Goal: Communication & Community: Answer question/provide support

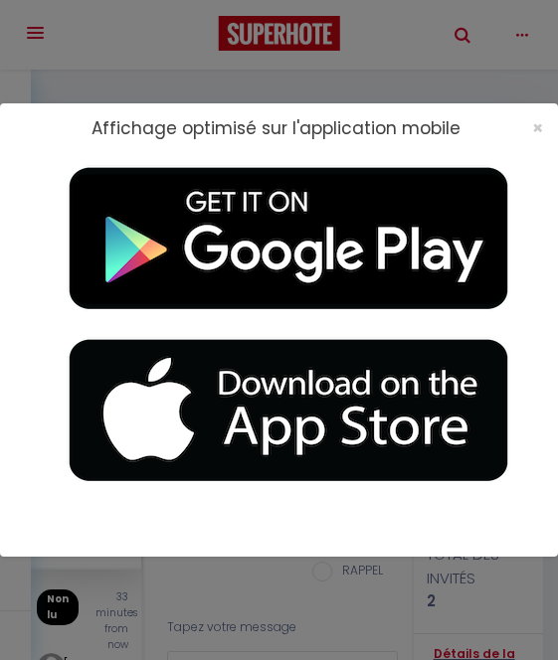
select select "message"
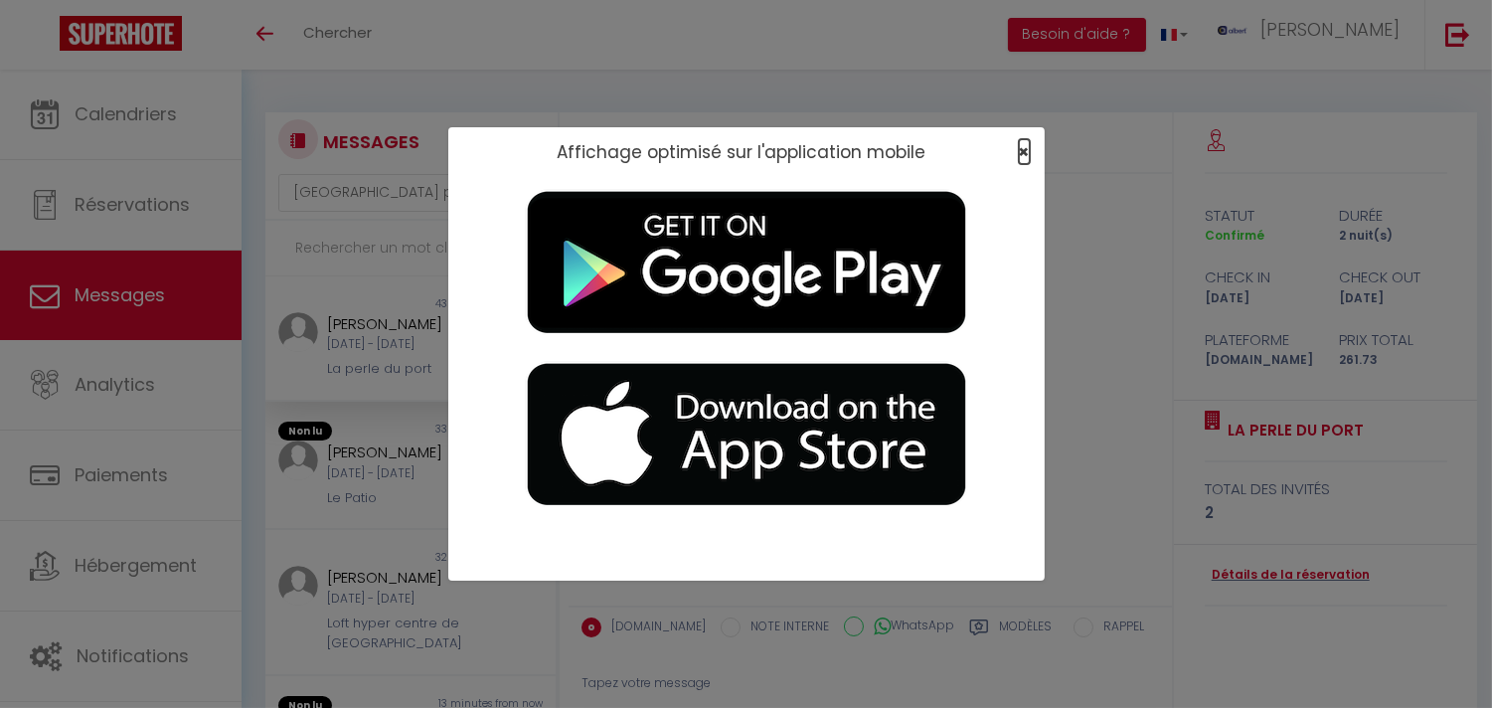
click at [557, 151] on span "×" at bounding box center [1024, 151] width 11 height 25
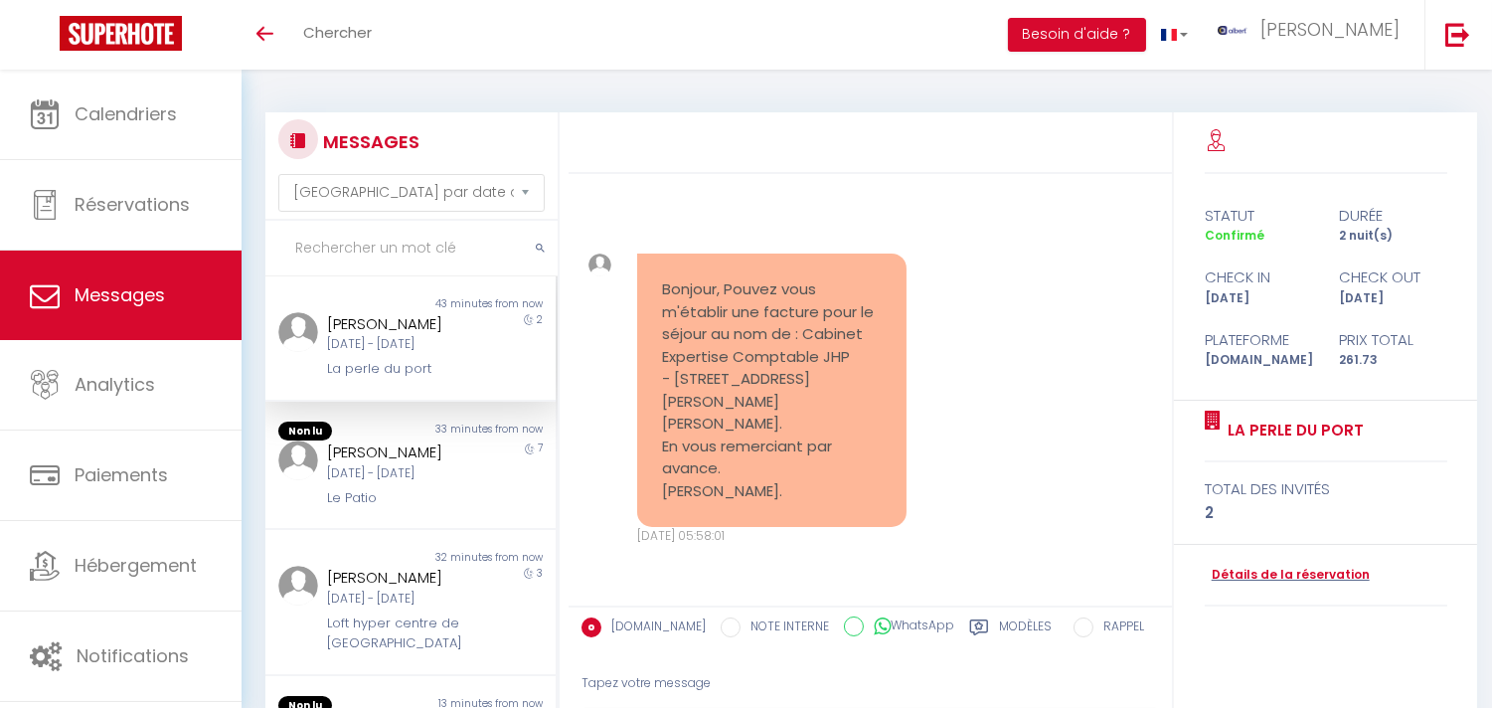
scroll to position [3166, 0]
drag, startPoint x: 449, startPoint y: 370, endPoint x: 345, endPoint y: 384, distance: 105.3
click at [345, 384] on div "Non lu 43 minutes from now GARREAU Olivier Lun 15 Sep - Mer 17 Sep La perle du …" at bounding box center [410, 338] width 290 height 125
drag, startPoint x: 344, startPoint y: 375, endPoint x: 370, endPoint y: 388, distance: 28.9
click at [370, 388] on div "Non lu 43 minutes from now GARREAU Olivier Lun 15 Sep - Mer 17 Sep La perle du …" at bounding box center [410, 338] width 290 height 125
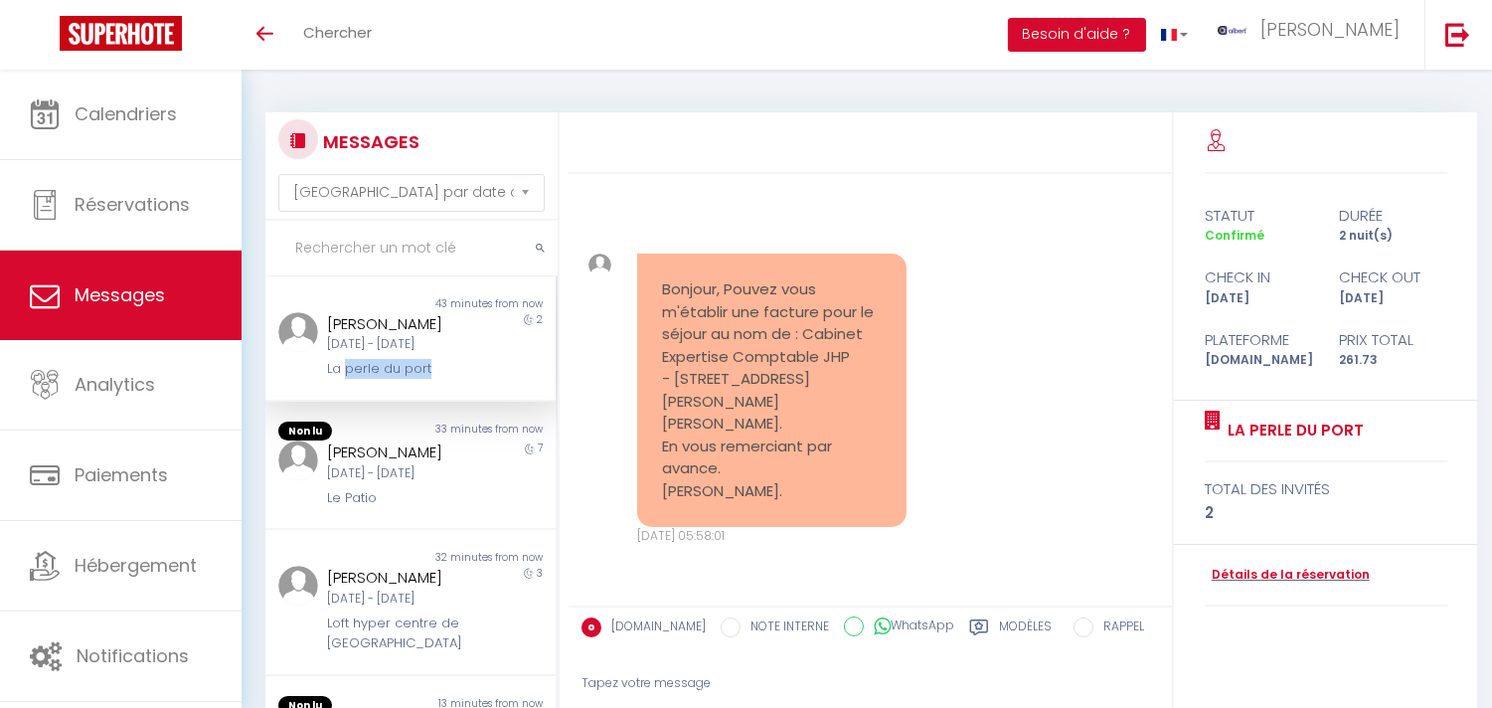
drag, startPoint x: 444, startPoint y: 356, endPoint x: 343, endPoint y: 373, distance: 102.8
click at [343, 373] on div "GARREAU Olivier Lun 15 Sep - Mer 17 Sep La perle du port" at bounding box center [398, 346] width 169 height 68
copy div "perle du port"
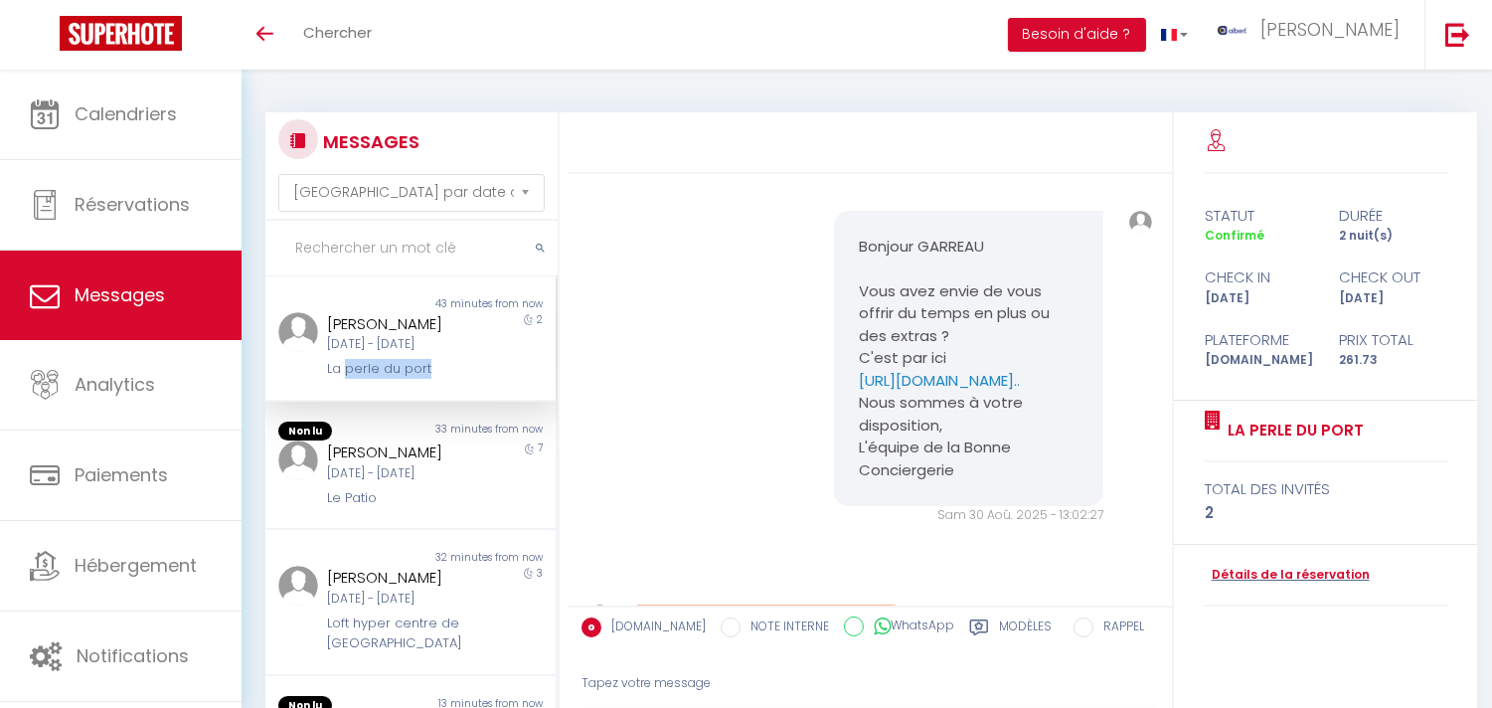
scroll to position [2835, 0]
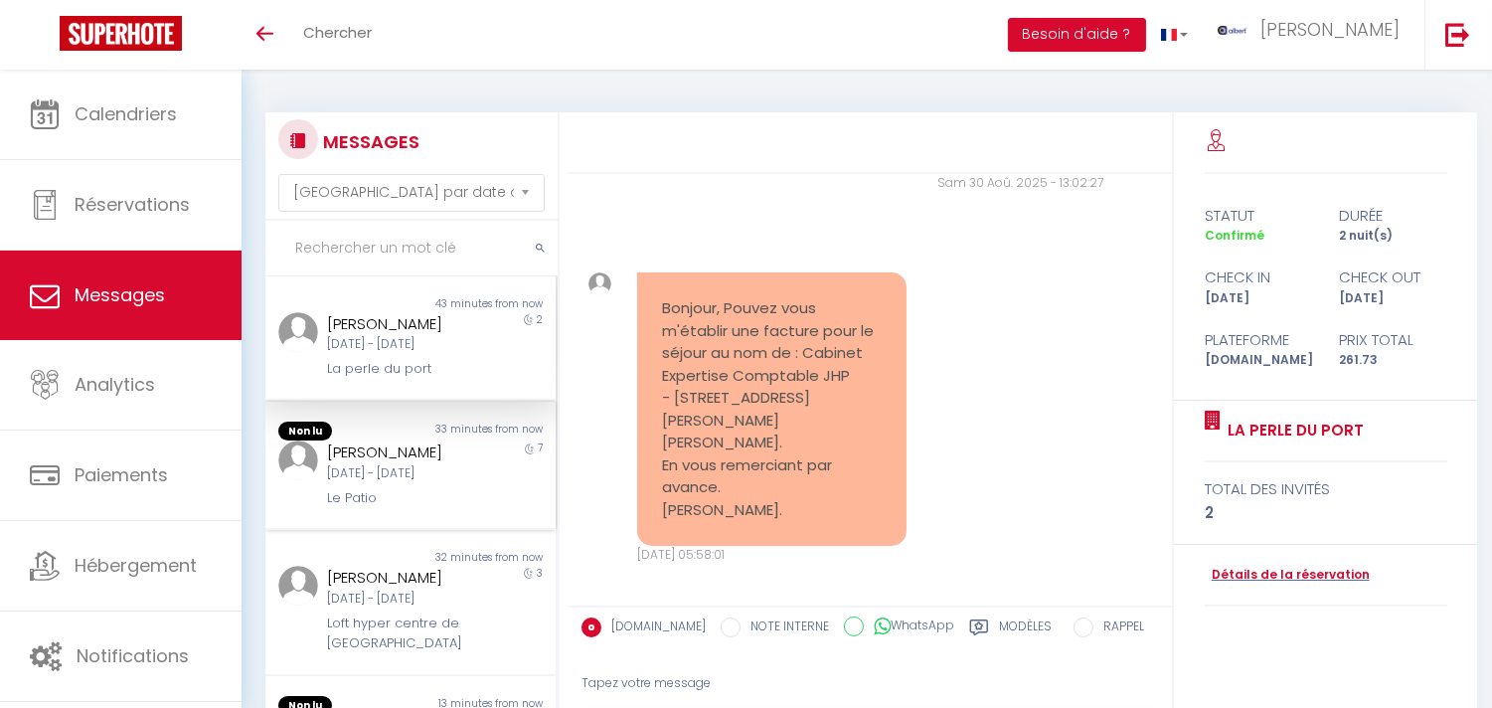
click at [414, 507] on div "Le Patio" at bounding box center [398, 498] width 143 height 20
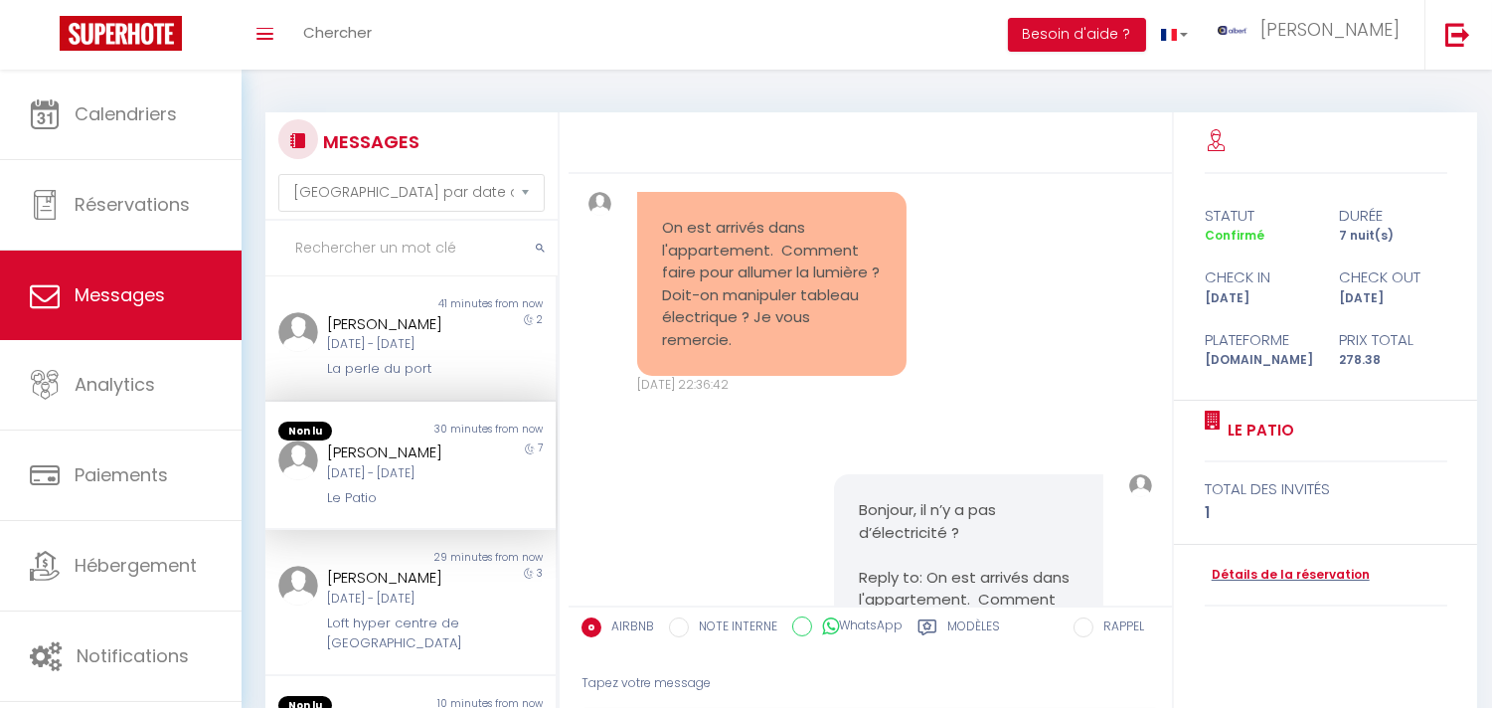
scroll to position [8832, 0]
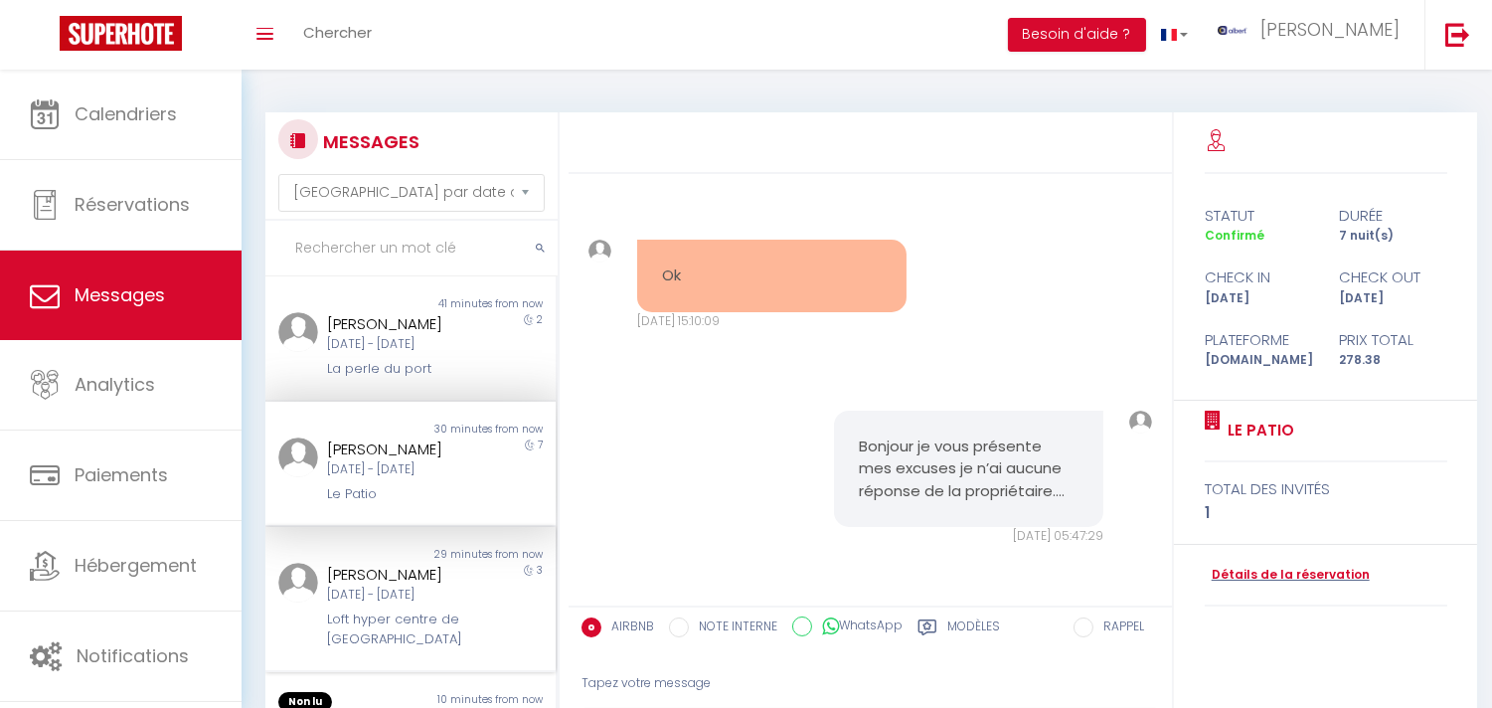
click at [429, 601] on div "[DATE] - [DATE]" at bounding box center [398, 595] width 143 height 19
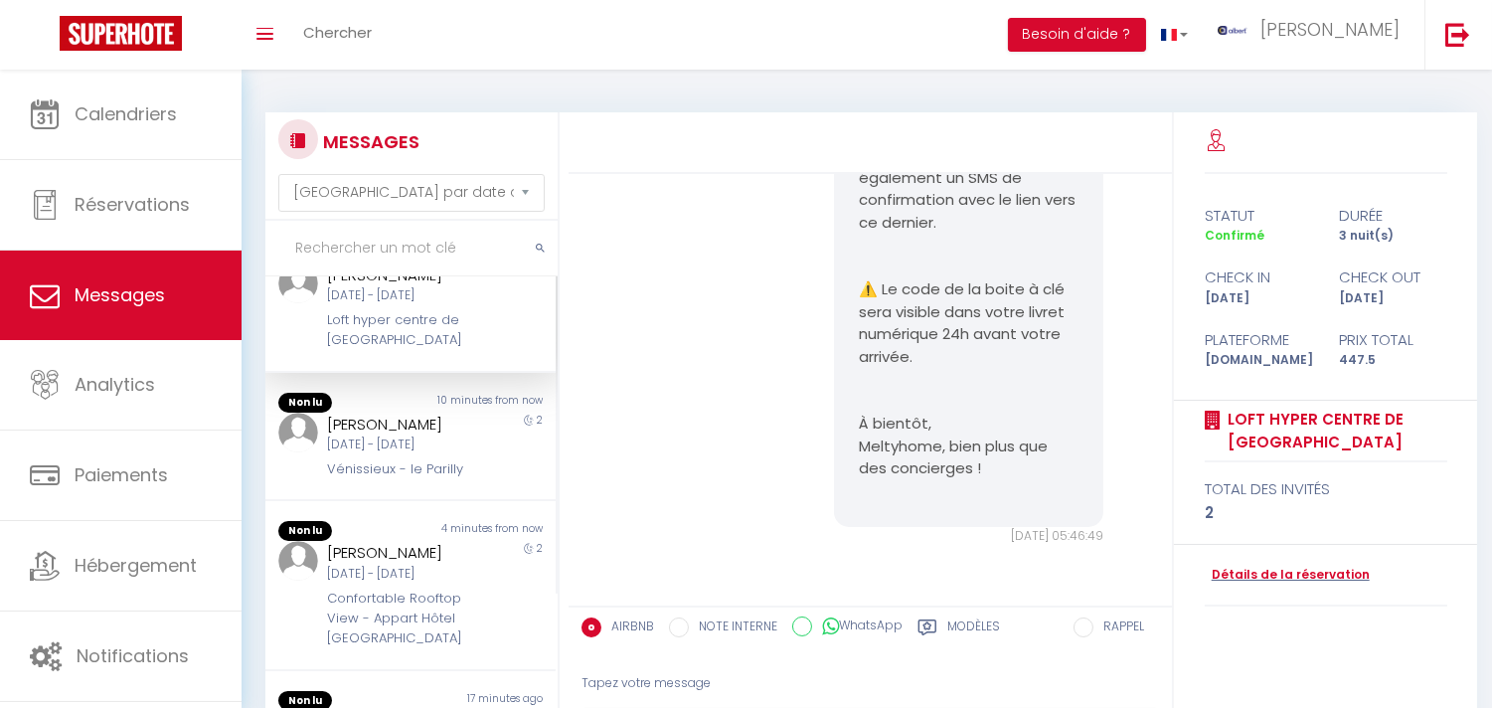
scroll to position [331, 0]
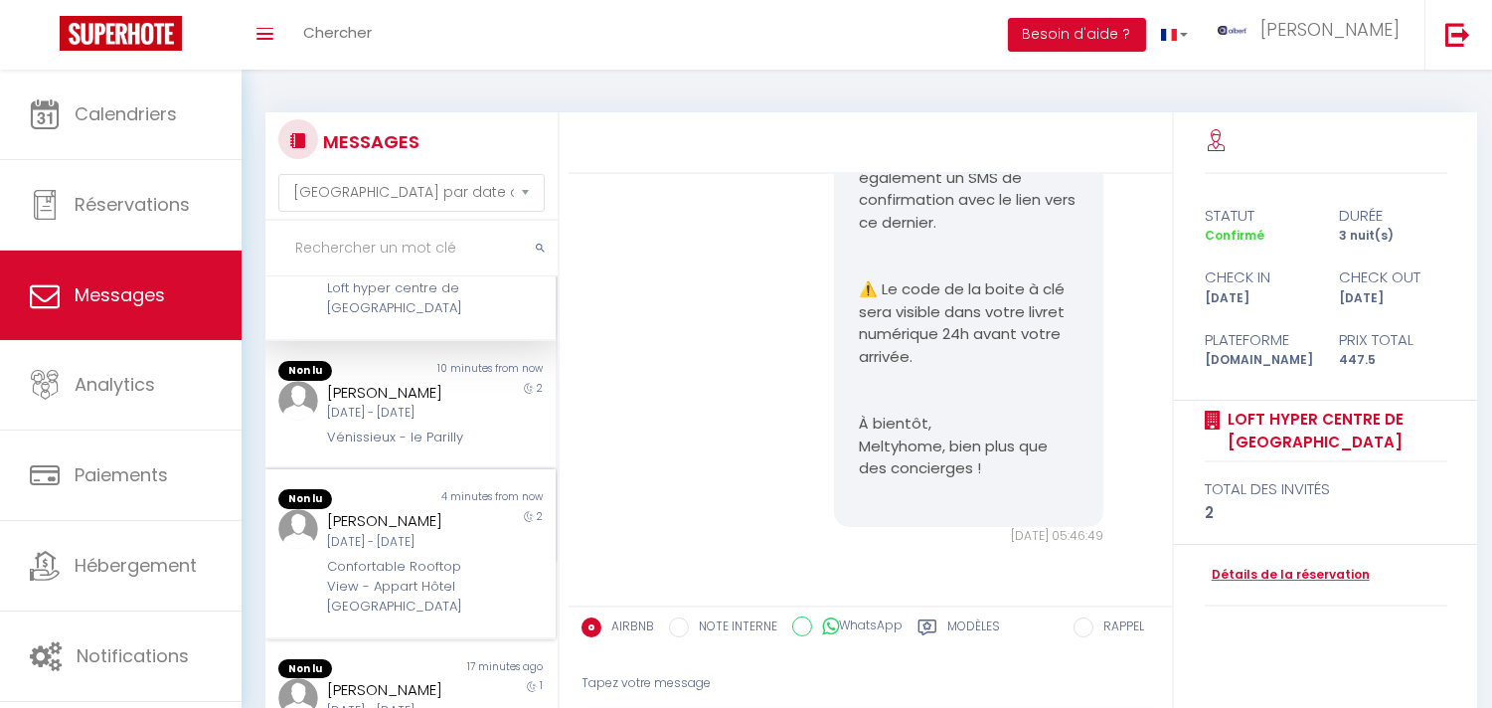
click at [425, 509] on div "4 minutes from now" at bounding box center [483, 499] width 145 height 20
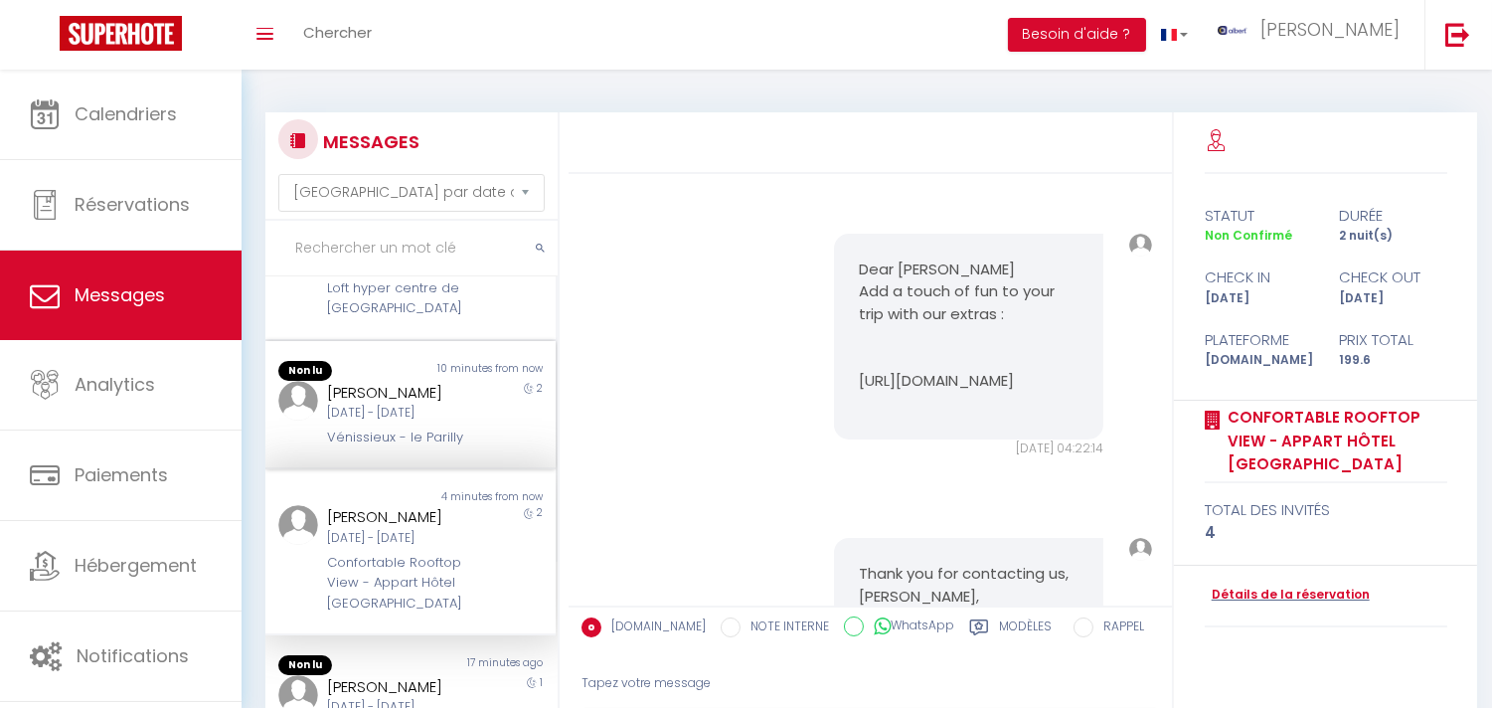
click at [414, 447] on div "Vénissieux - le Parilly" at bounding box center [398, 438] width 143 height 20
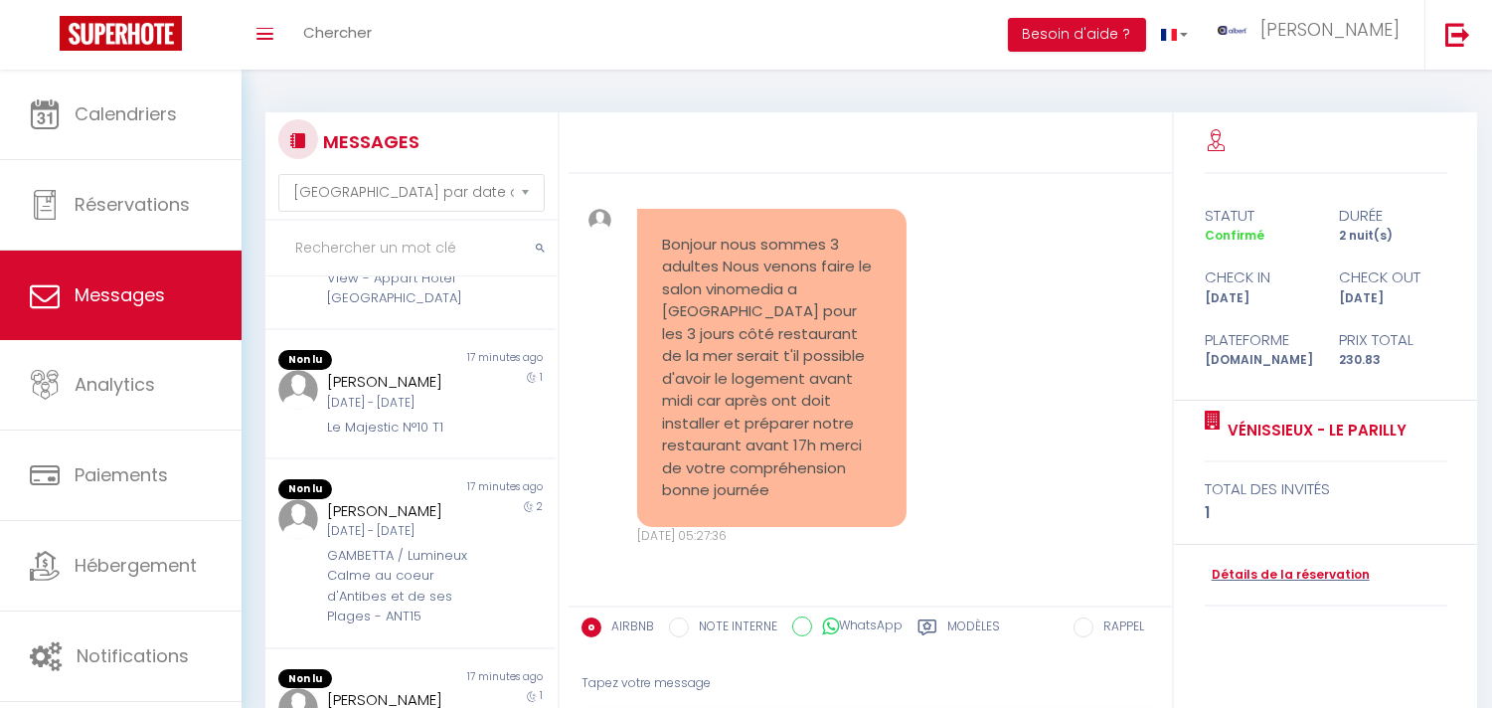
scroll to position [662, 0]
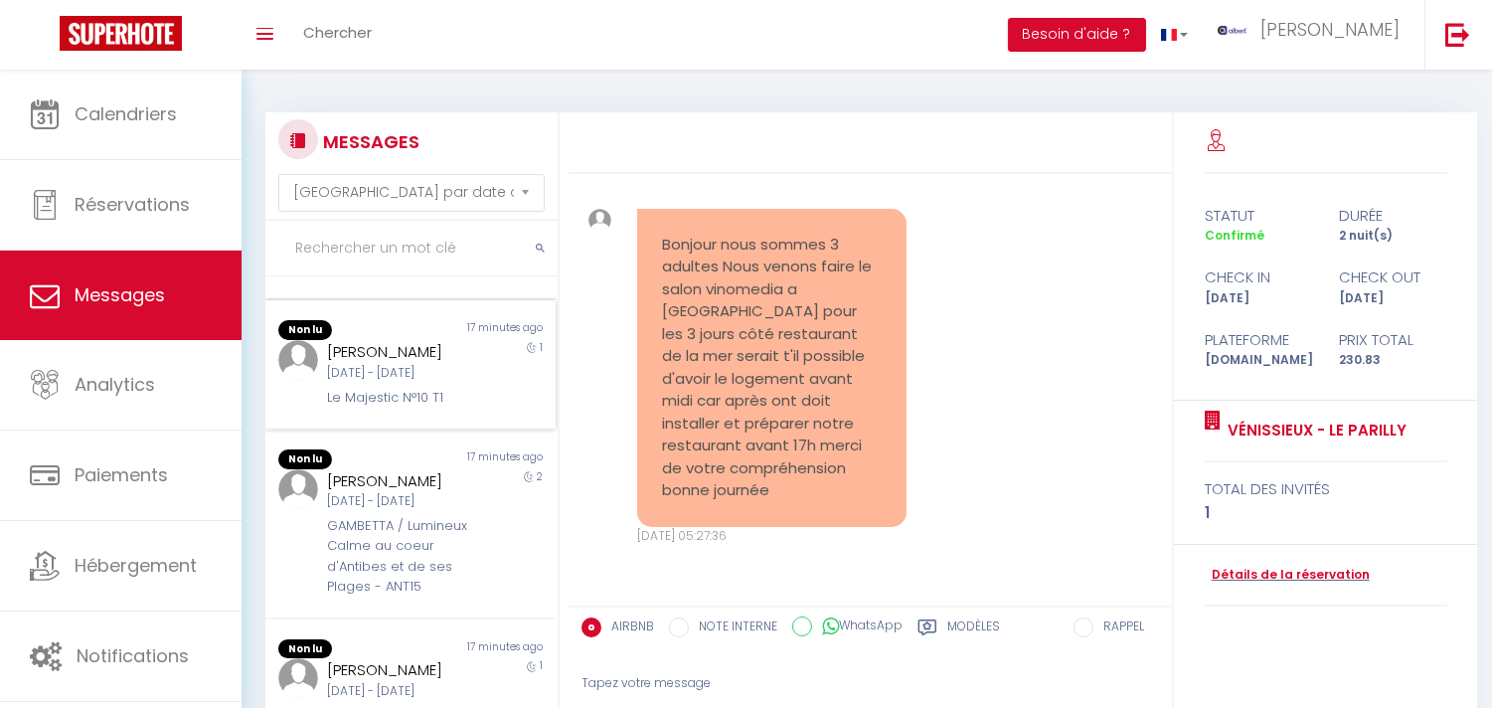
click at [414, 364] on div "[PERSON_NAME]" at bounding box center [398, 352] width 143 height 24
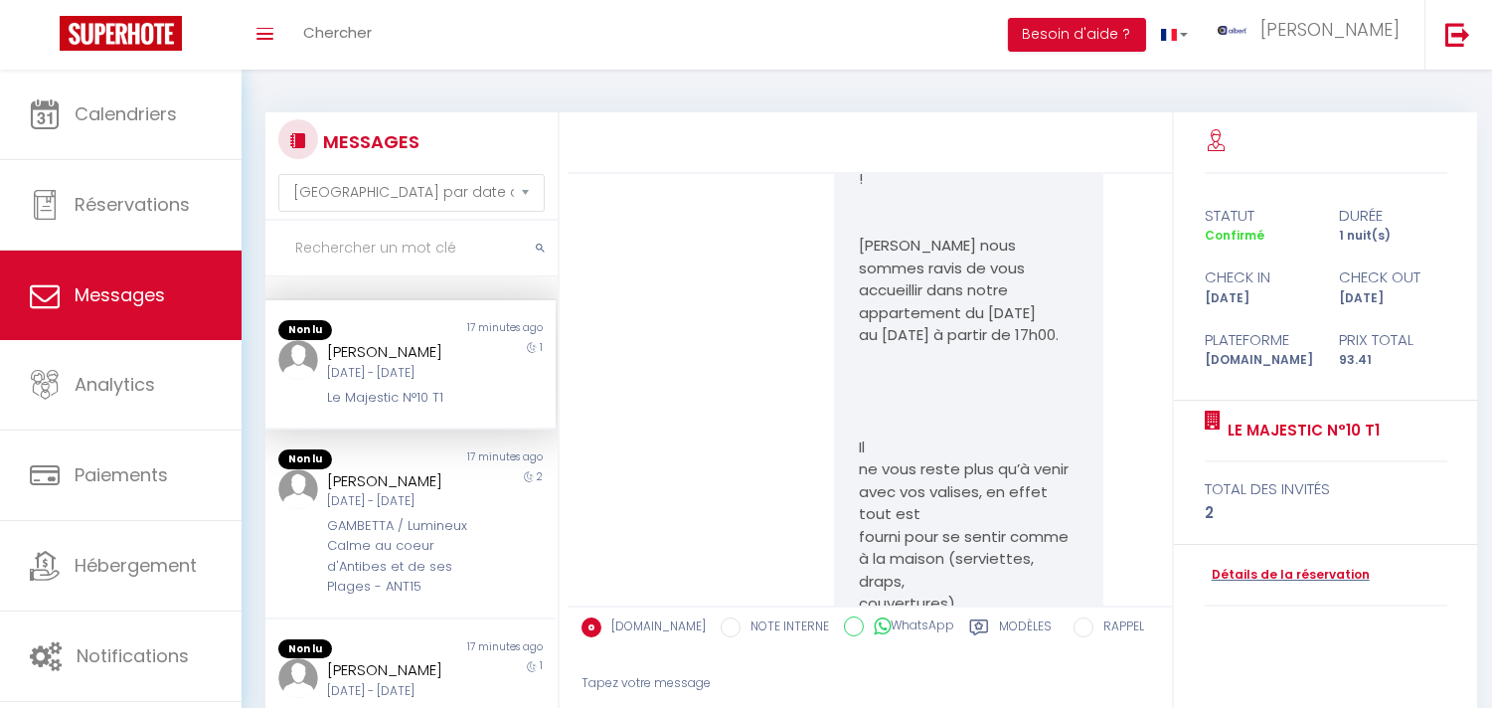
scroll to position [17775, 0]
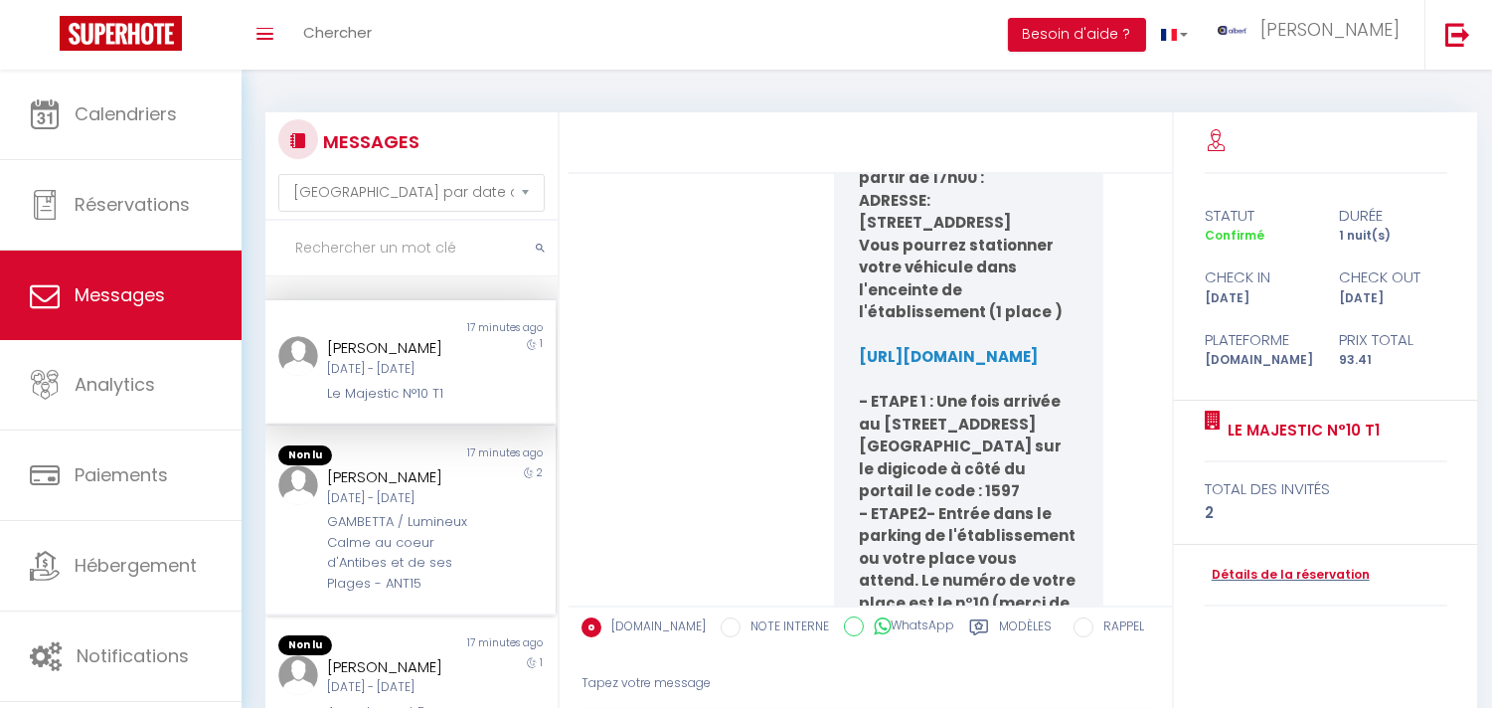
click at [358, 508] on div "Mer 10 Sep - Ven 12 Sep" at bounding box center [398, 498] width 143 height 19
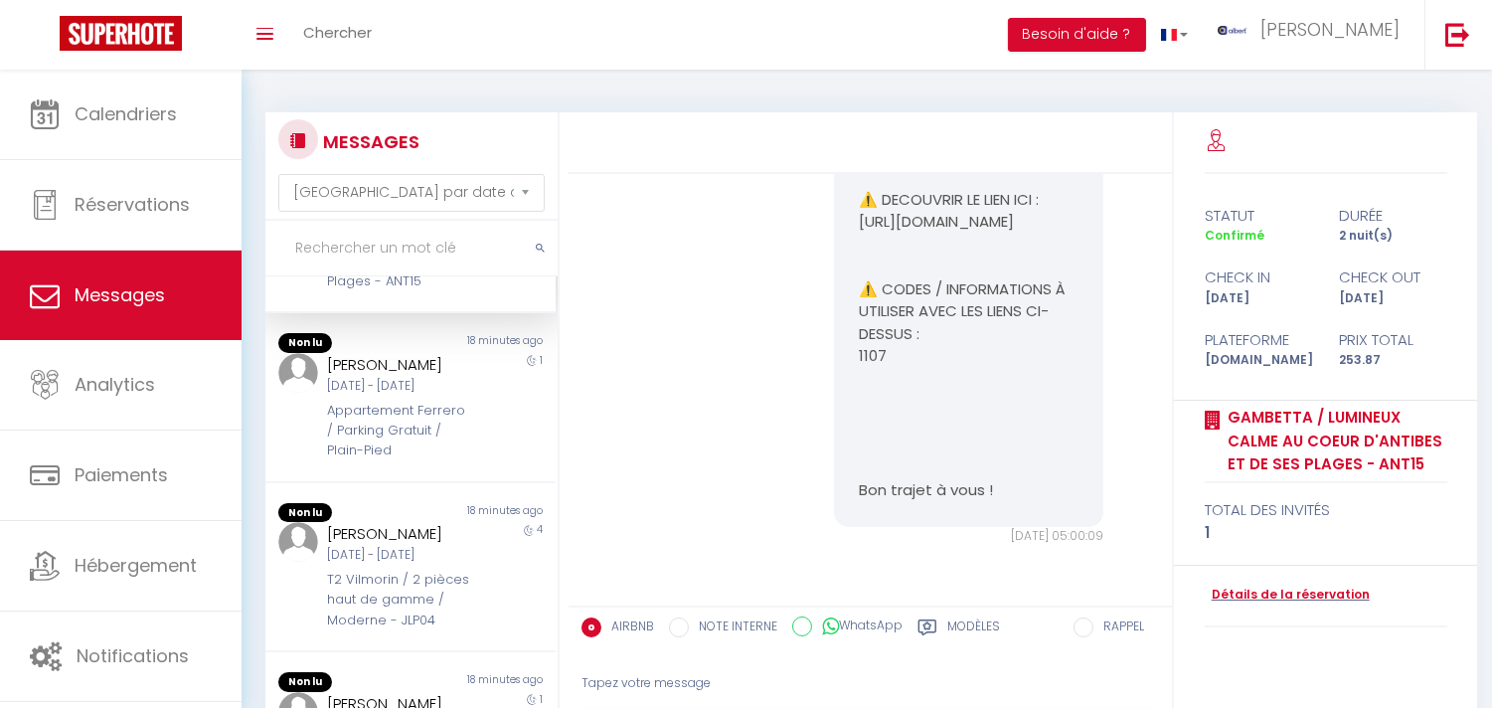
scroll to position [994, 0]
click at [361, 396] on div "Mar 09 Sep - Mer 10 Sep" at bounding box center [398, 386] width 143 height 19
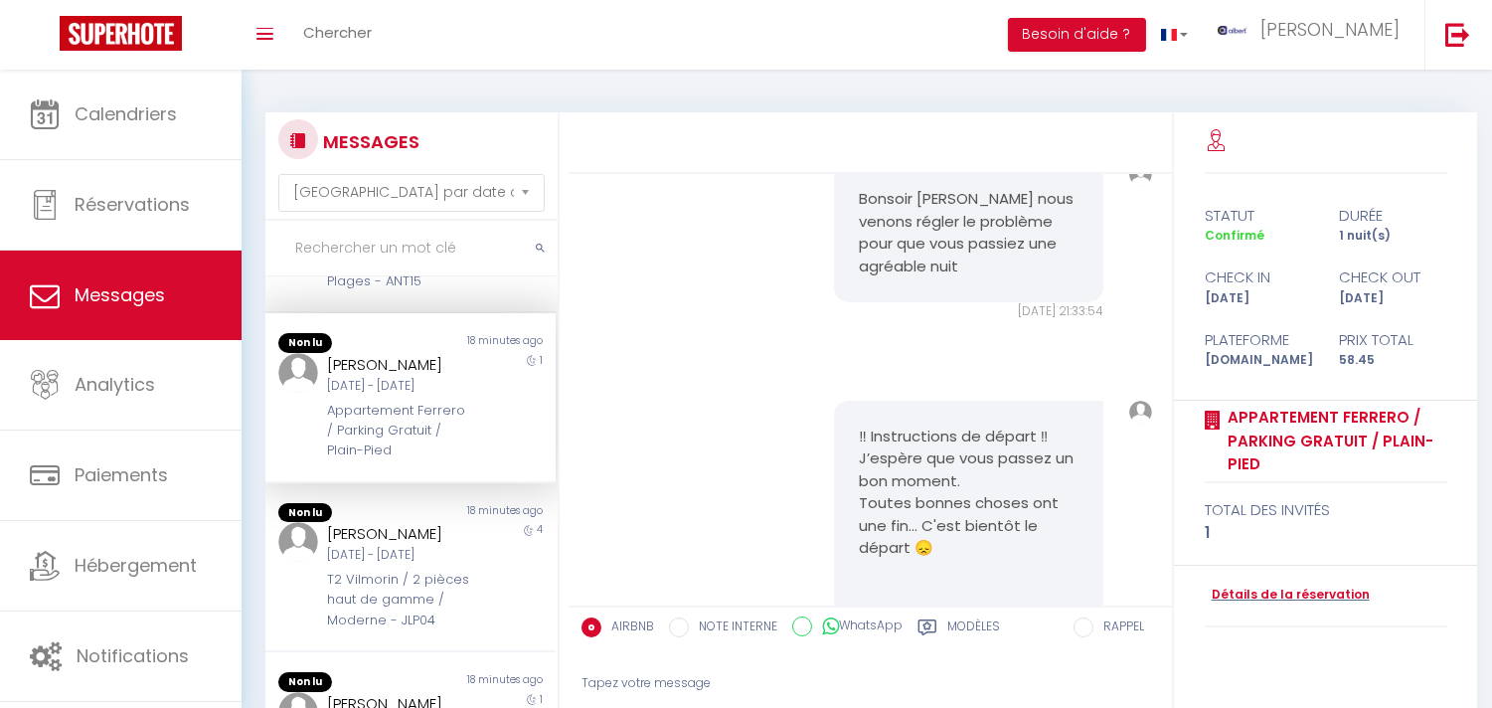
scroll to position [6546, 0]
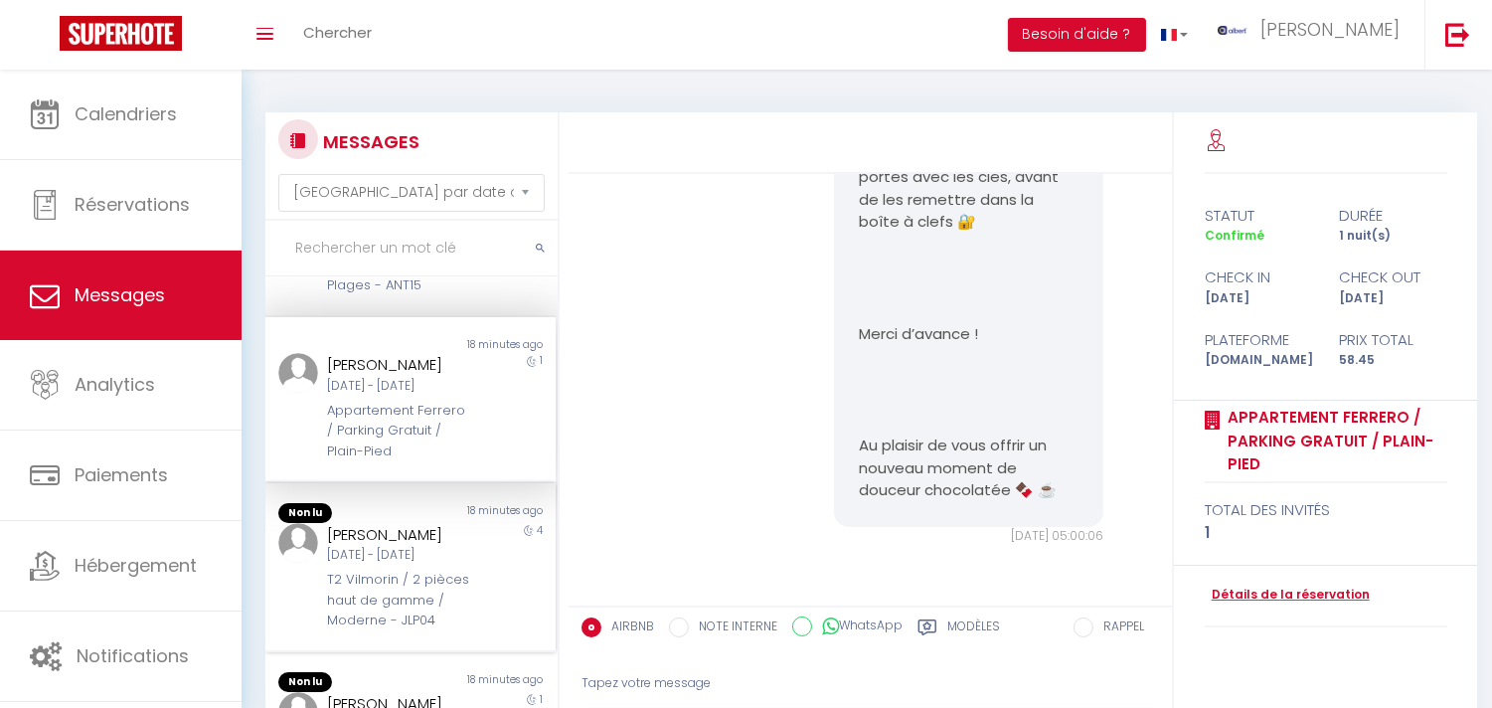
click at [336, 547] on div "Viola Blaganò" at bounding box center [398, 535] width 143 height 24
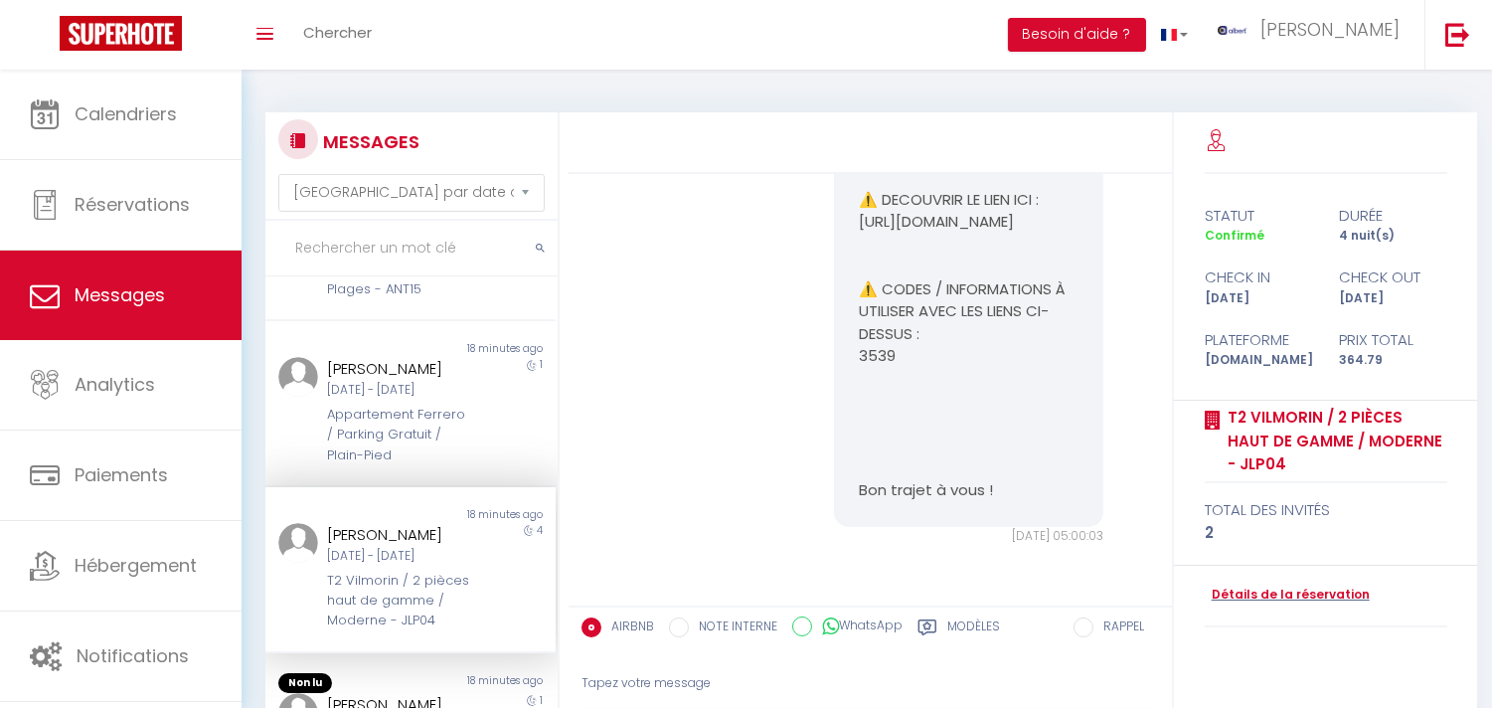
scroll to position [1181, 0]
click at [383, 571] on div "T2 Vilmorin / 2 pièces haut de gamme / Moderne - JLP04" at bounding box center [398, 601] width 143 height 61
click at [411, 659] on div "CIPRIANO APARICIO DELGADO" at bounding box center [398, 705] width 143 height 24
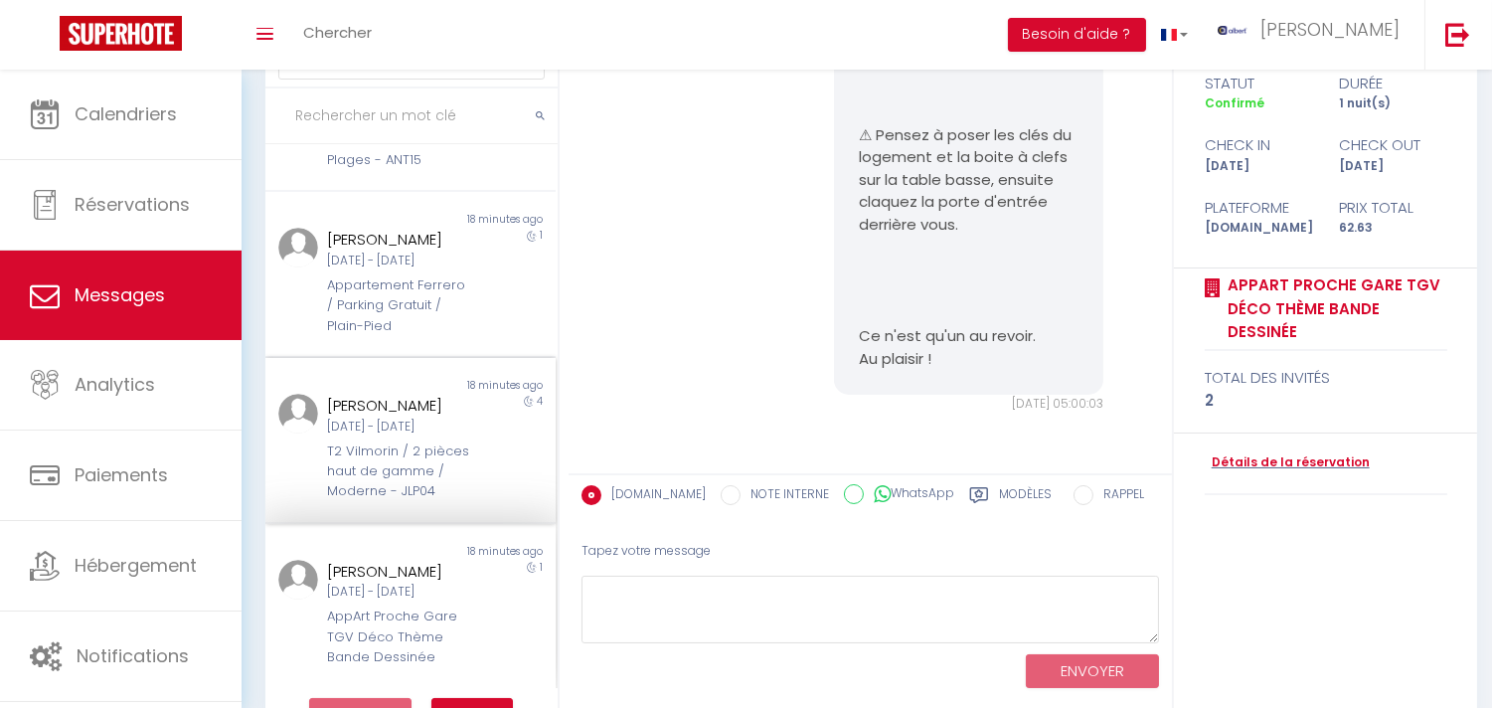
scroll to position [186, 0]
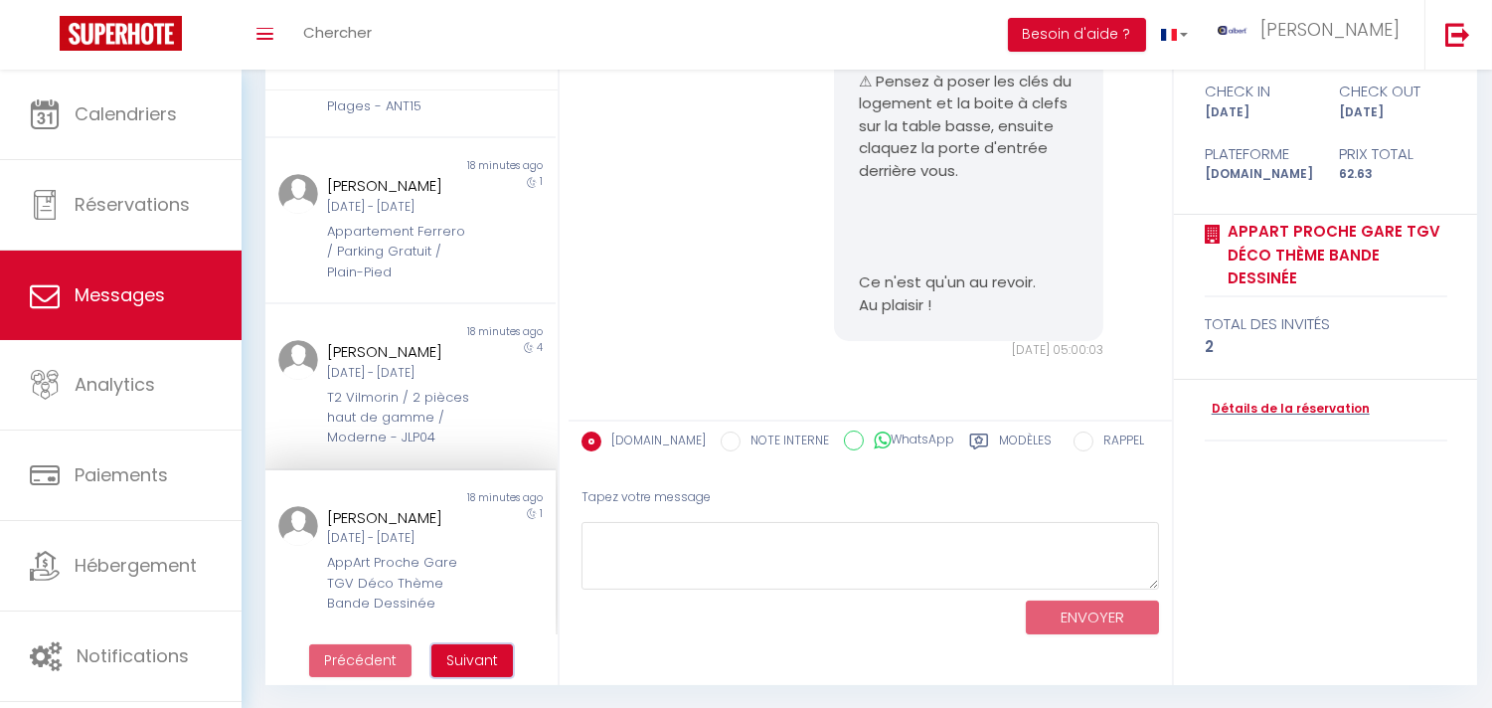
click at [442, 648] on button "Suivant" at bounding box center [473, 661] width 82 height 34
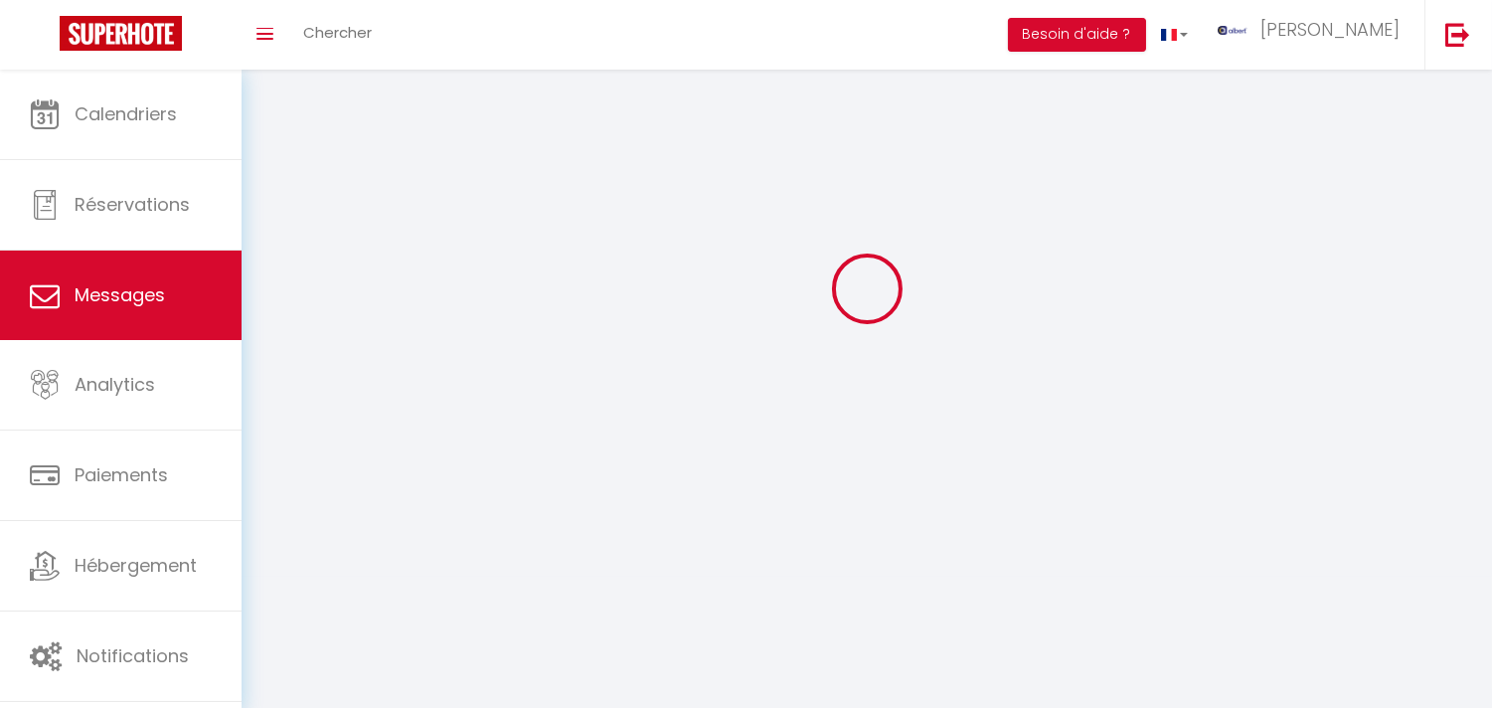
scroll to position [70, 0]
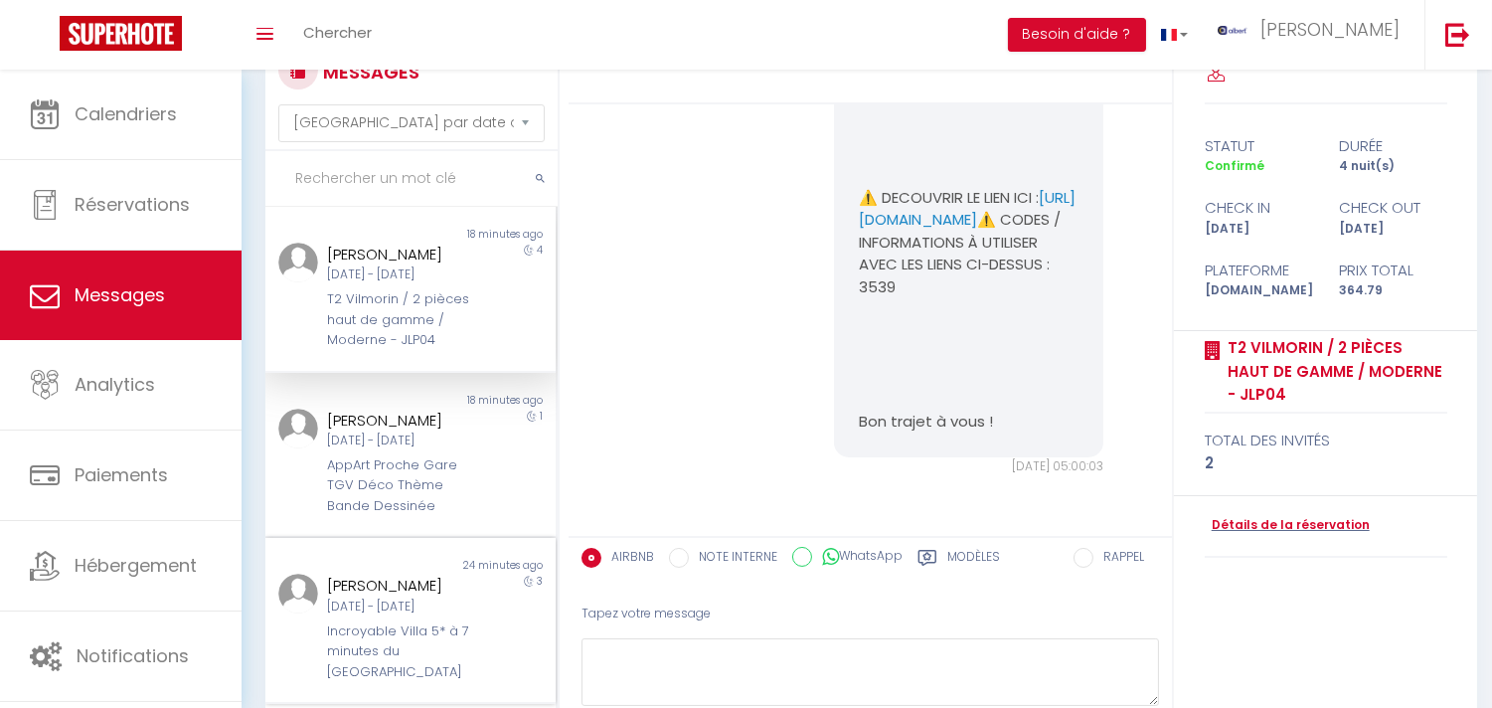
click at [441, 539] on div "Non lu 18 minutes ago CIPRIANO APARICIO DELGADO Mar 09 Sep - Mer 10 Sep AppArt …" at bounding box center [410, 456] width 290 height 166
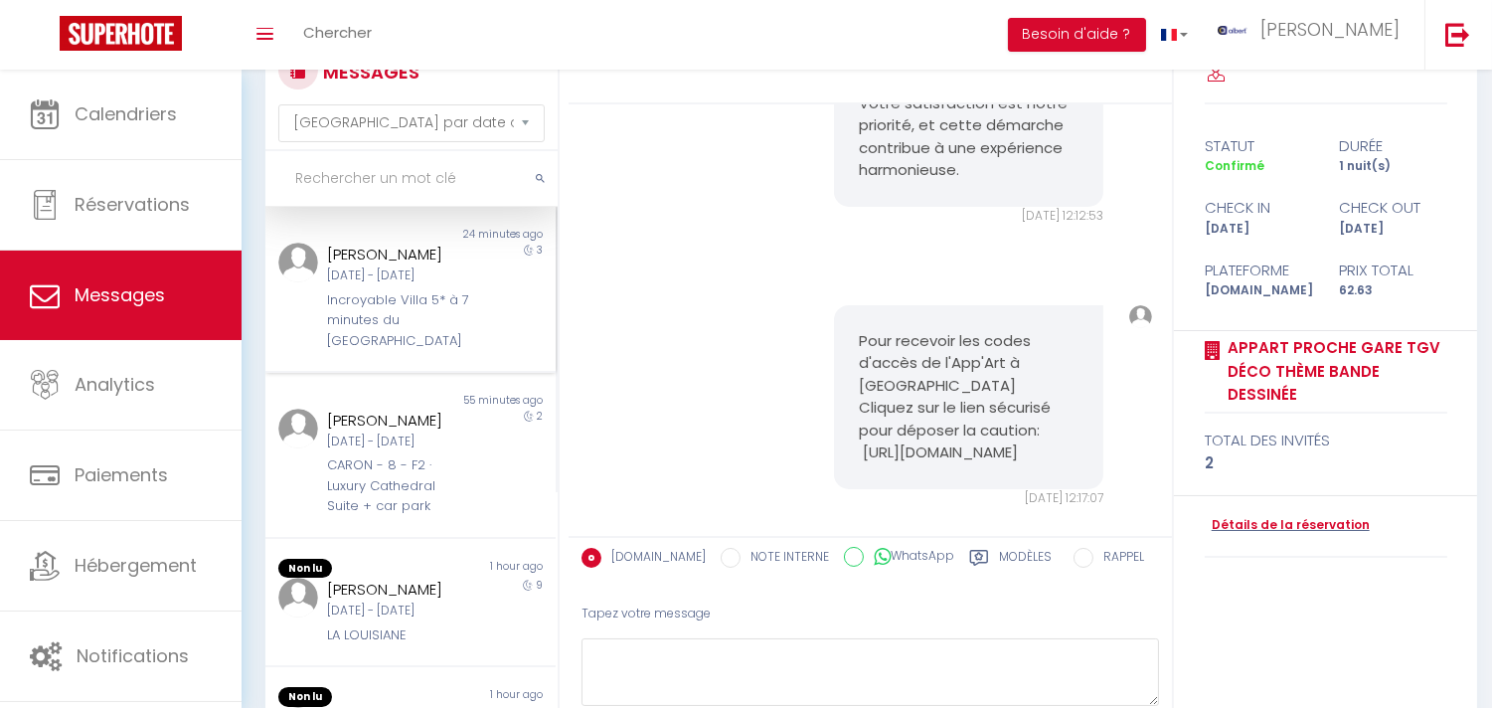
click at [375, 351] on div "Incroyable Villa 5* à 7 minutes du Centre de Lille" at bounding box center [398, 320] width 143 height 61
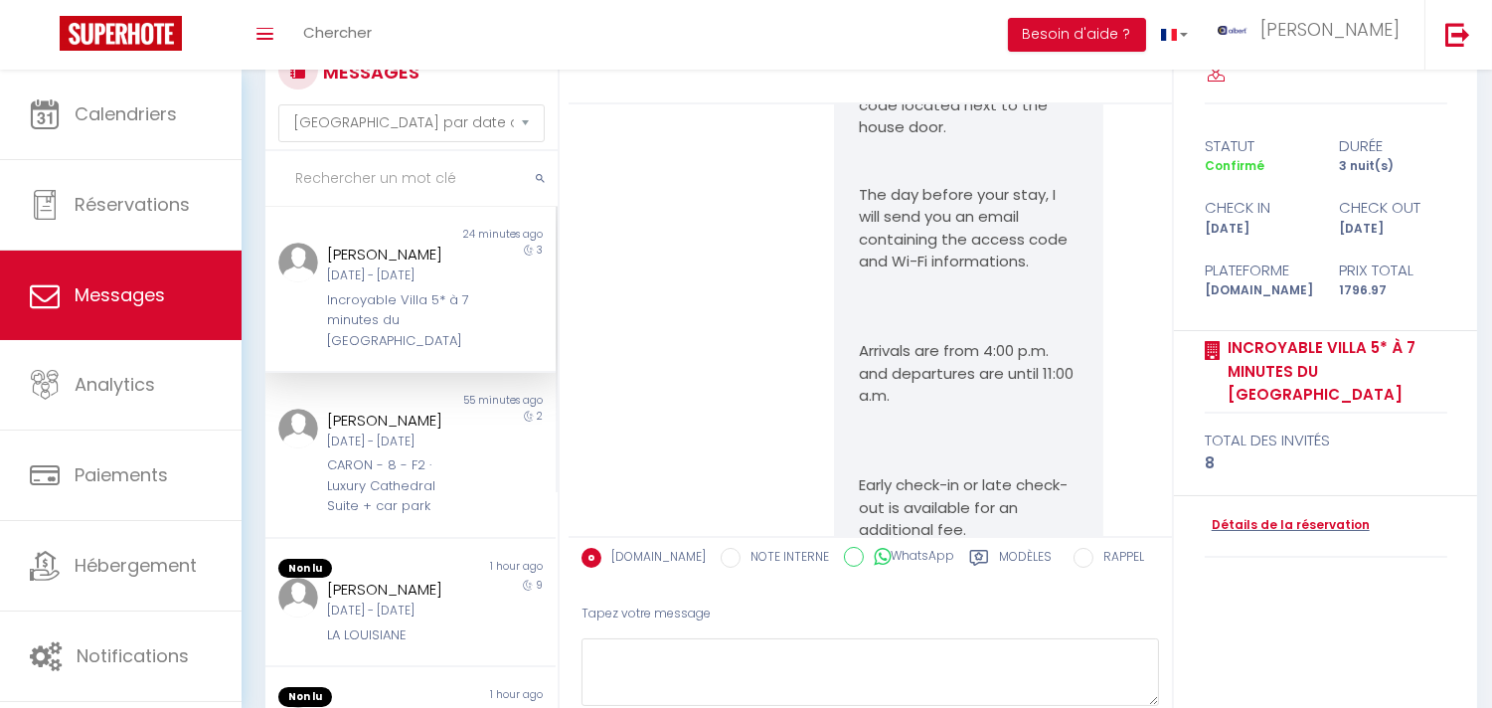
scroll to position [110, 0]
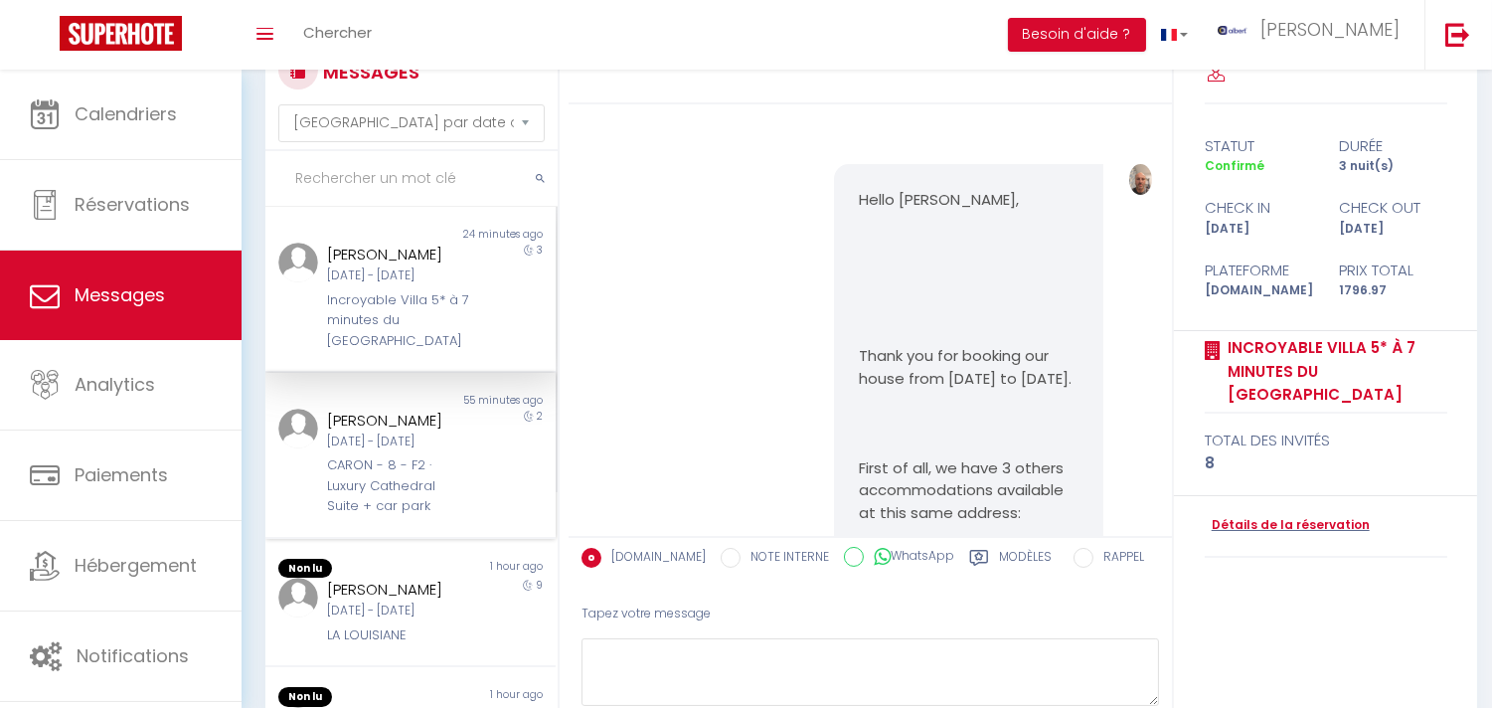
click at [354, 516] on div "CARON - 8 - F2 · Luxury Cathedral Suite + car park" at bounding box center [398, 485] width 143 height 61
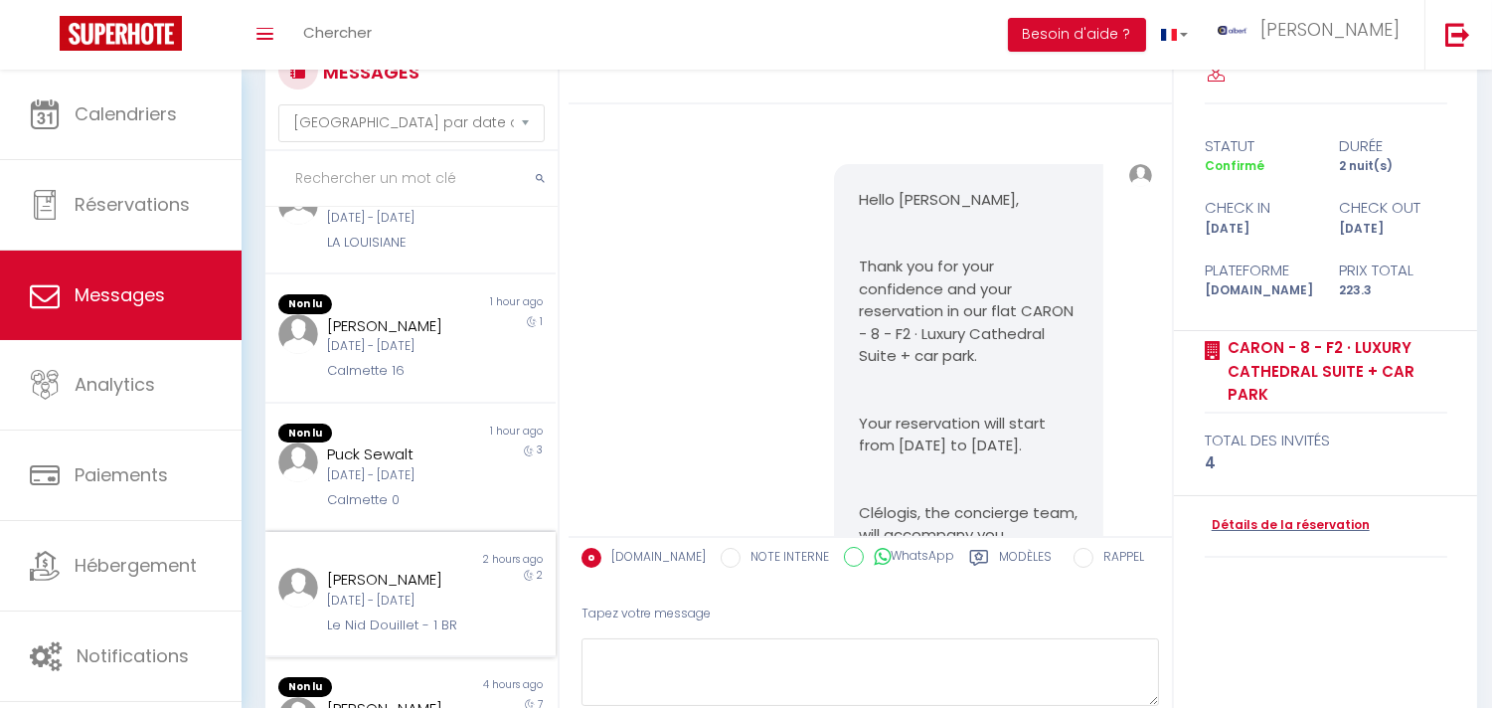
scroll to position [662, 0]
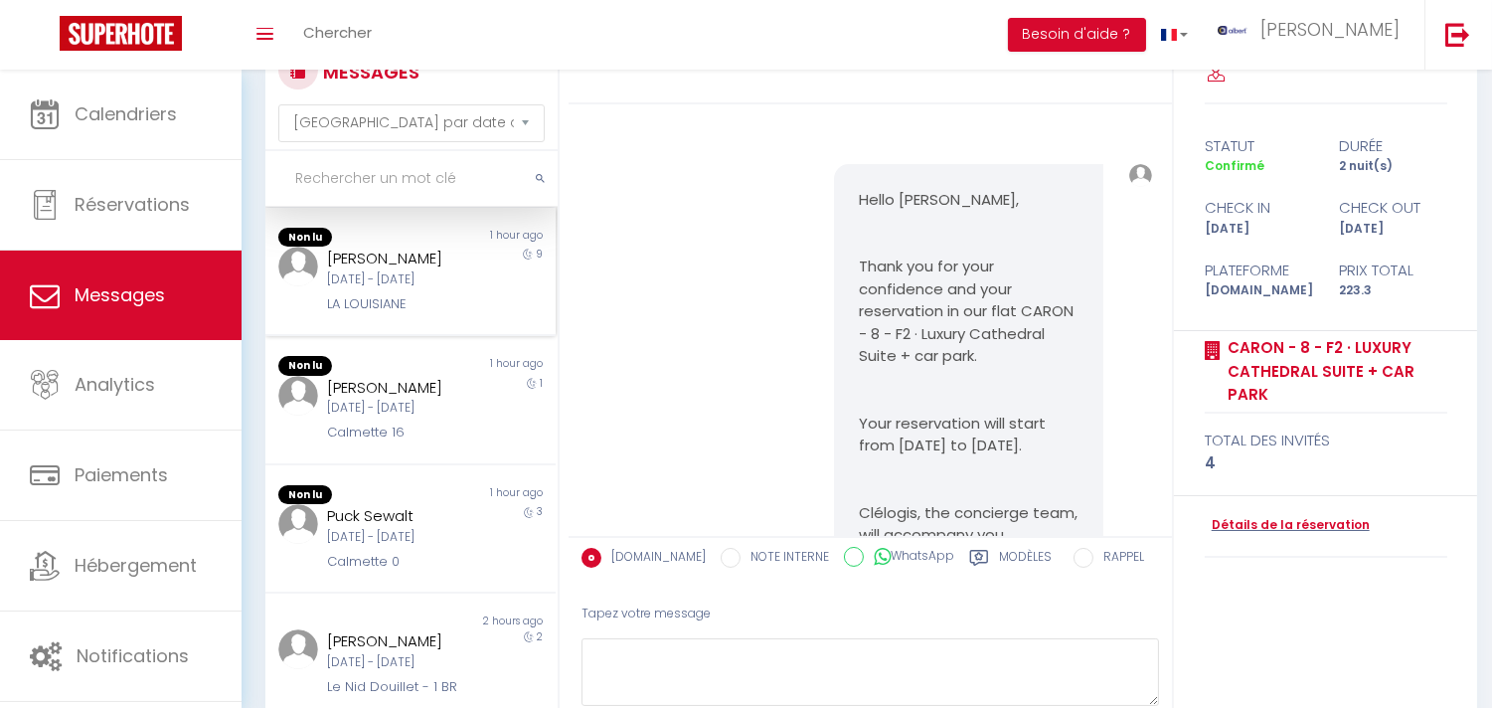
click at [426, 289] on div "[DATE] - [DATE]" at bounding box center [398, 279] width 143 height 19
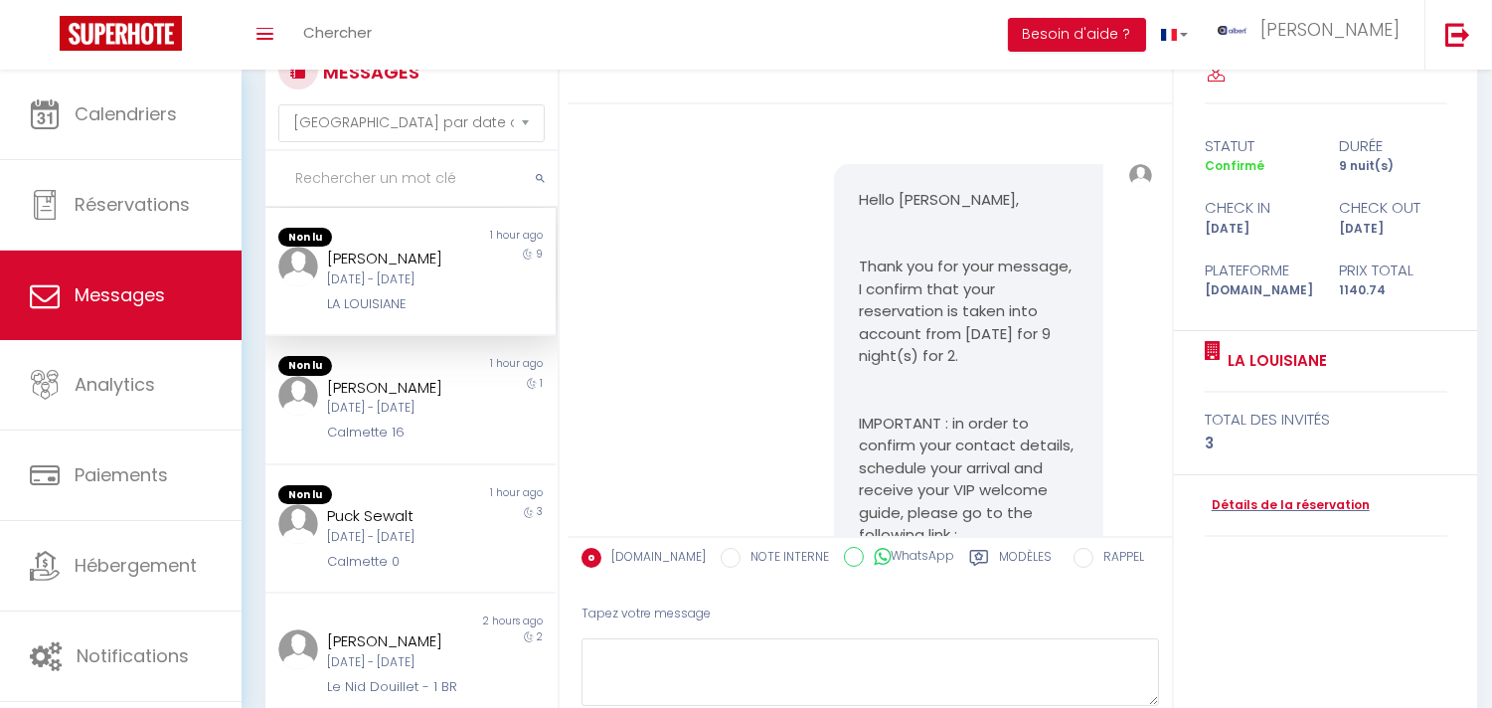
scroll to position [9043, 0]
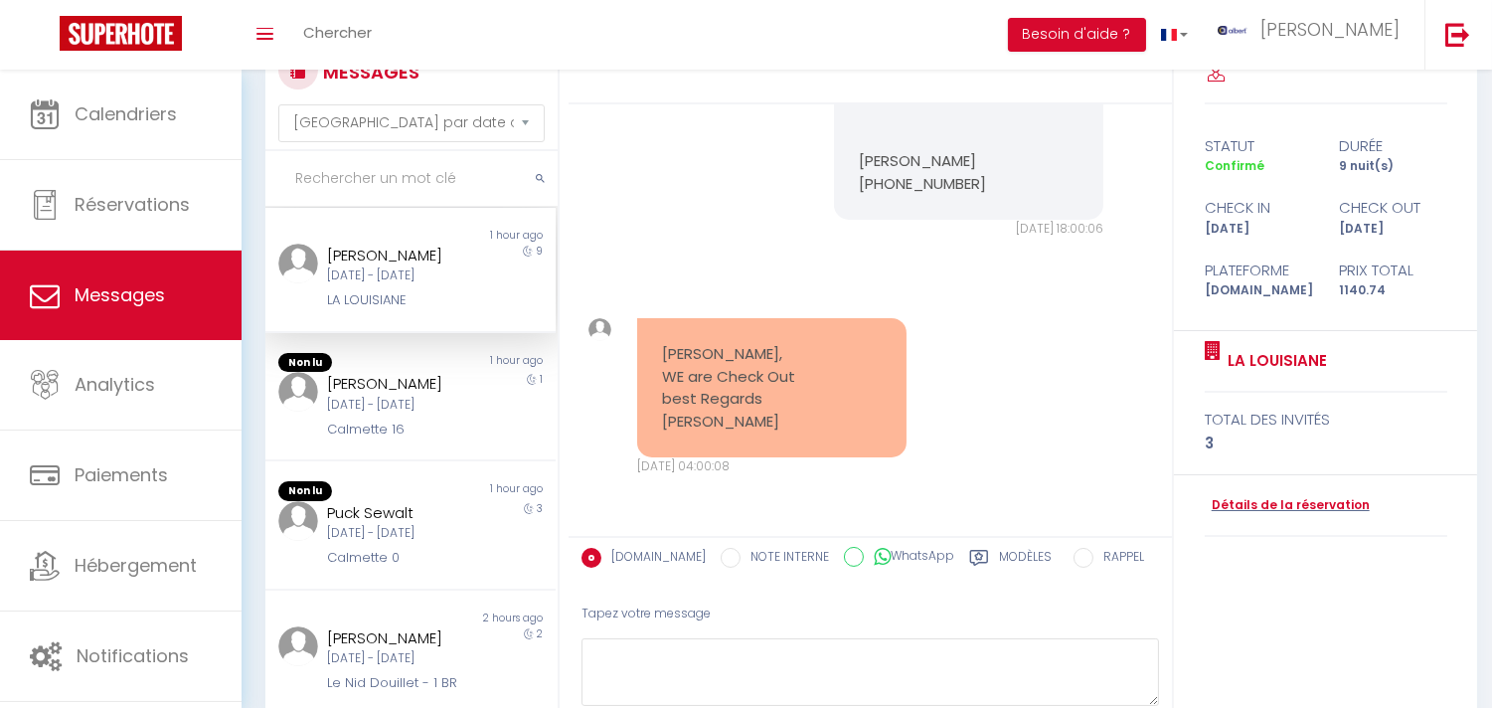
click at [426, 285] on div "[DATE] - [DATE]" at bounding box center [398, 275] width 143 height 19
click at [490, 493] on div "Non lu 19 minutes ago Viola Blaganò Mer 10 Sep - Dim 14 Sep T2 Vilmorin / 2 piè…" at bounding box center [410, 308] width 290 height 1527
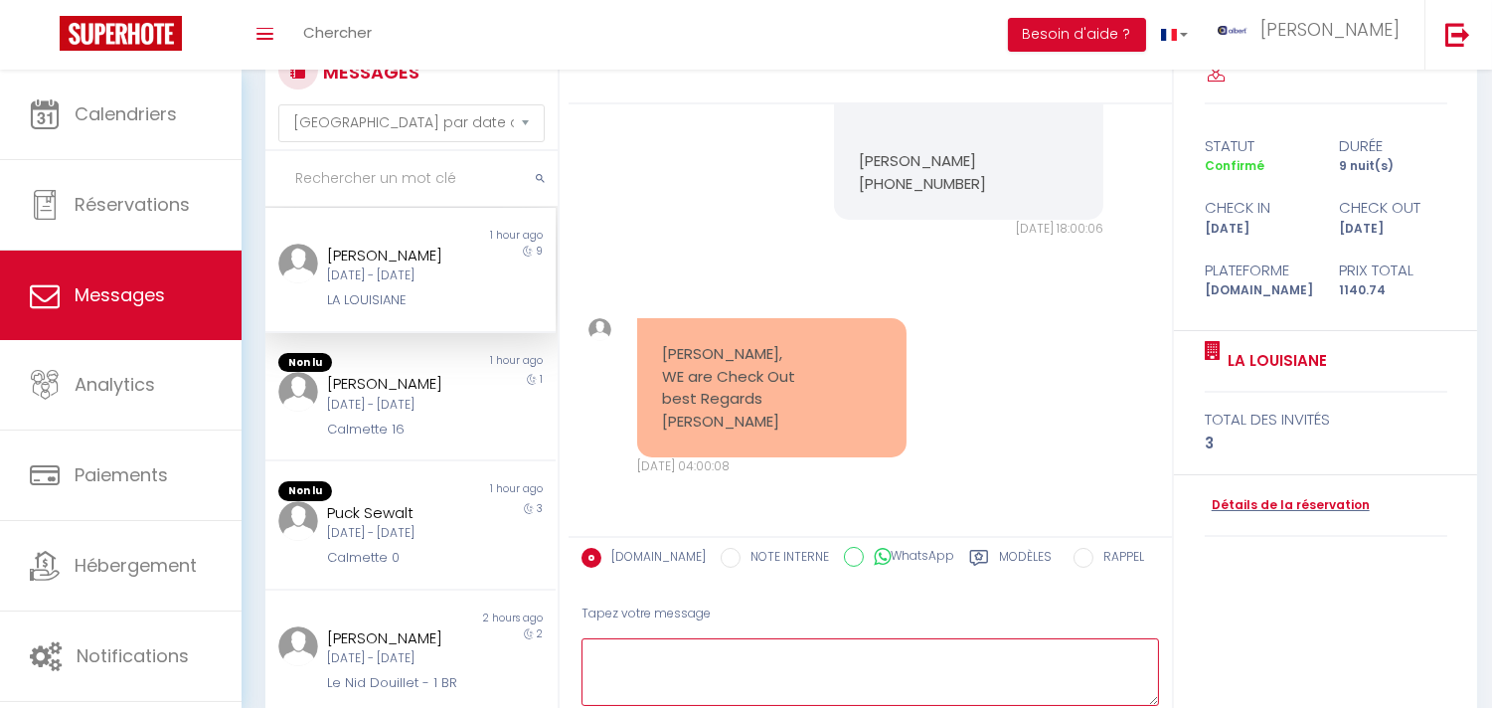
click at [557, 659] on textarea at bounding box center [871, 672] width 578 height 69
click at [557, 652] on textarea at bounding box center [871, 672] width 578 height 69
click at [557, 659] on textarea at bounding box center [871, 672] width 578 height 69
paste textarea "Hello Yvonne, Thank you for taking the time to inform us of your departure. We …"
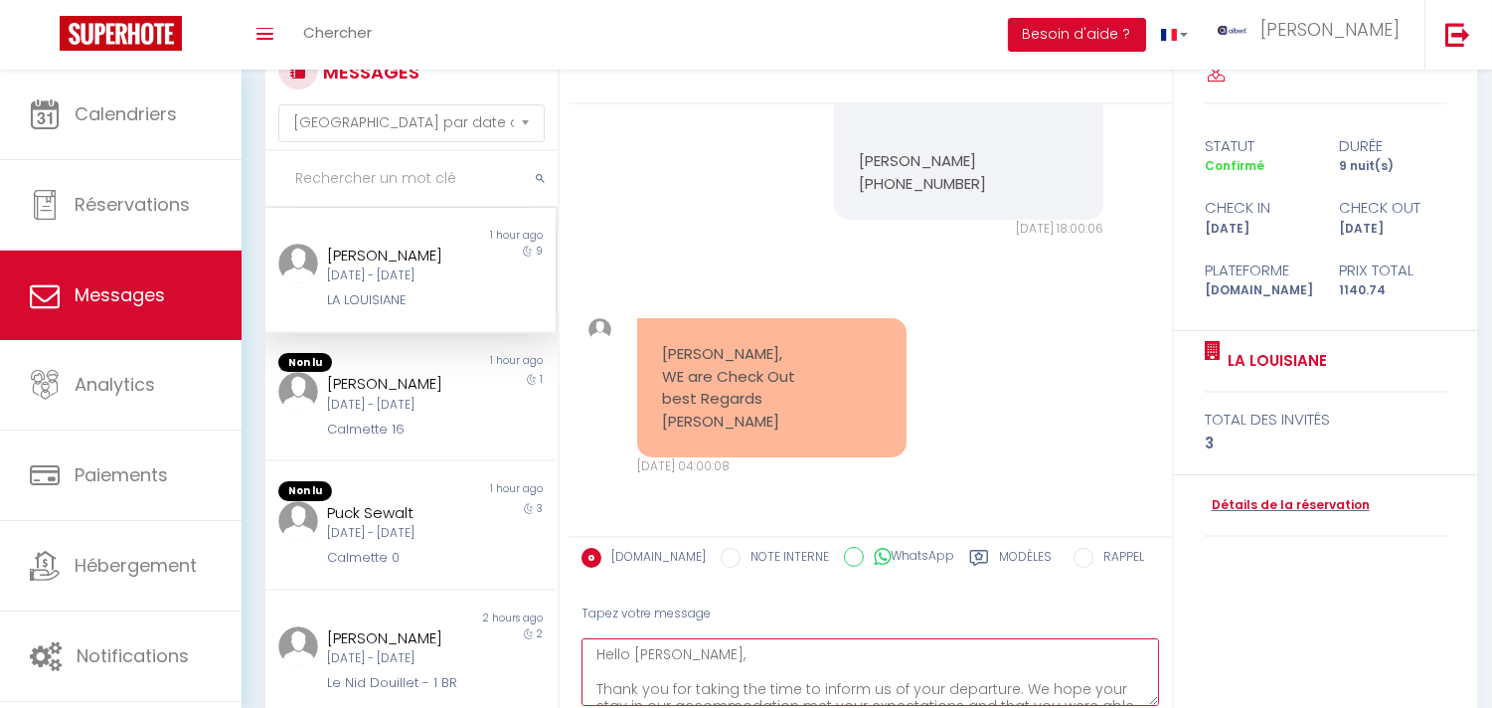
scroll to position [115, 0]
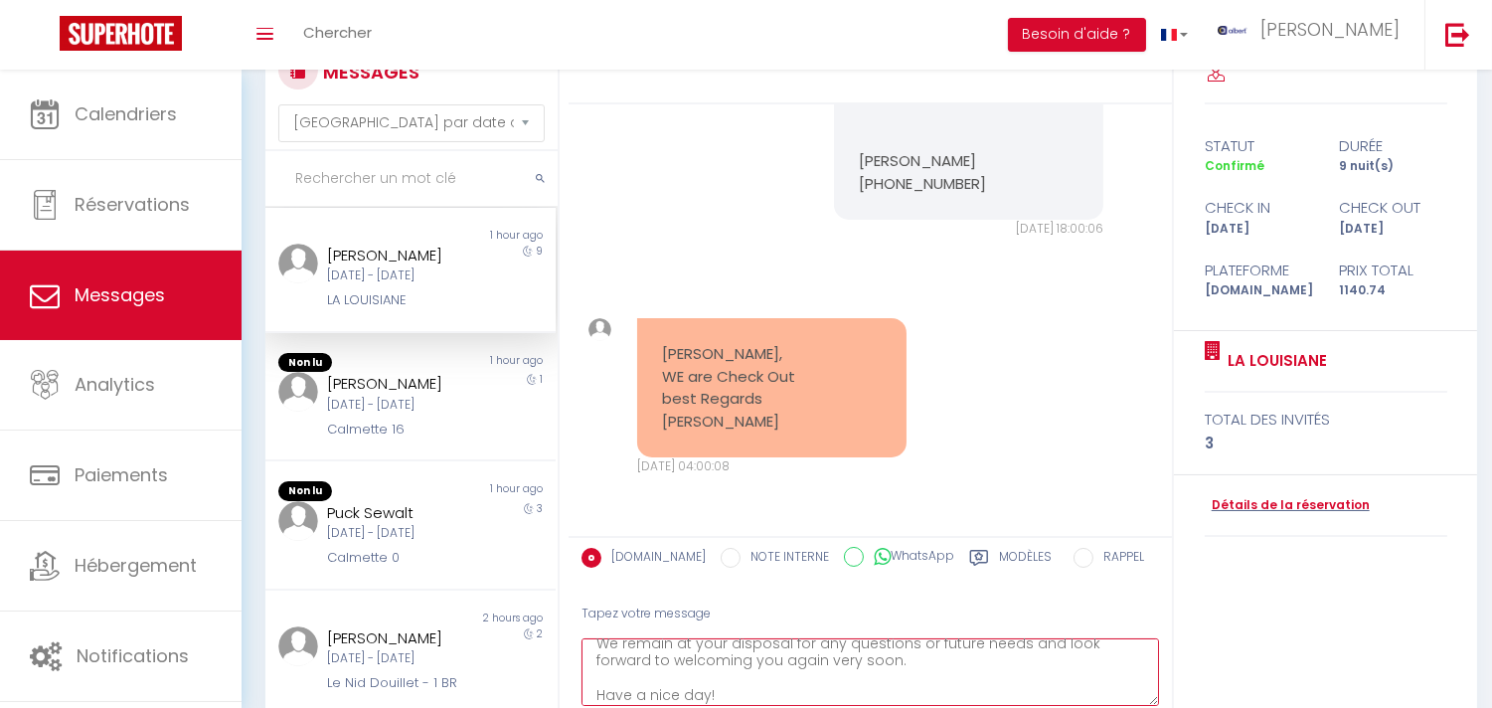
click at [557, 659] on textarea "Hello Yvonne, Thank you for taking the time to inform us of your departure. We …" at bounding box center [871, 672] width 578 height 69
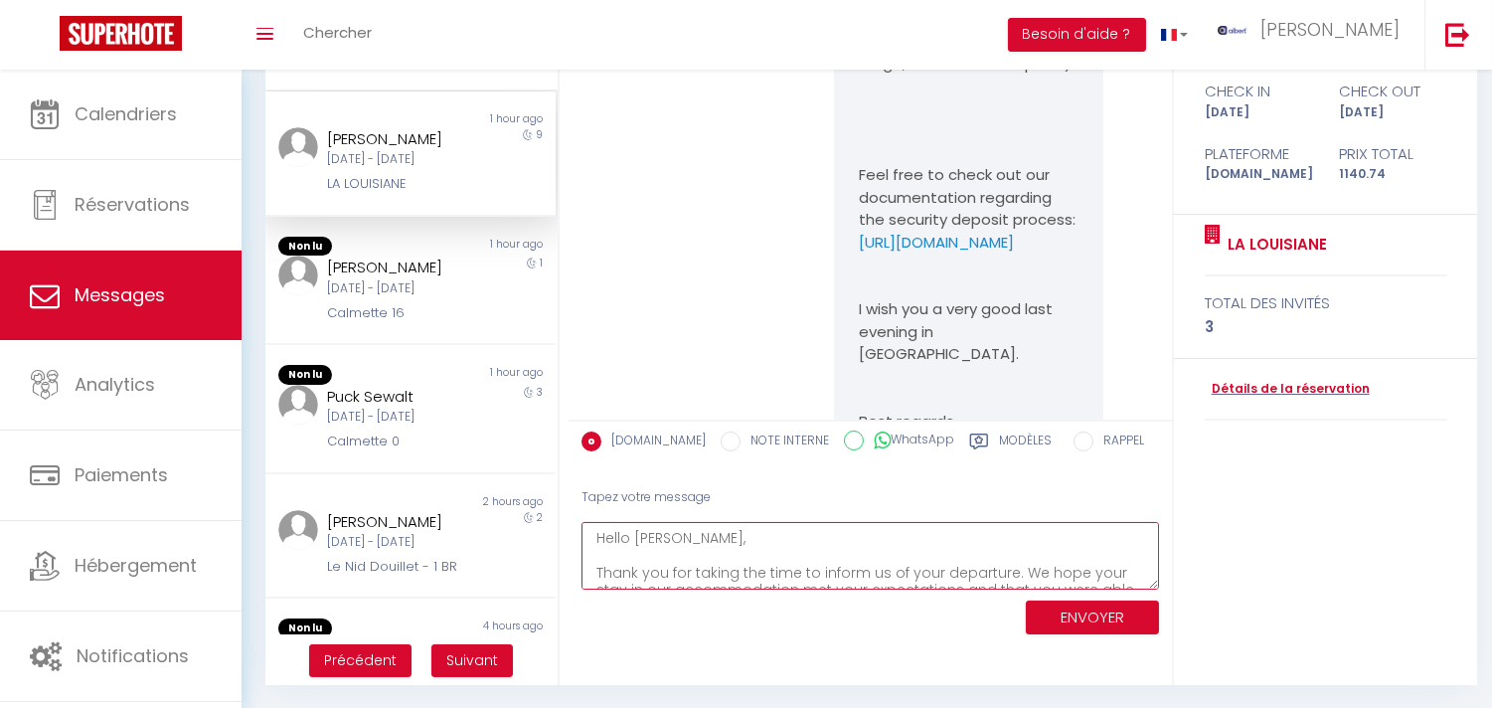
scroll to position [8379, 0]
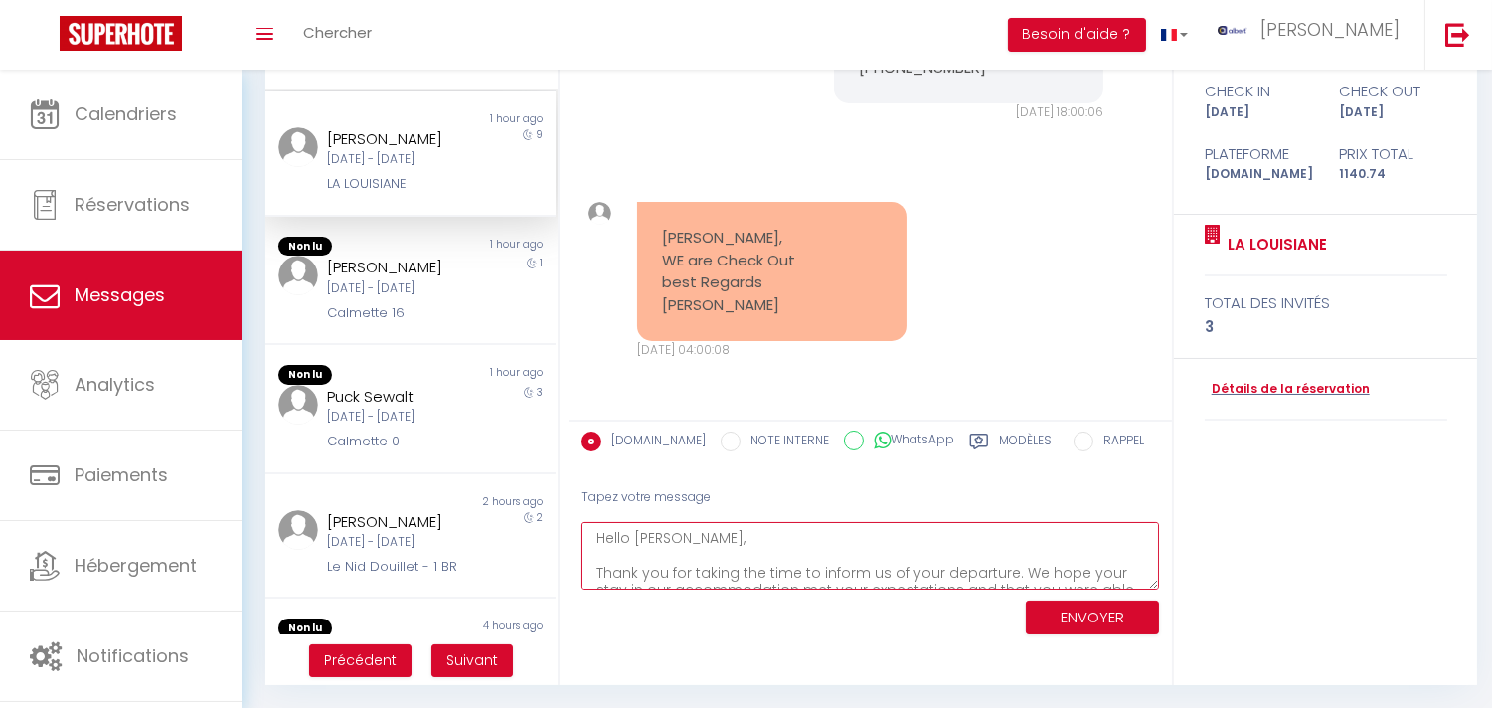
type textarea "Hello Yvonne, Thank you for taking the time to inform us of your departure. We …"
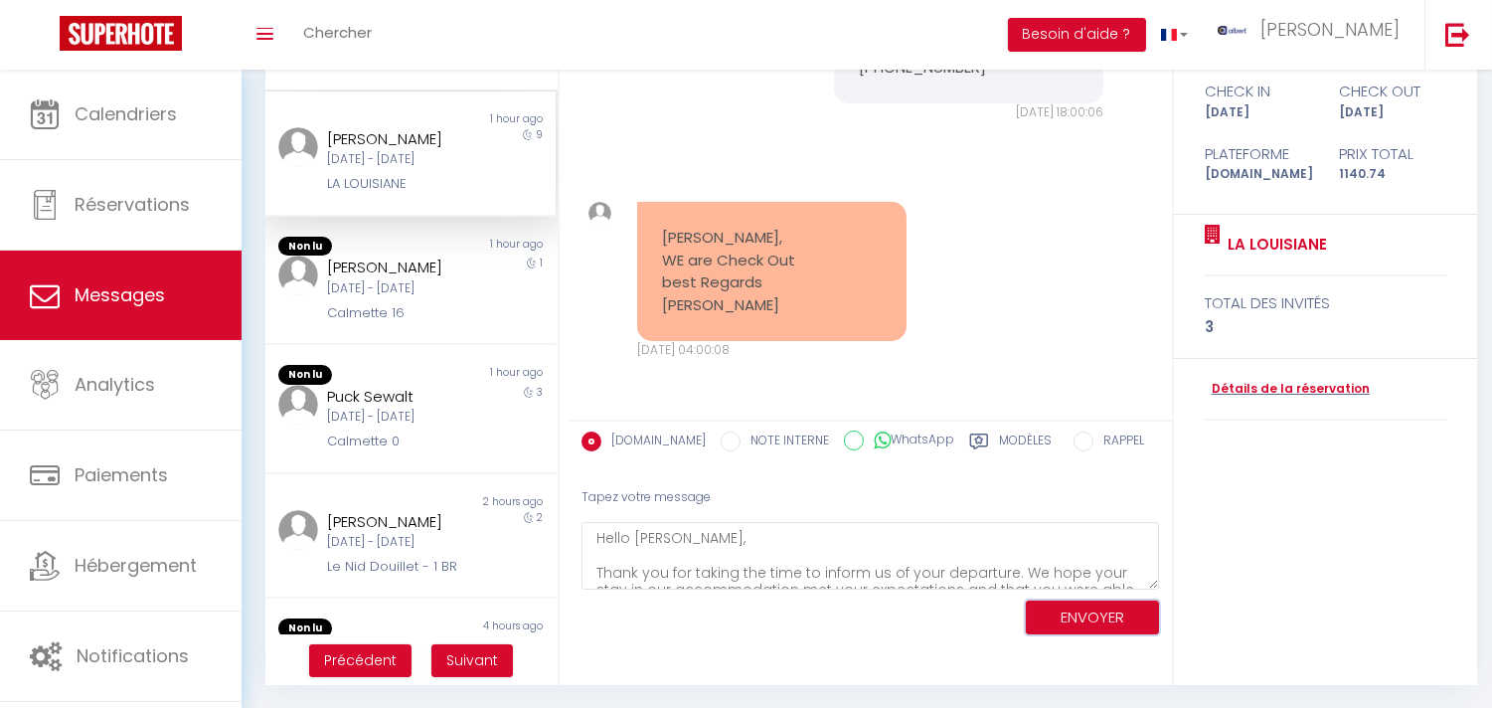
click at [557, 618] on button "ENVOYER" at bounding box center [1092, 618] width 133 height 35
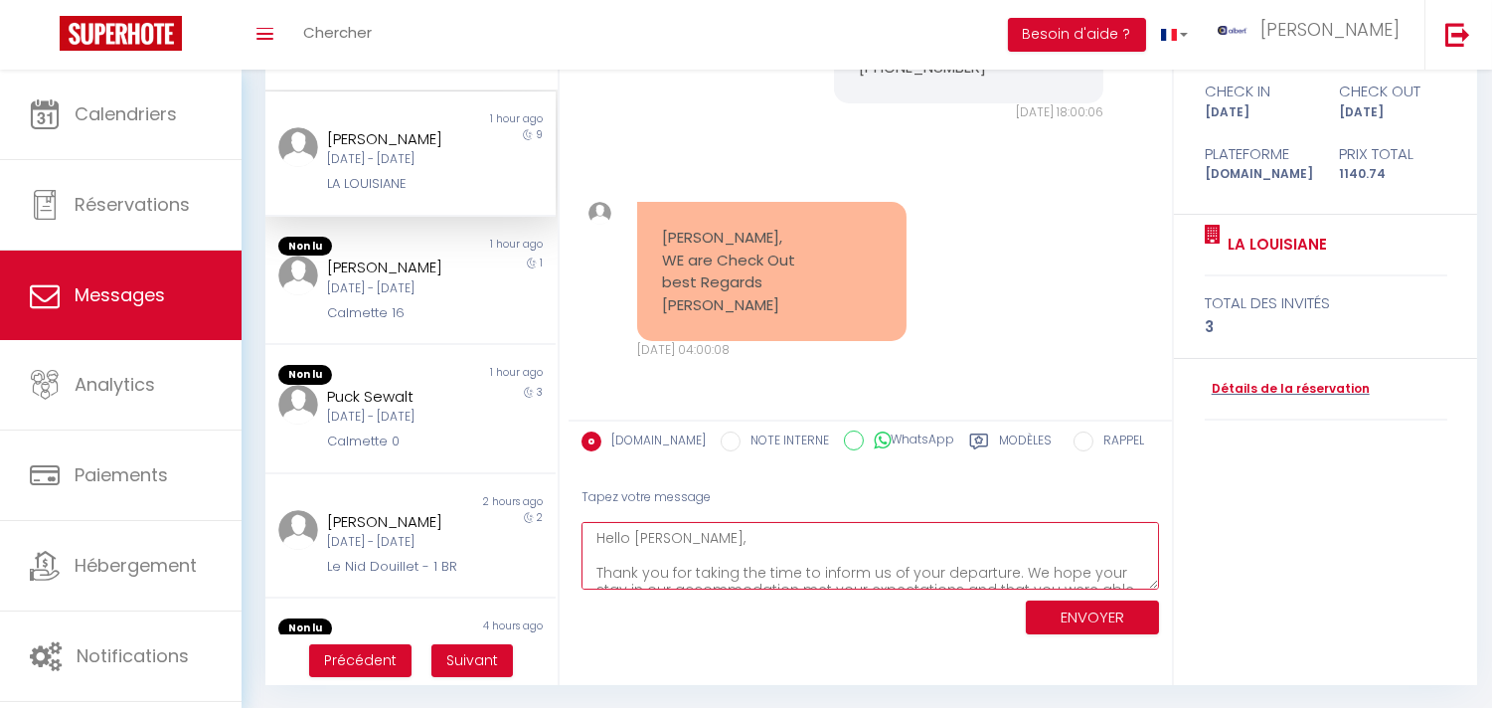
click at [557, 564] on textarea "Hello Yvonne, Thank you for taking the time to inform us of your departure. We …" at bounding box center [871, 556] width 578 height 69
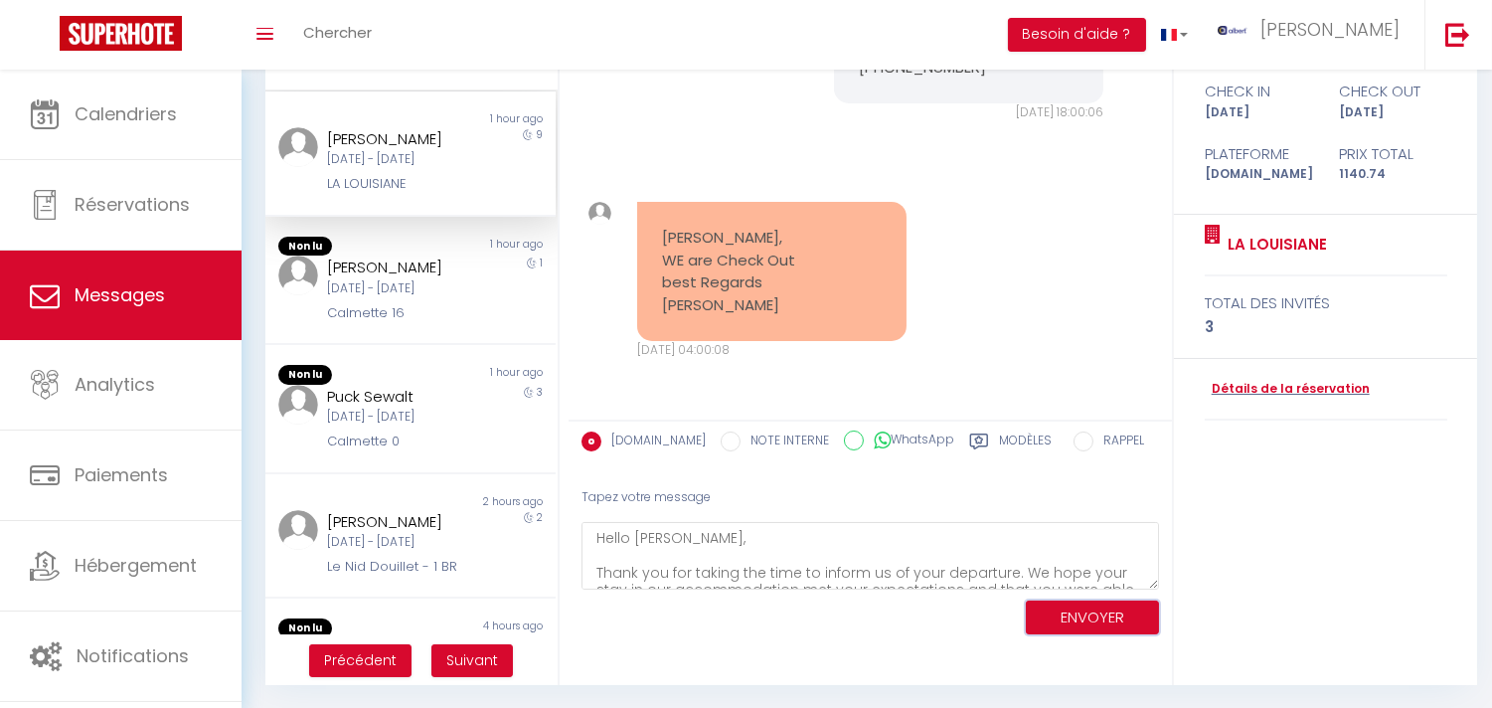
click at [557, 605] on button "ENVOYER" at bounding box center [1092, 618] width 133 height 35
click at [557, 527] on div "statut durée Confirmé 9 nuit(s) check in check out Lun 01 Sep Mer 10 Sep Platef…" at bounding box center [1325, 306] width 303 height 760
click at [557, 614] on button "ENVOYER" at bounding box center [1092, 618] width 133 height 35
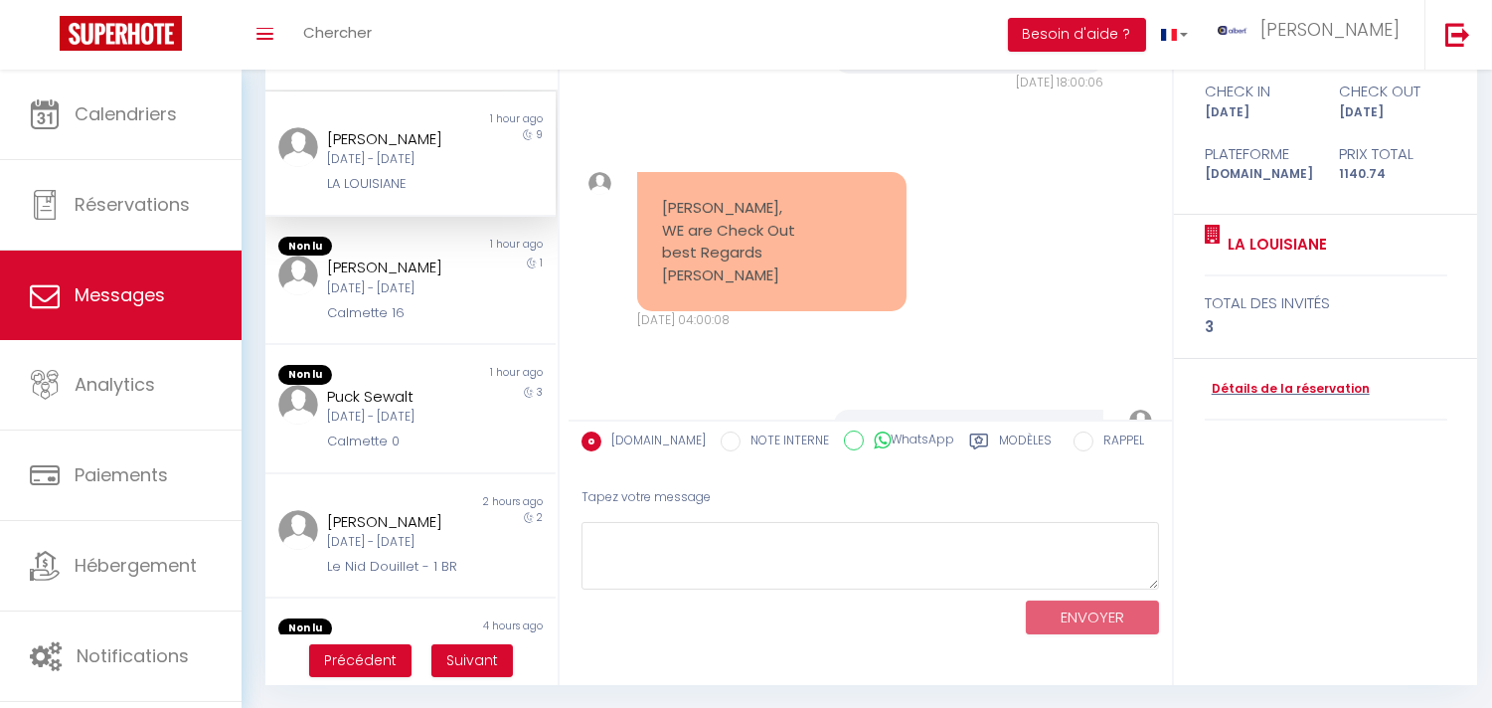
scroll to position [9571, 0]
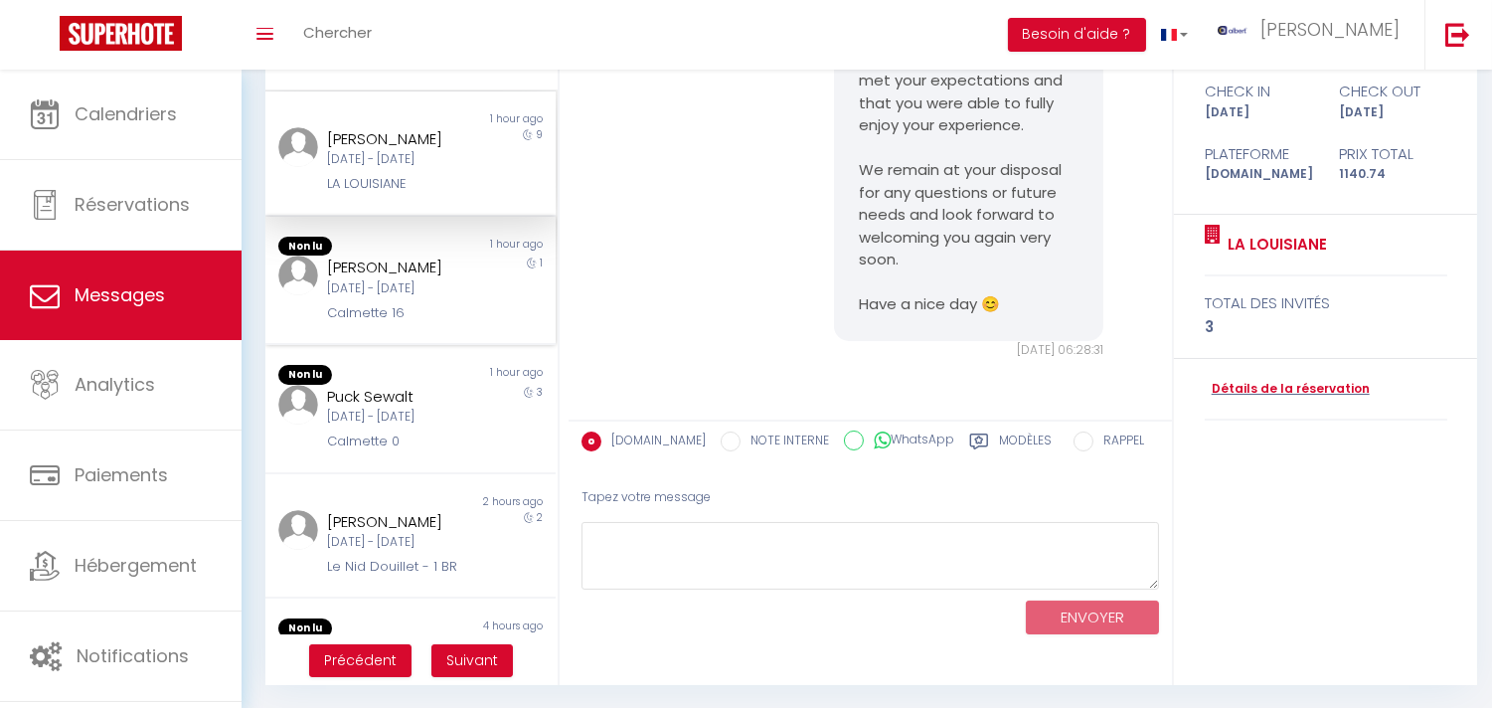
drag, startPoint x: 464, startPoint y: 426, endPoint x: 494, endPoint y: 381, distance: 53.8
click at [467, 323] on div "Jay Simpson Mer 10 Sep - Jeu 11 Sep Calmette 16" at bounding box center [398, 290] width 169 height 68
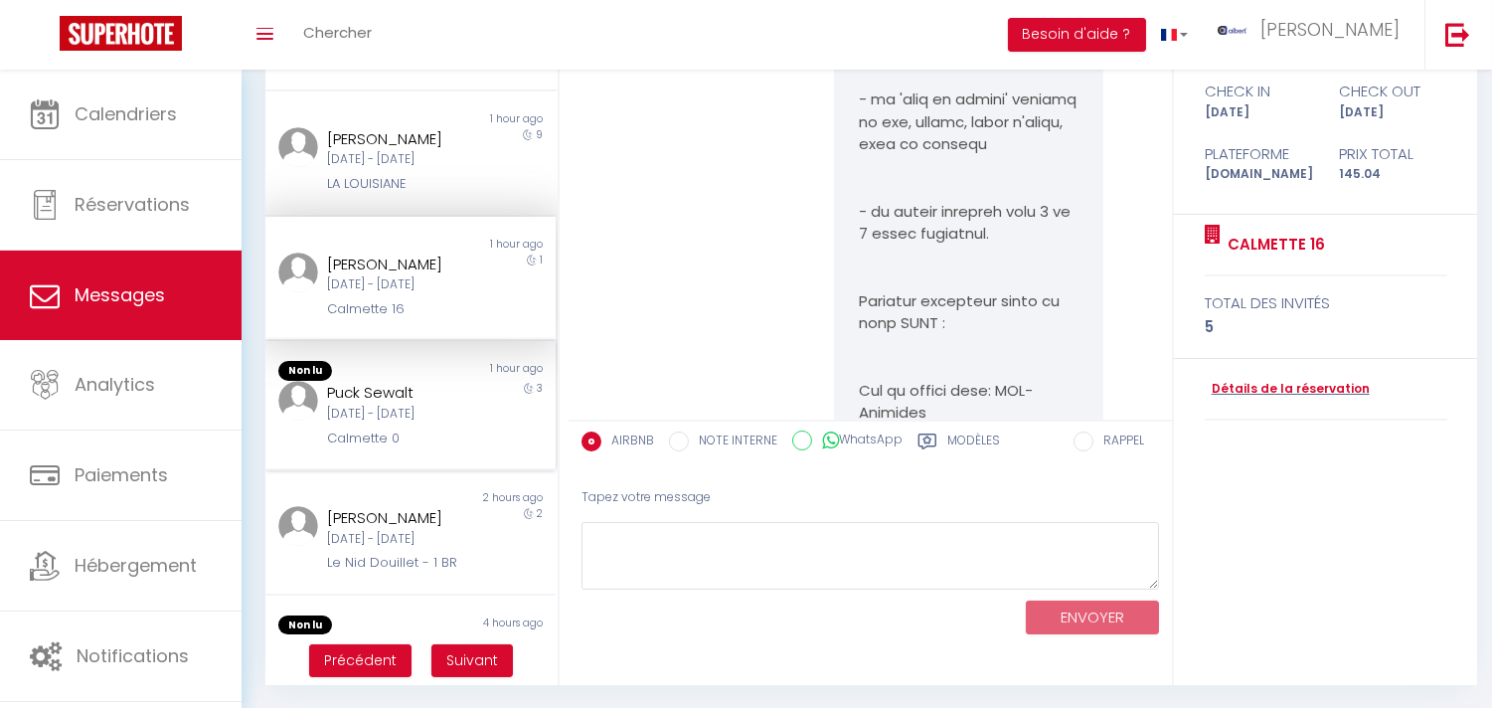
drag, startPoint x: 405, startPoint y: 529, endPoint x: 405, endPoint y: 517, distance: 11.9
click at [405, 405] on div "Puck Sewalt" at bounding box center [398, 393] width 143 height 24
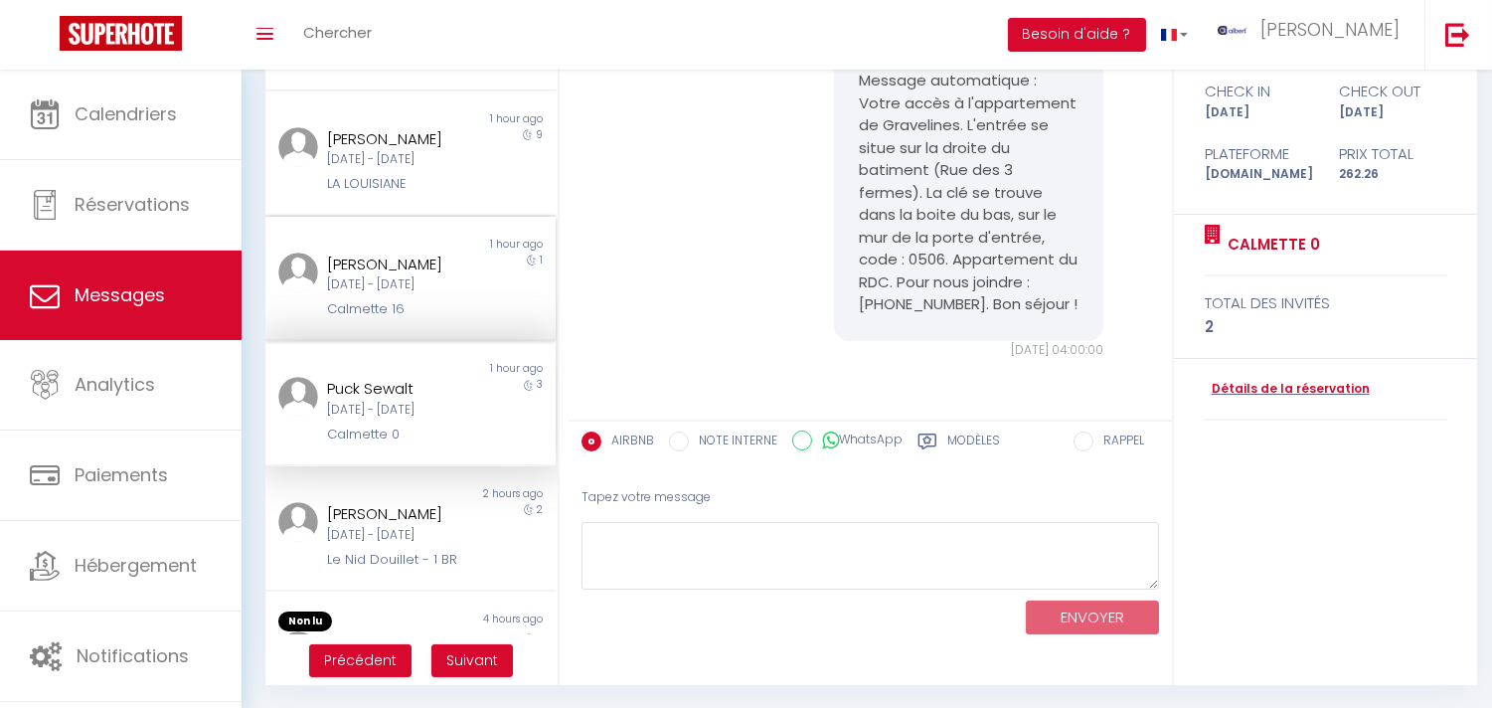
scroll to position [994, 0]
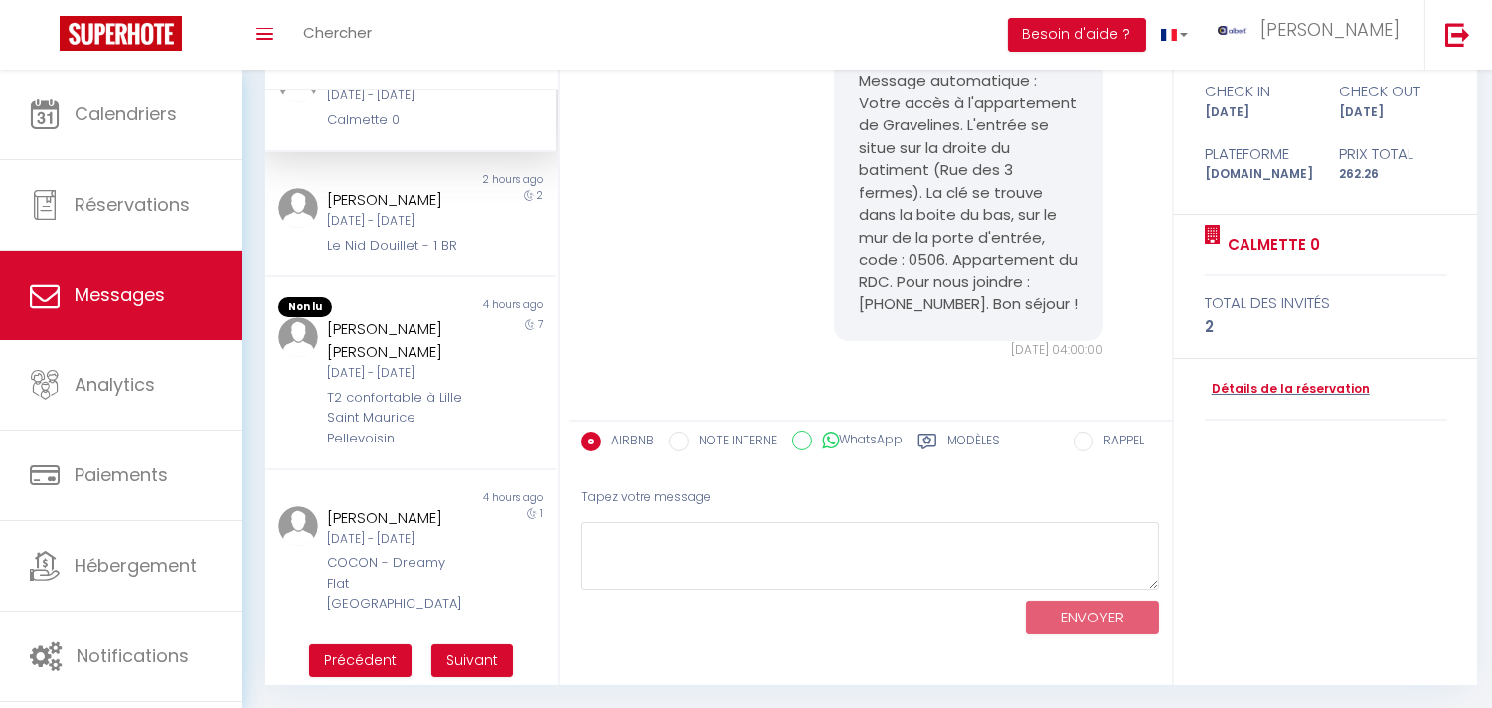
click at [491, 256] on div "2" at bounding box center [519, 222] width 73 height 68
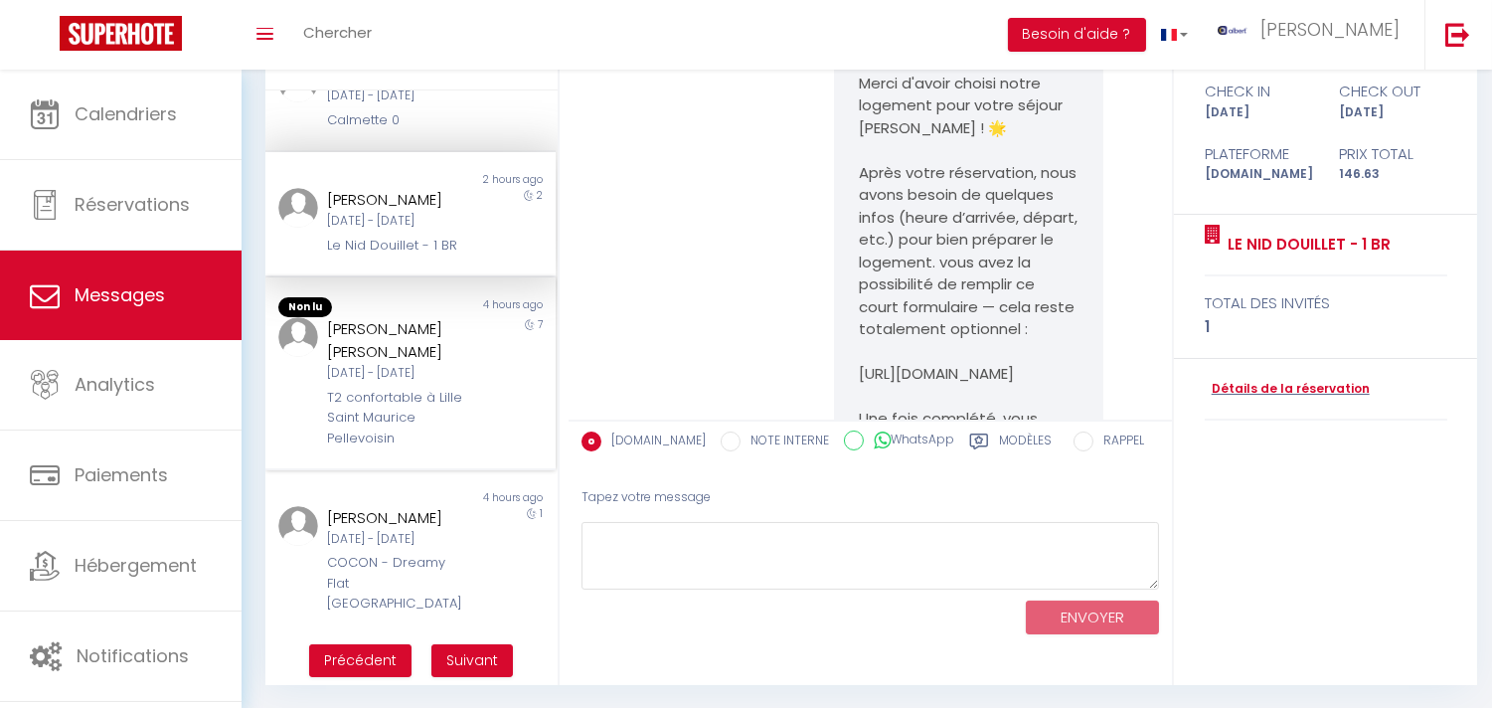
drag, startPoint x: 459, startPoint y: 509, endPoint x: 468, endPoint y: 480, distance: 30.2
click at [459, 448] on div "Carlos Leone Santos Rocha Mer 10 Sep - Mer 17 Sep T2 confortable à Lille Saint …" at bounding box center [398, 382] width 169 height 131
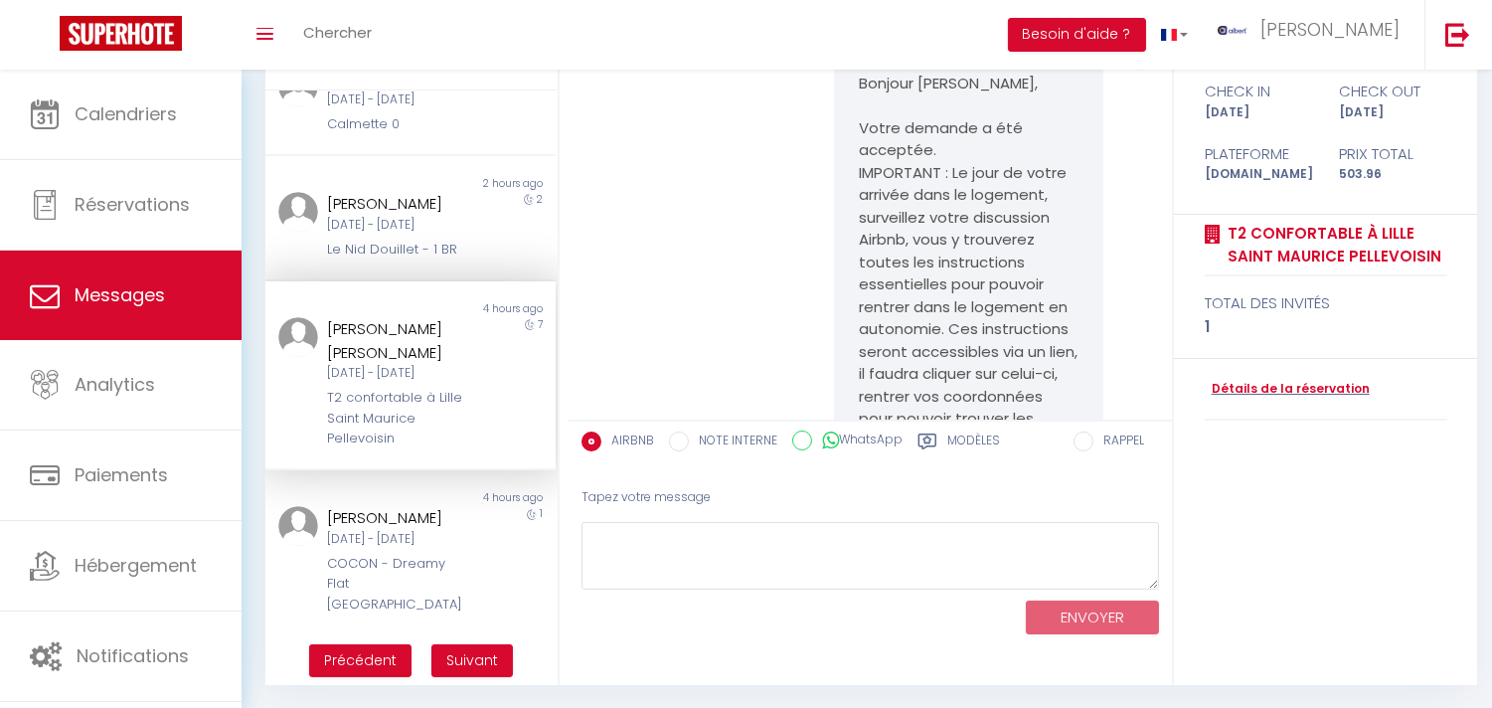
scroll to position [1127, 0]
click at [410, 582] on div "COCON - Dreamy Flat Lyon" at bounding box center [398, 584] width 143 height 61
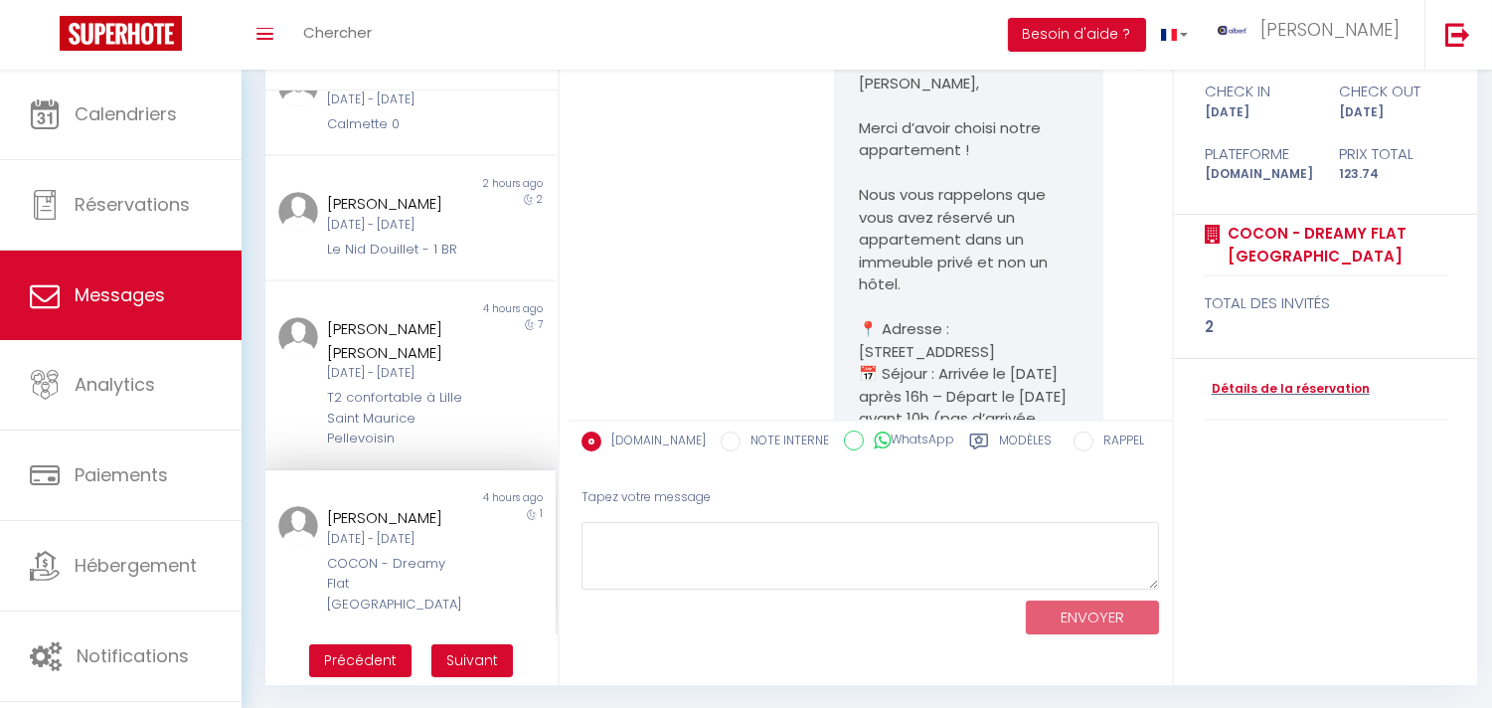
scroll to position [2298, 0]
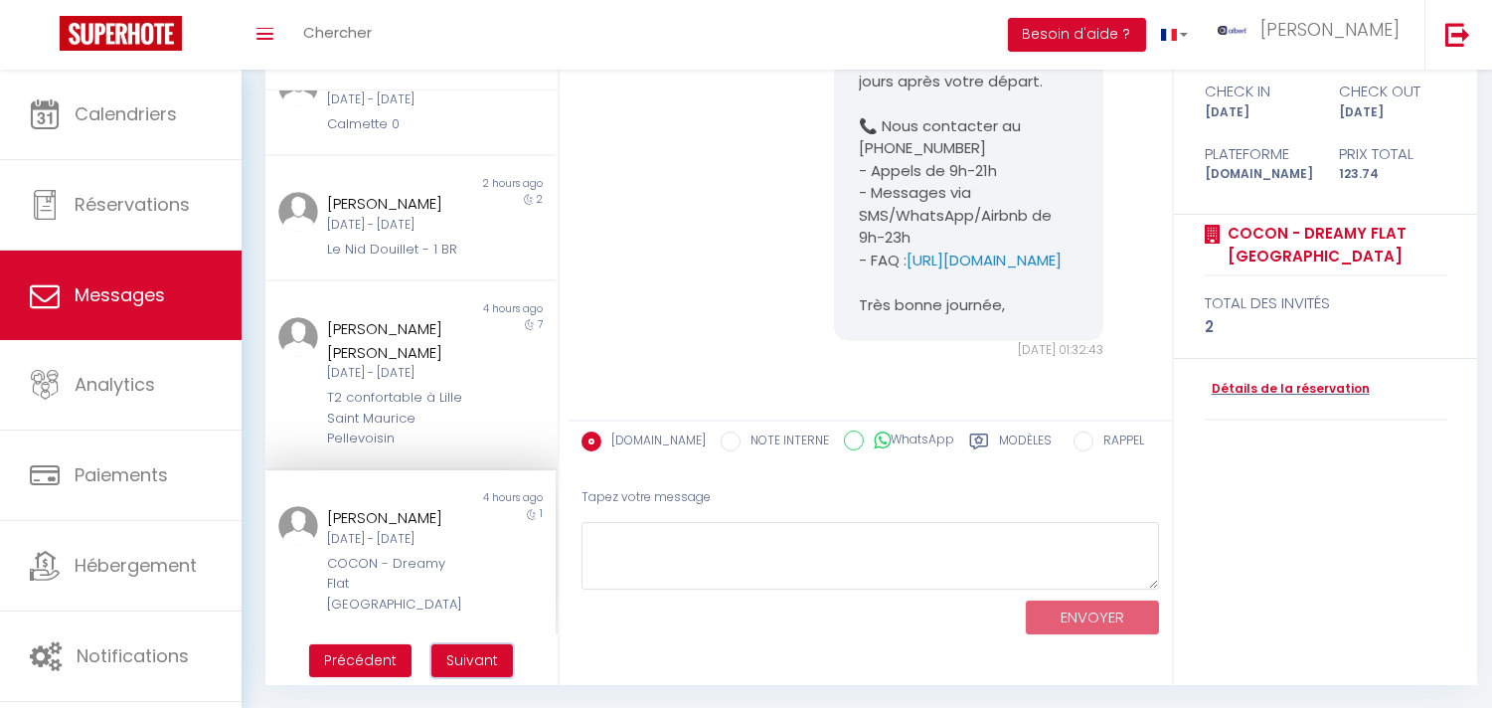
drag, startPoint x: 471, startPoint y: 666, endPoint x: 472, endPoint y: 626, distance: 39.8
click at [472, 656] on span "Suivant" at bounding box center [472, 660] width 52 height 20
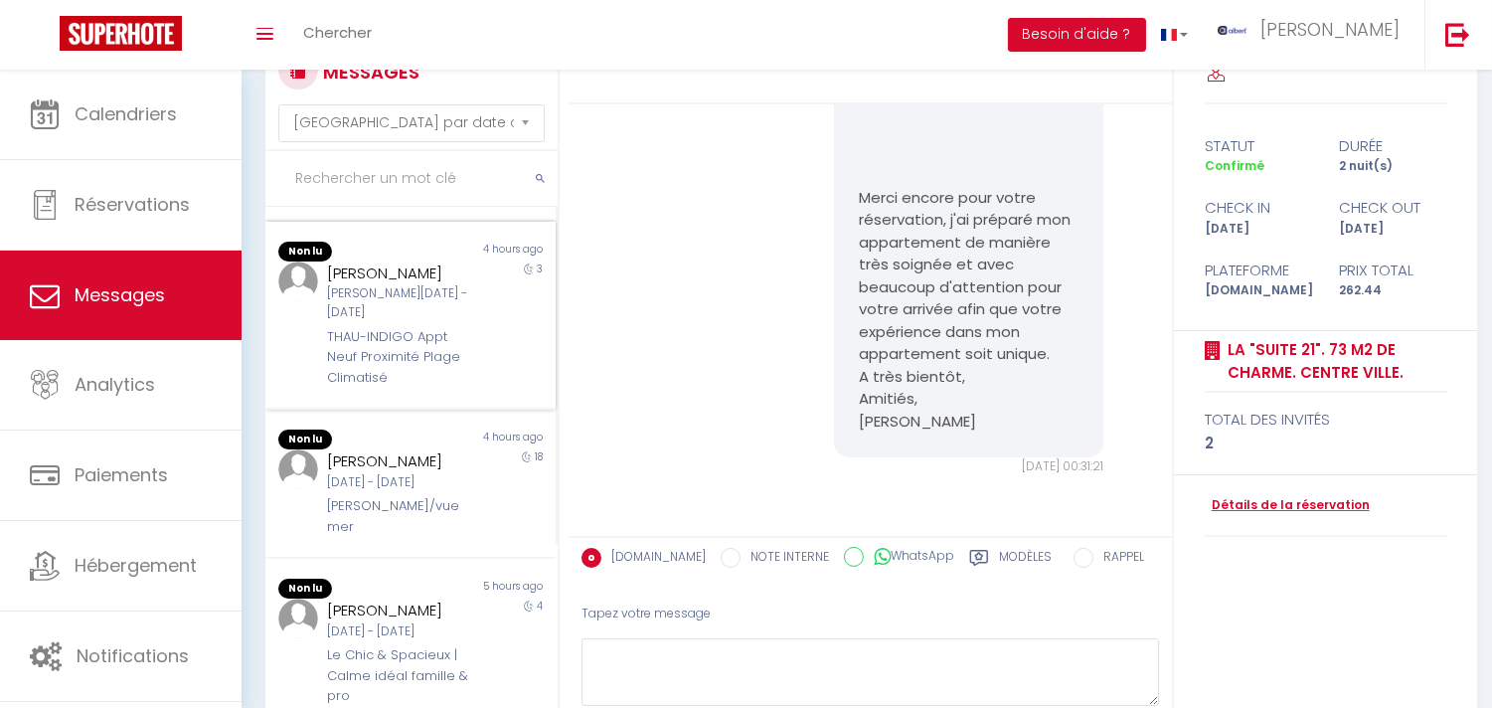
scroll to position [0, 0]
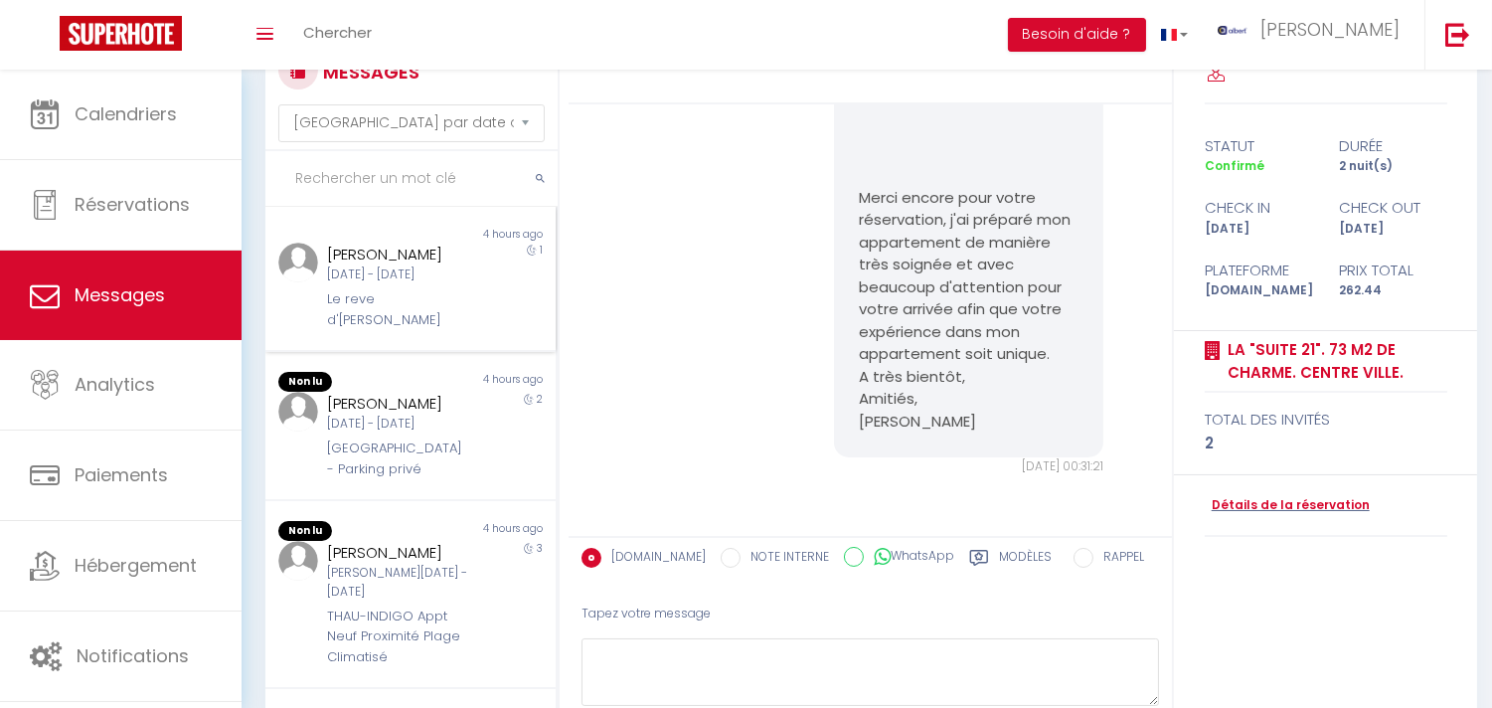
click at [381, 259] on div "Amedeo Fulco" at bounding box center [398, 255] width 143 height 24
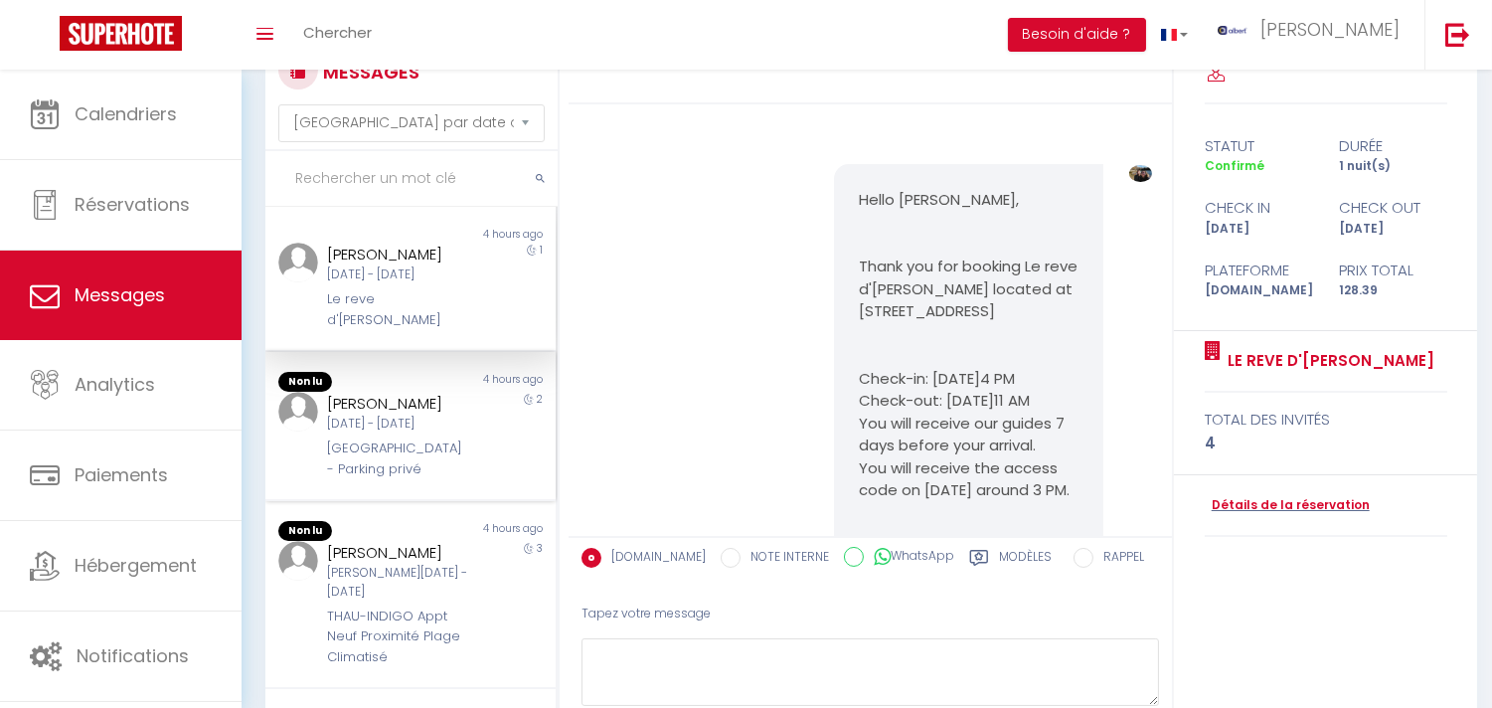
click at [423, 433] on div "Mer 10 Sep - Ven 12 Sep" at bounding box center [398, 424] width 143 height 19
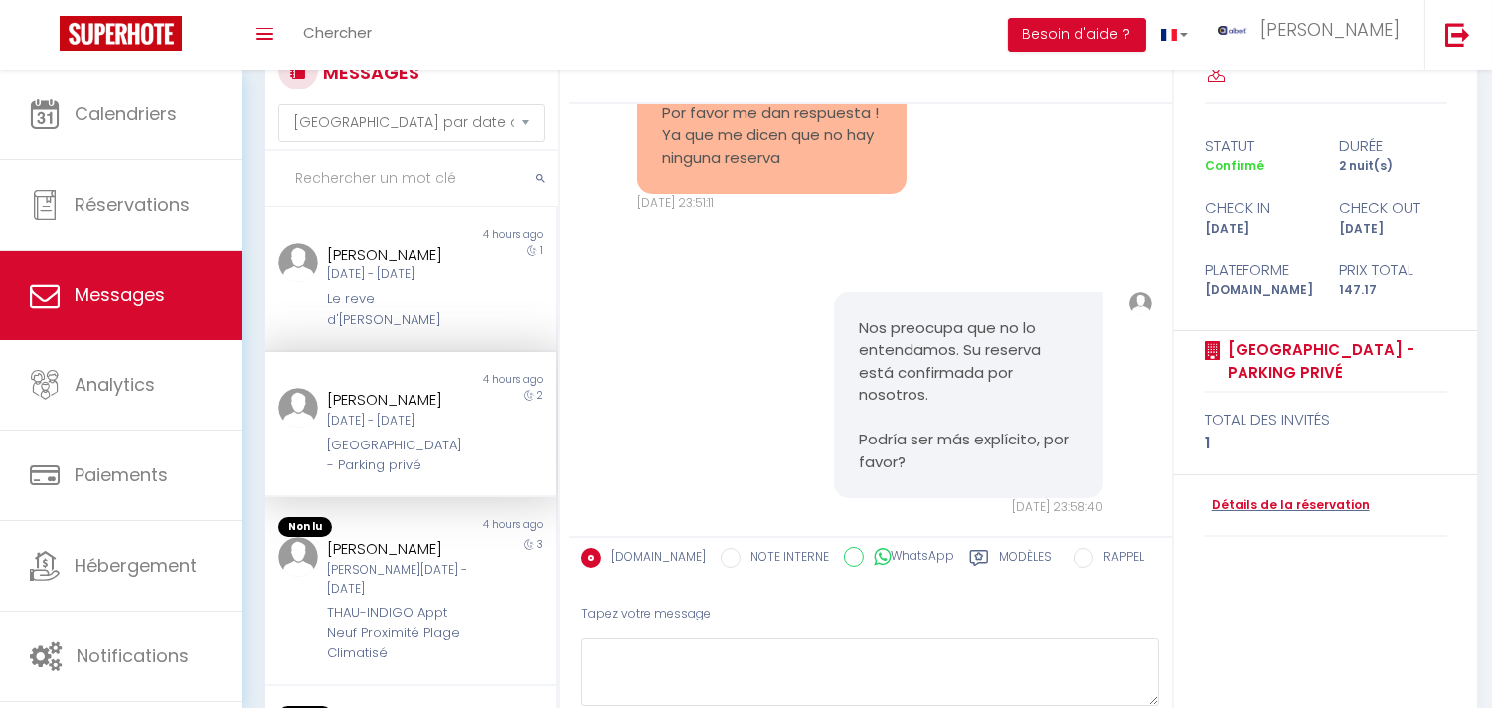
scroll to position [331, 0]
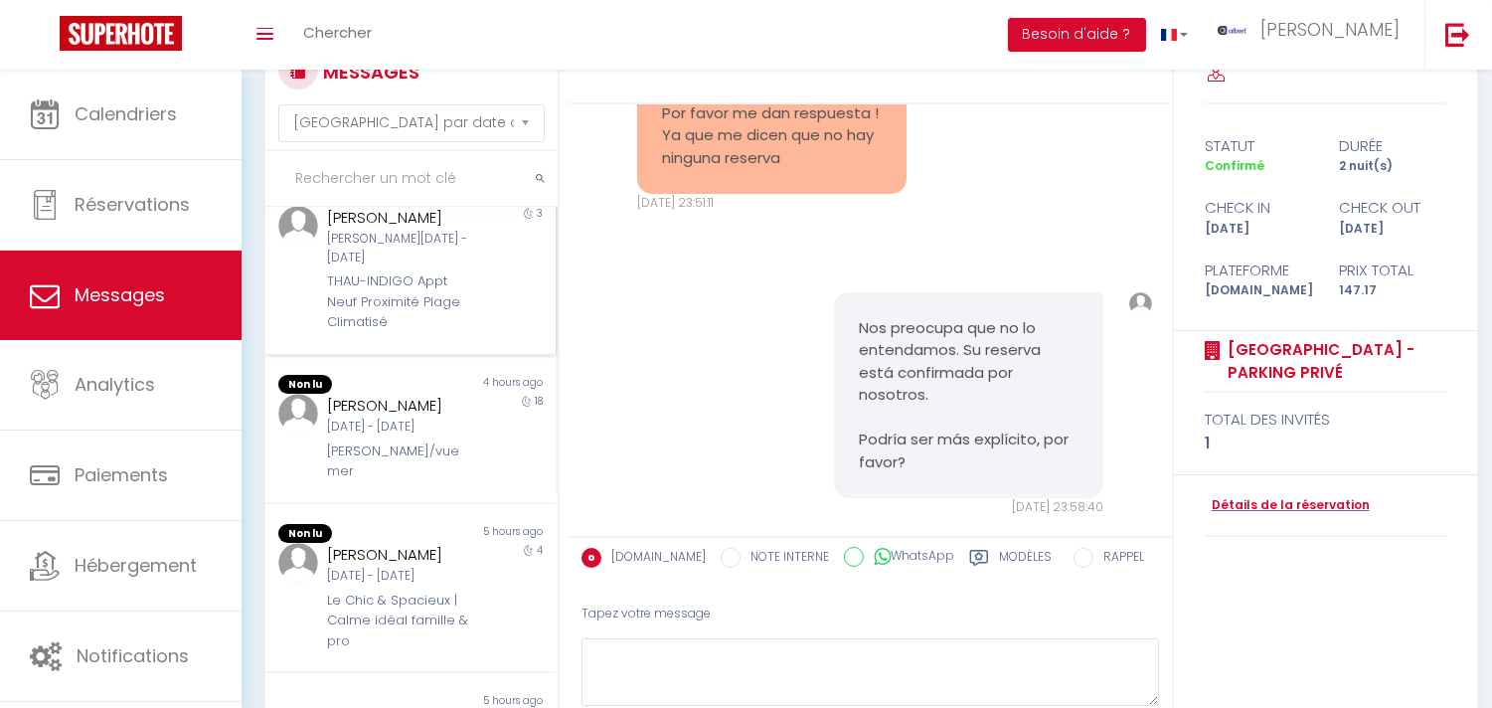
click at [431, 331] on div "THAU-INDIGO Appt Neuf Proximité Plage Climatisé" at bounding box center [398, 301] width 143 height 61
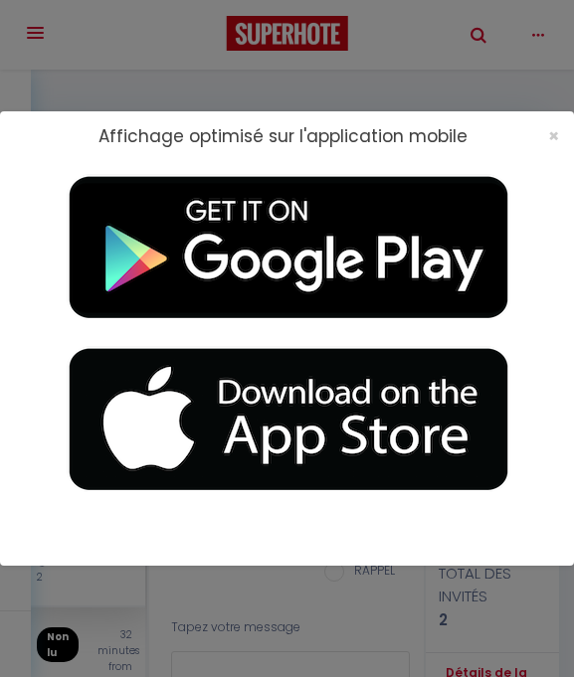
select select "message"
select select "not_cancelled"
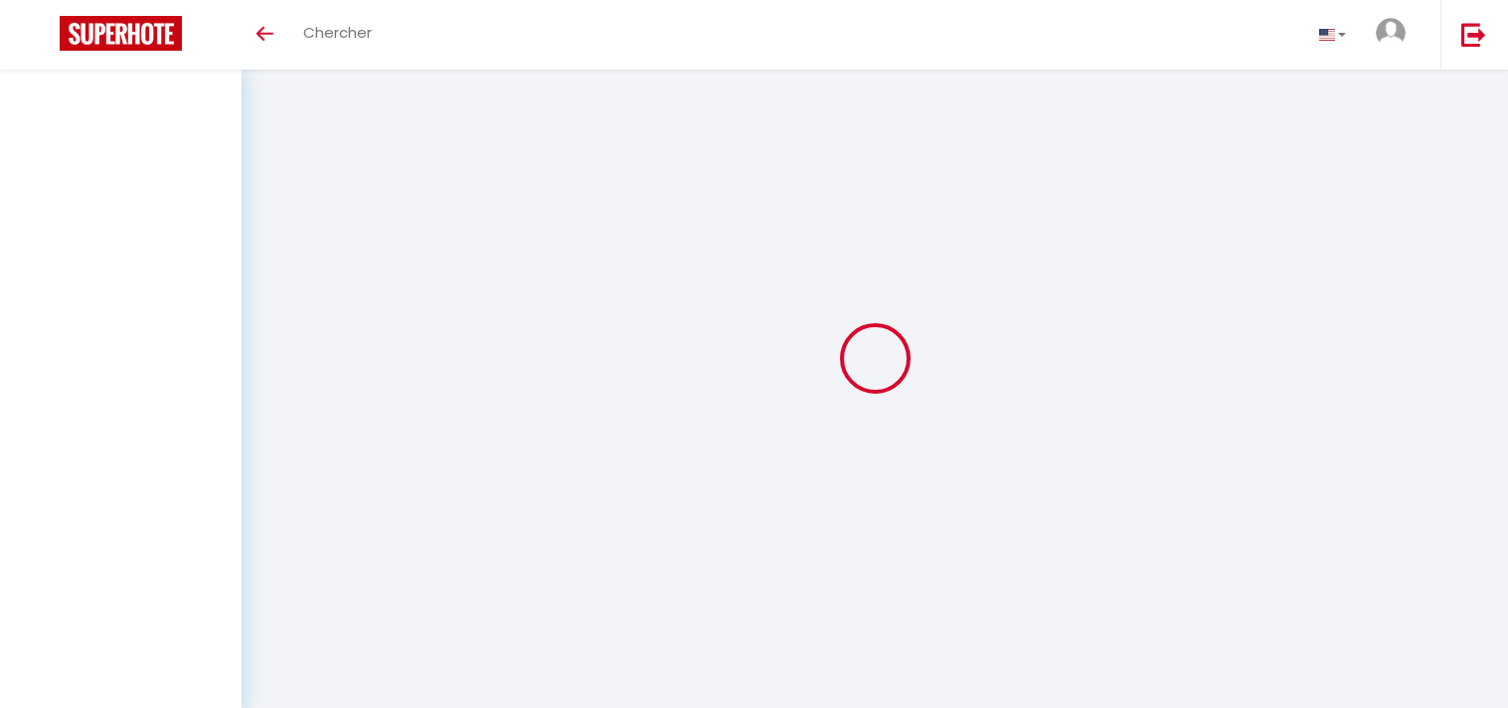
select select "message"
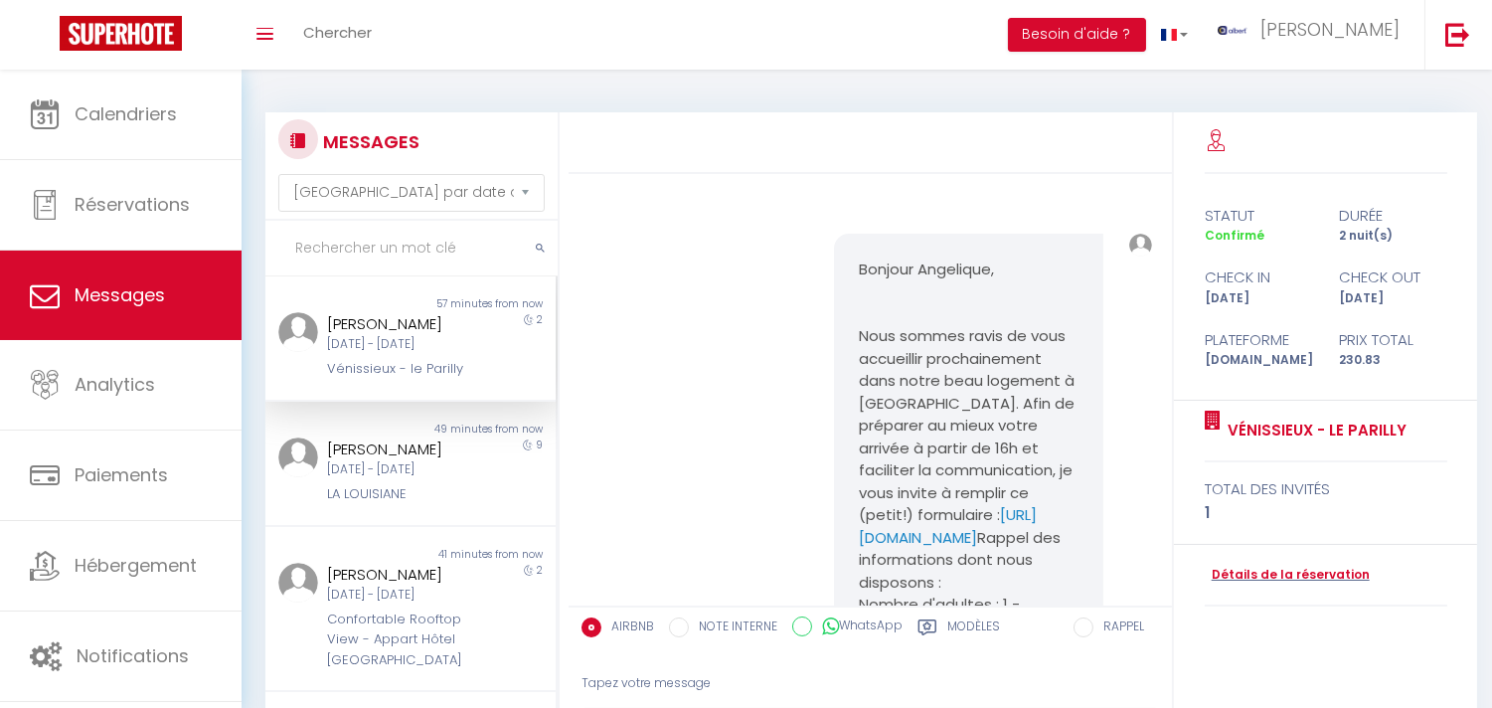
scroll to position [2400, 0]
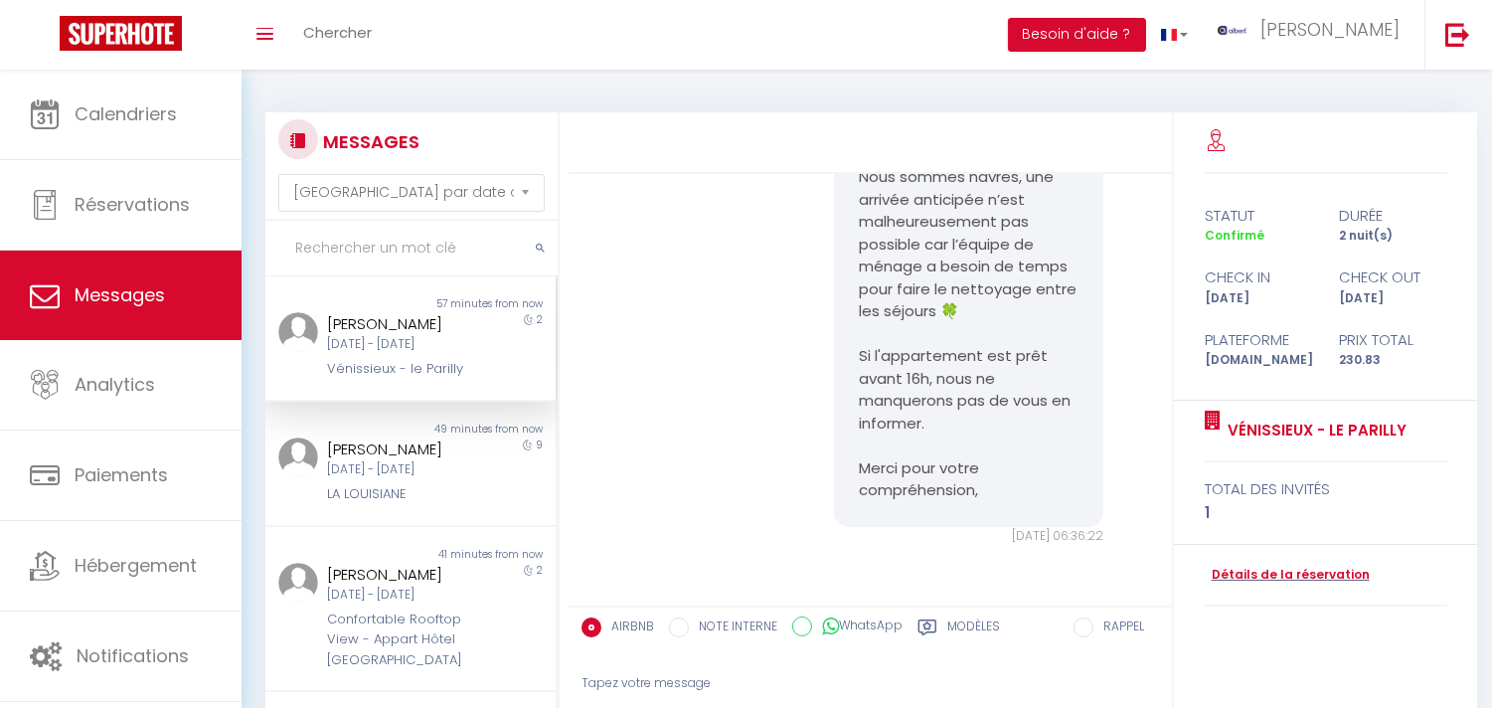
click at [412, 250] on input "text" at bounding box center [411, 249] width 292 height 56
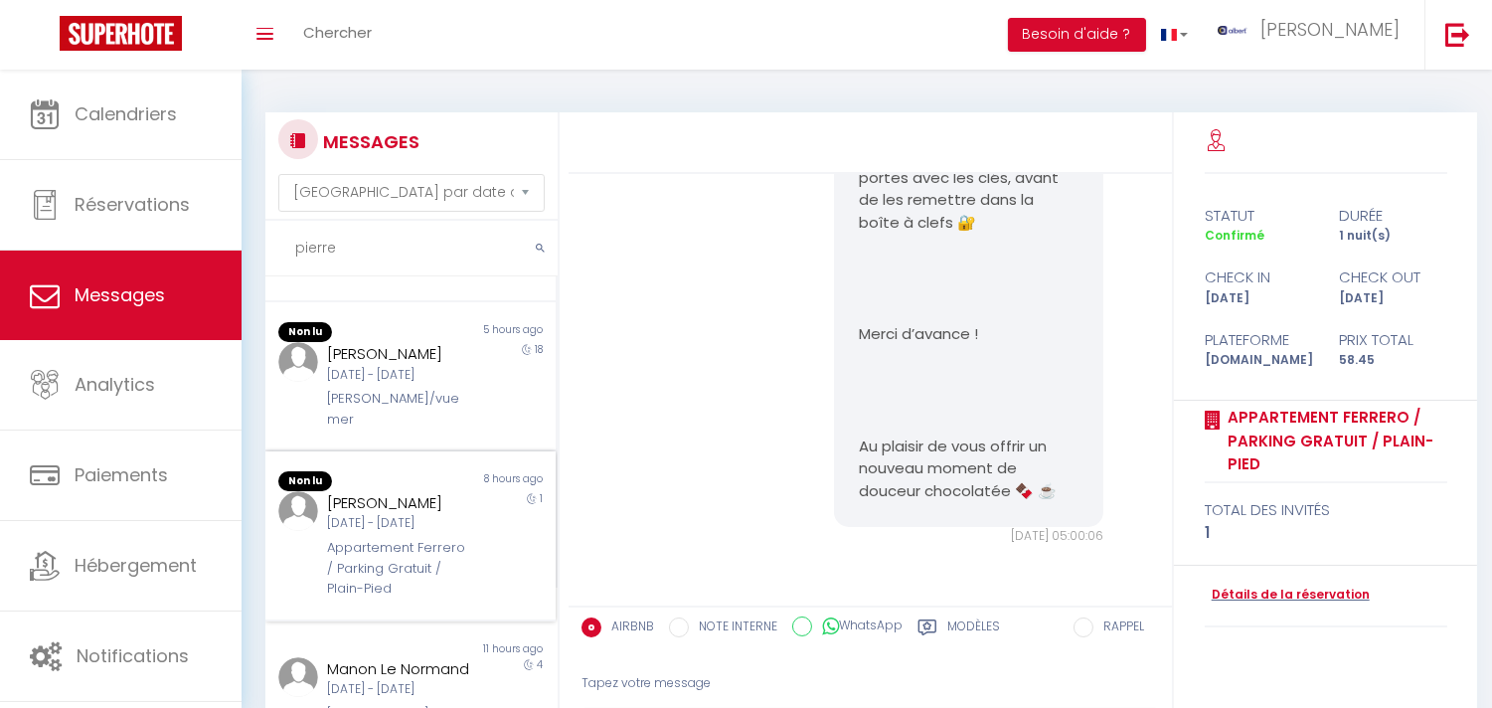
scroll to position [331, 0]
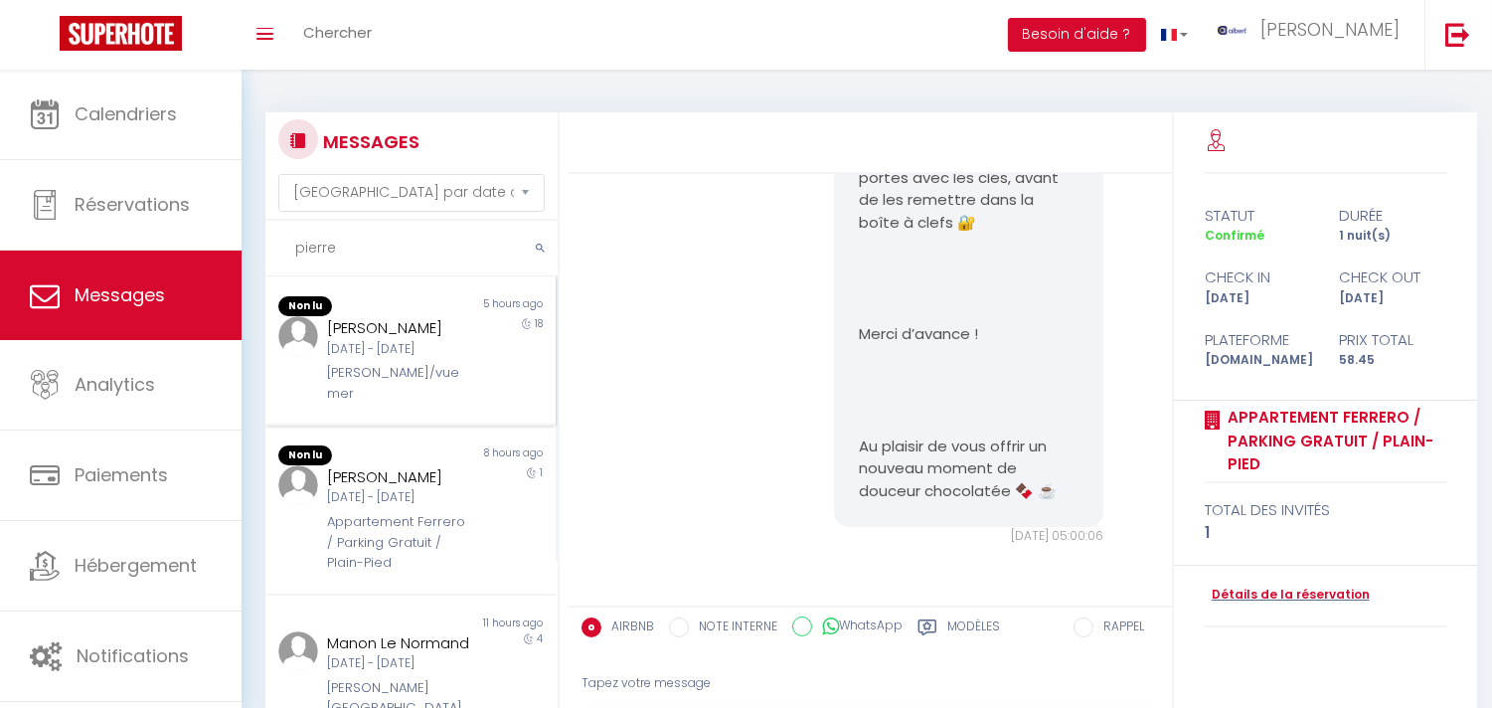
type input "pierre"
click at [461, 381] on div "Pierre Lemoine Mar 09 Sep - Sam 27 Sep Ker Stivell/vue mer" at bounding box center [398, 359] width 169 height 87
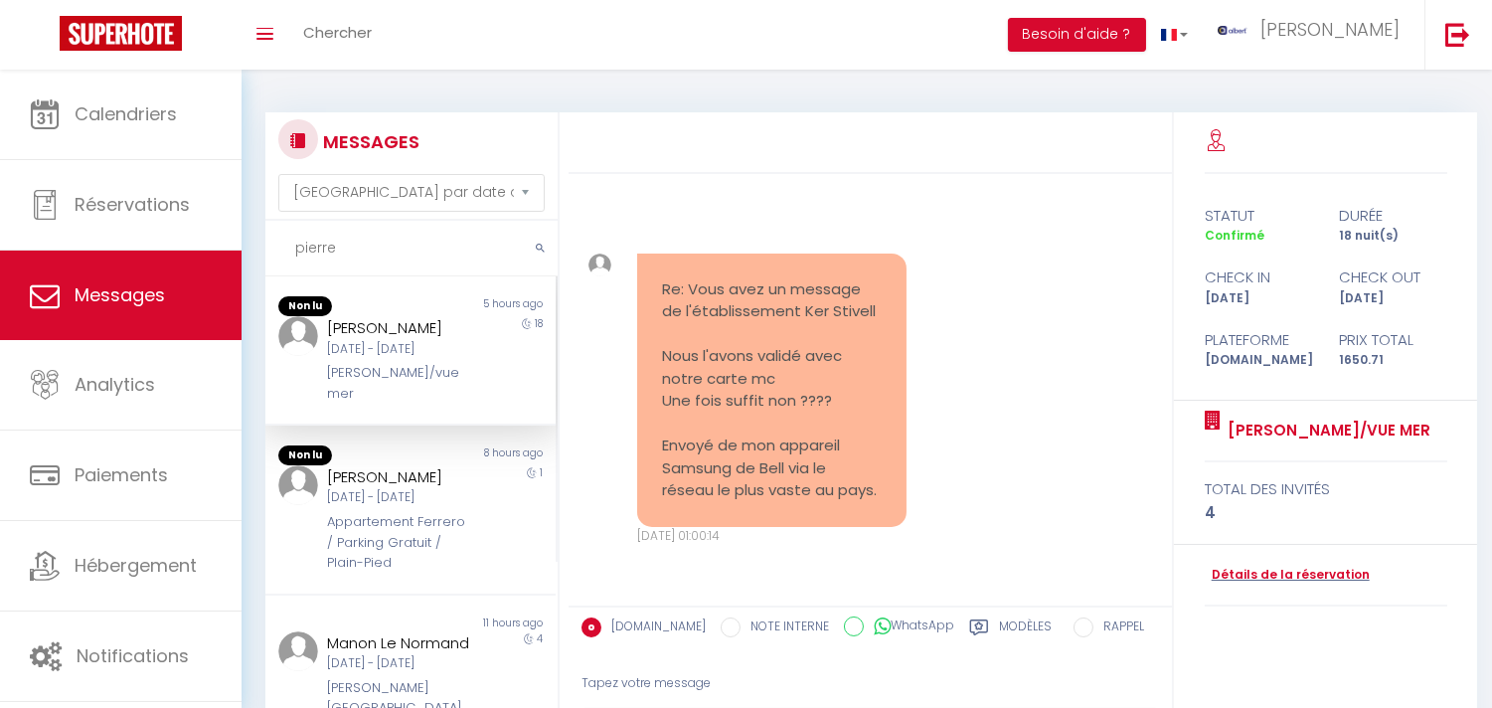
scroll to position [5419, 0]
click at [1300, 564] on div "Détails de la réservation" at bounding box center [1326, 576] width 243 height 62
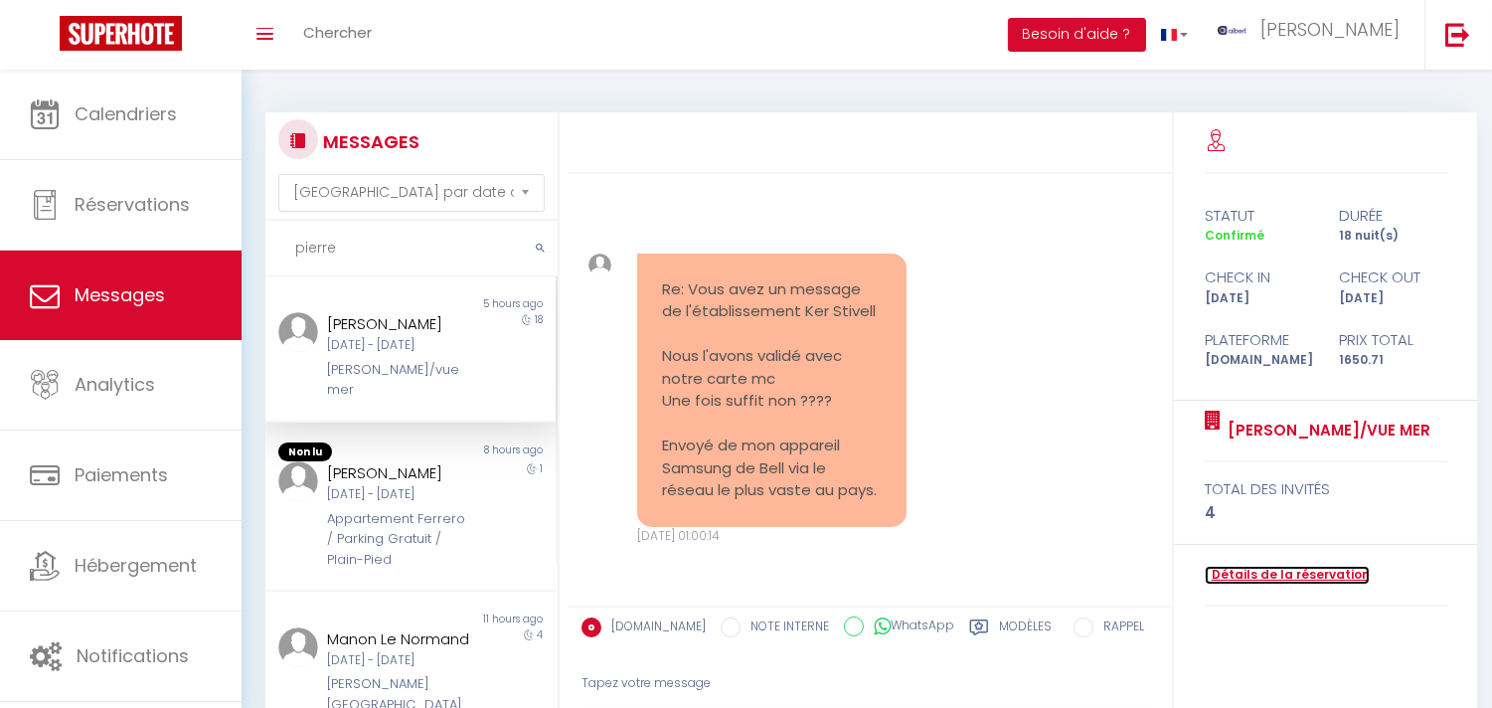
click at [1293, 567] on link "Détails de la réservation" at bounding box center [1287, 575] width 165 height 19
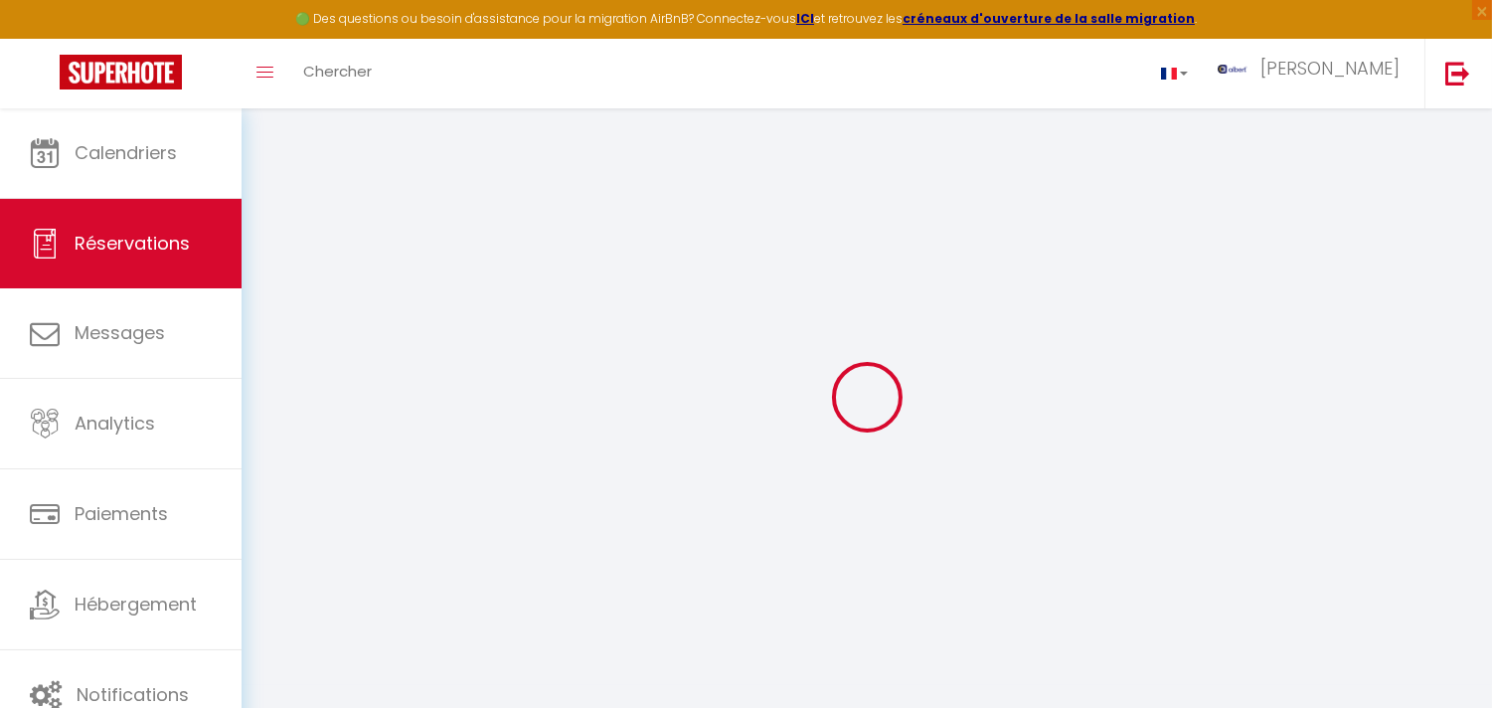
select select
select select "14"
checkbox input "false"
select select
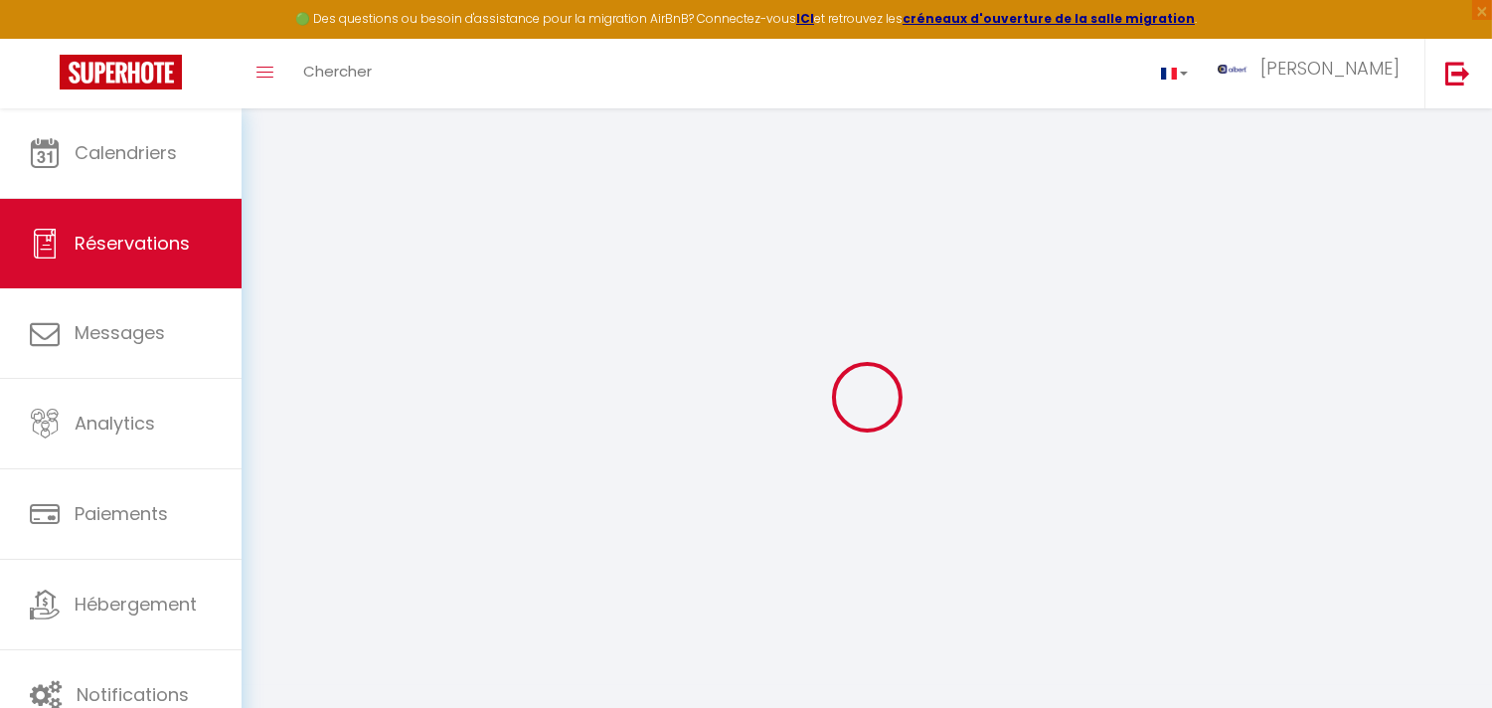
select select
checkbox input "false"
select select
checkbox input "false"
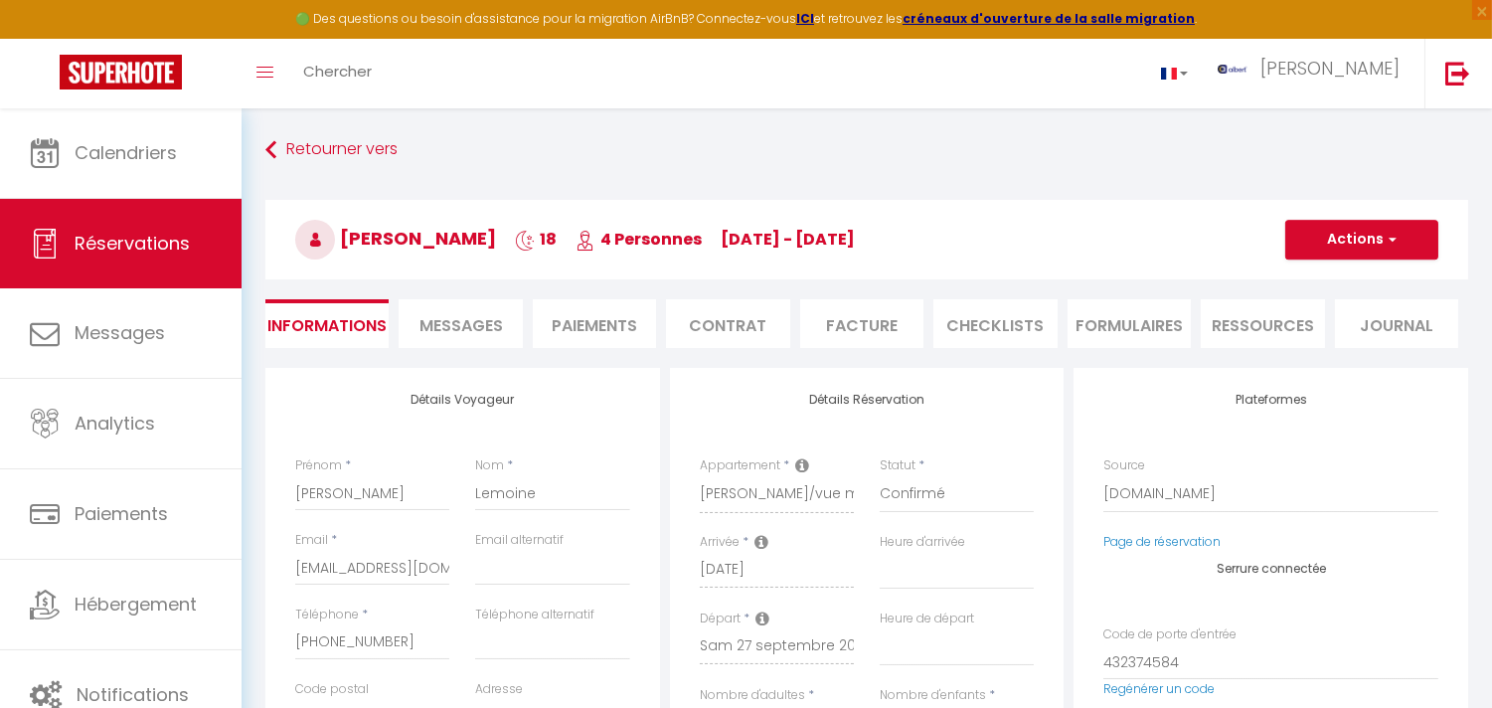
select select
checkbox input "false"
type textarea "** THIS RESERVATION HAS BEEN PRE-PAID ** Approximate time of arrival: between 1…"
type input "86.06"
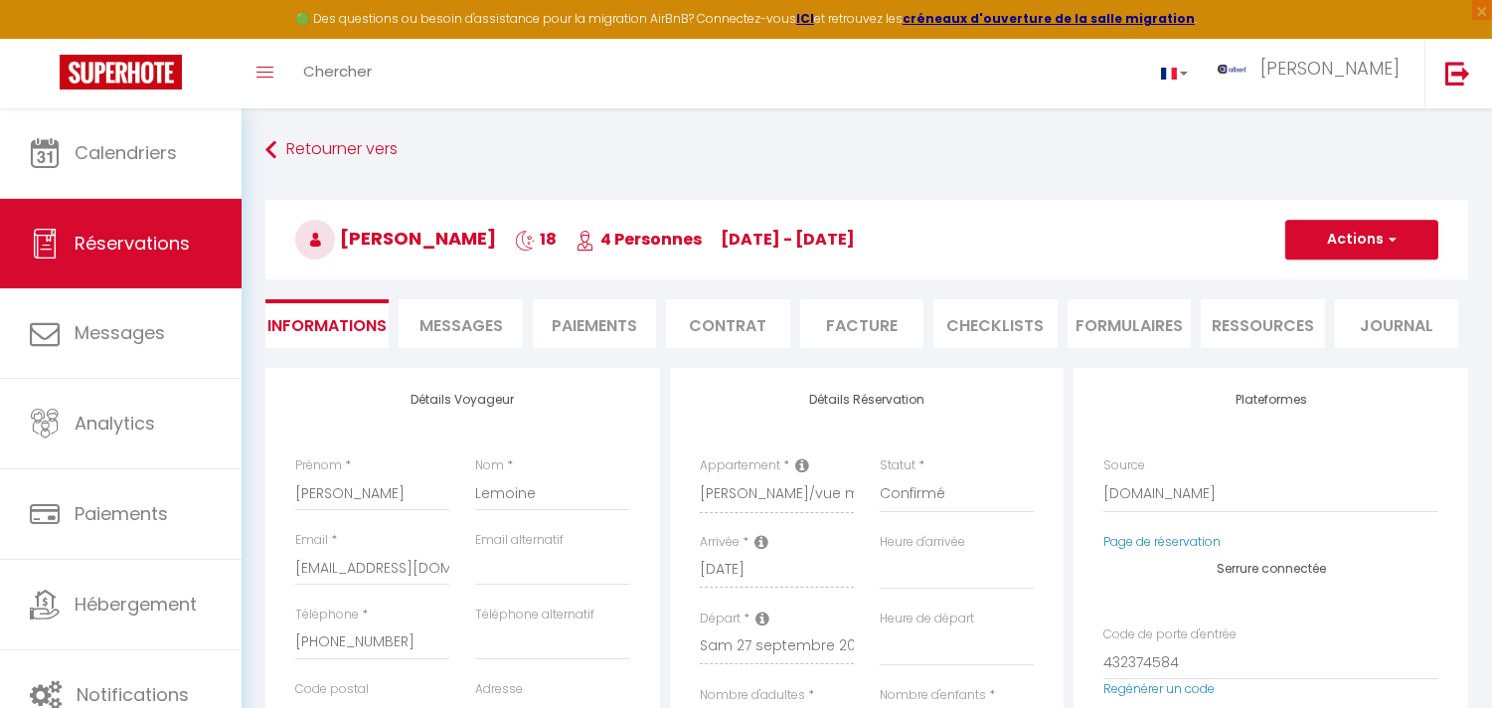
select select
checkbox input "false"
select select
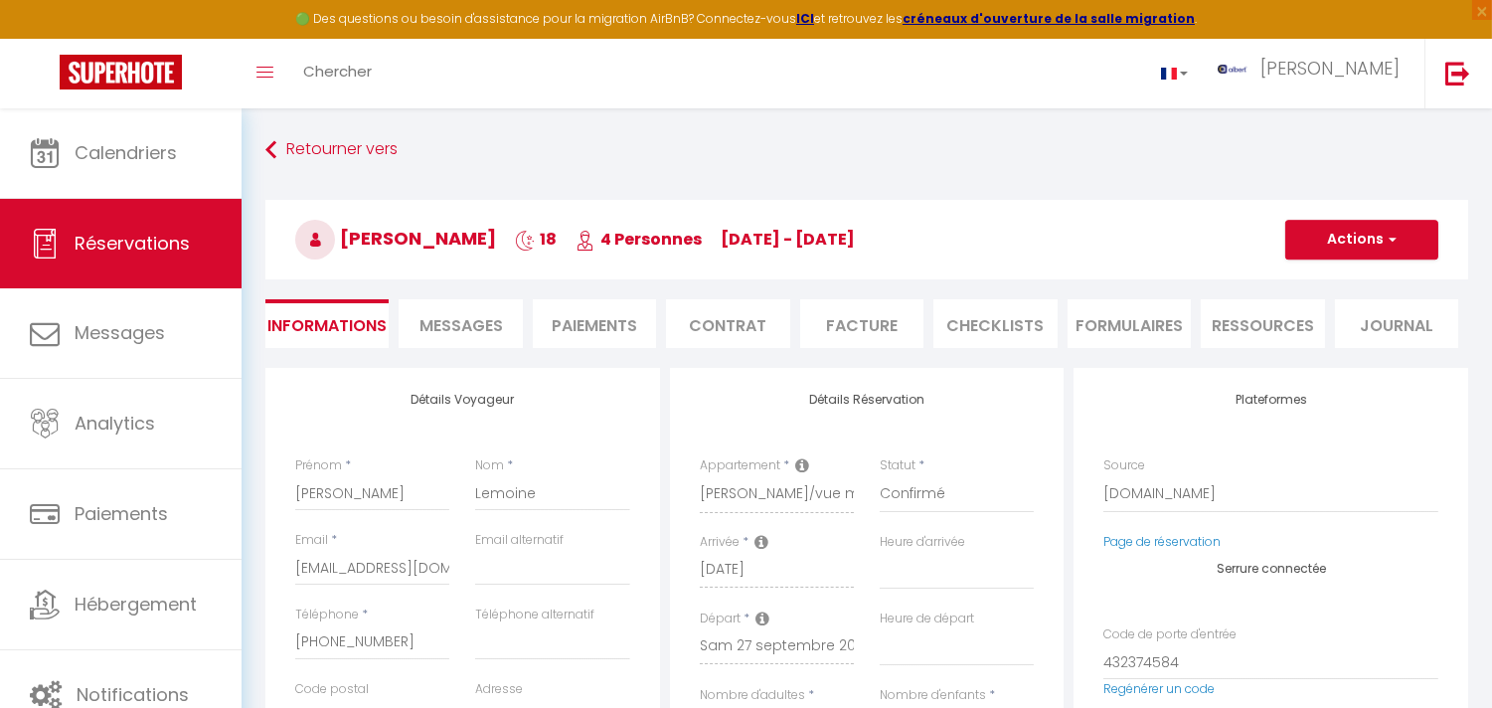
click at [464, 314] on span "Messages" at bounding box center [462, 325] width 84 height 23
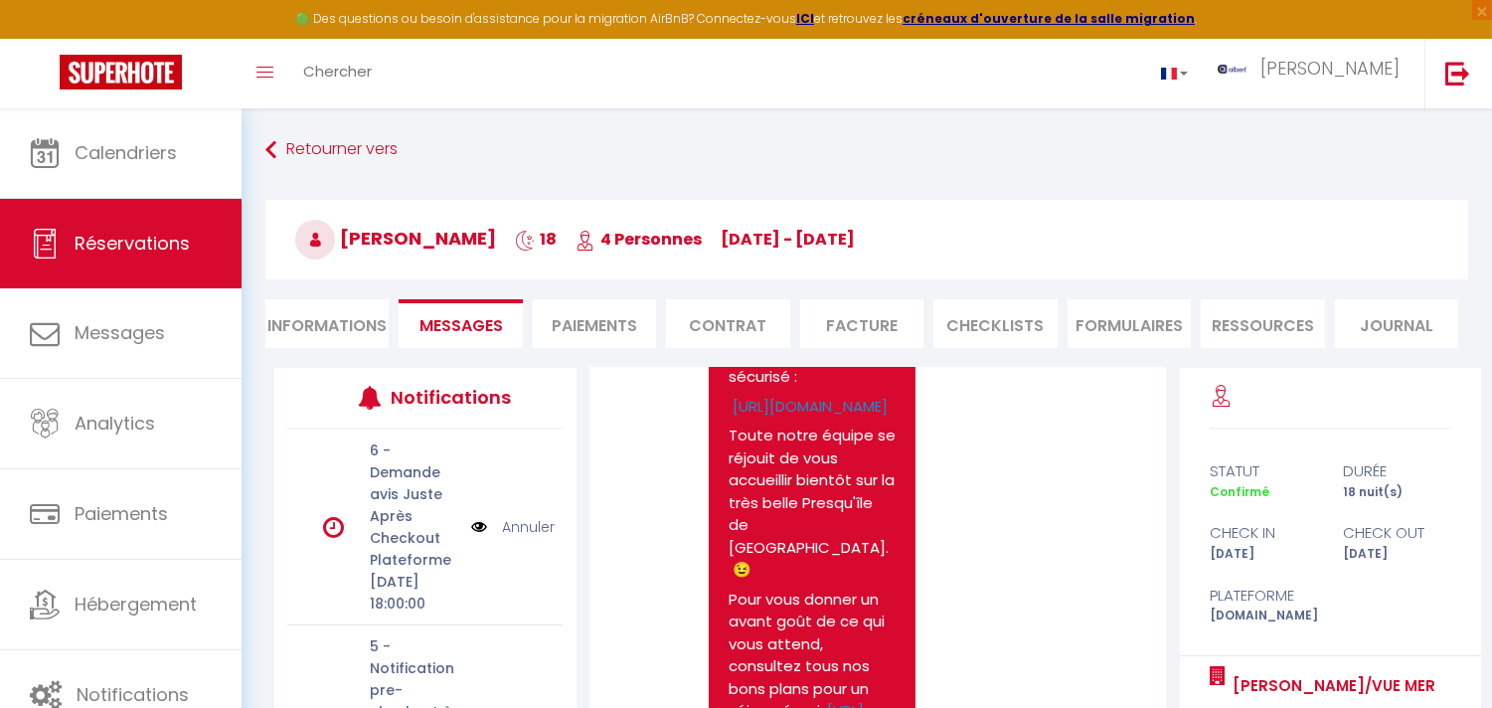
scroll to position [2983, 0]
drag, startPoint x: 747, startPoint y: 490, endPoint x: 723, endPoint y: 448, distance: 48.1
copy p "[URL][DOMAIN_NAME]"
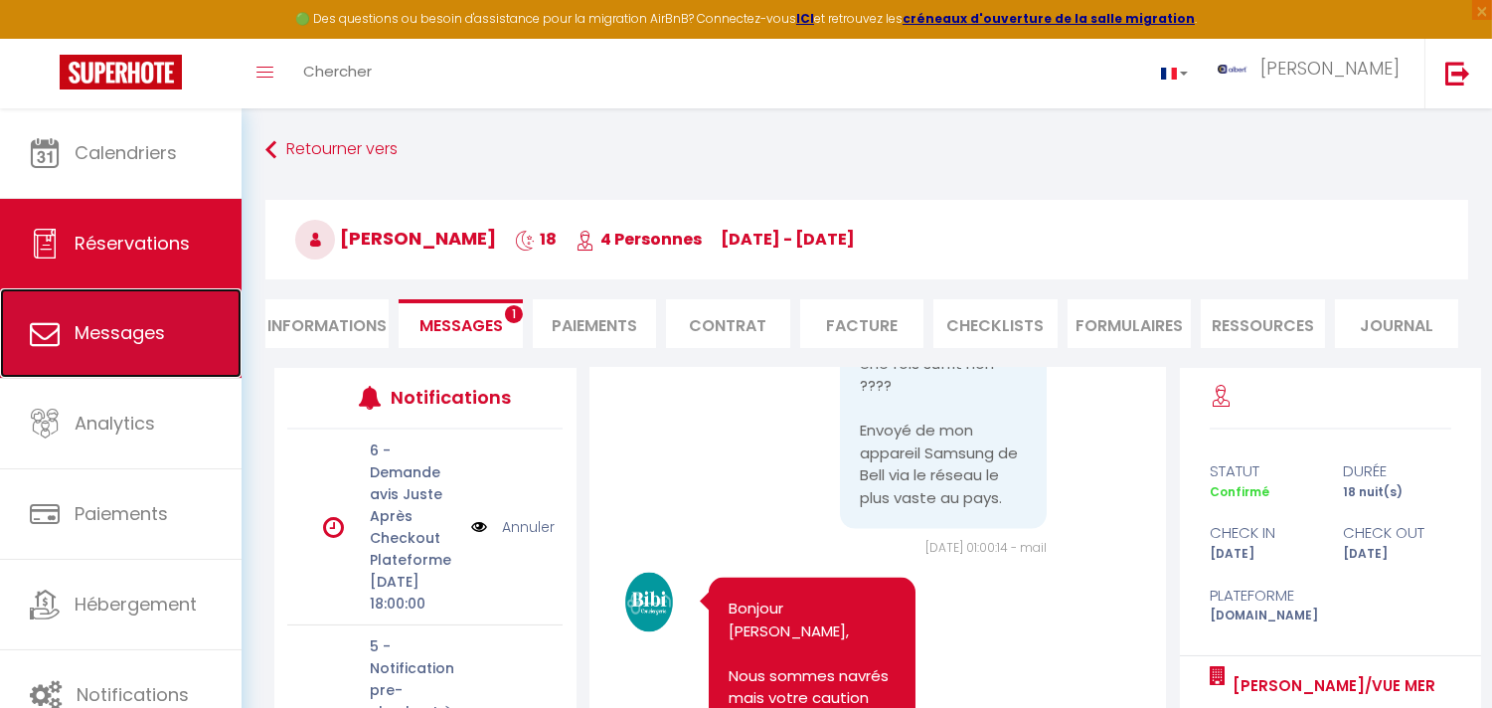
click at [137, 334] on span "Messages" at bounding box center [120, 332] width 90 height 25
select select "message"
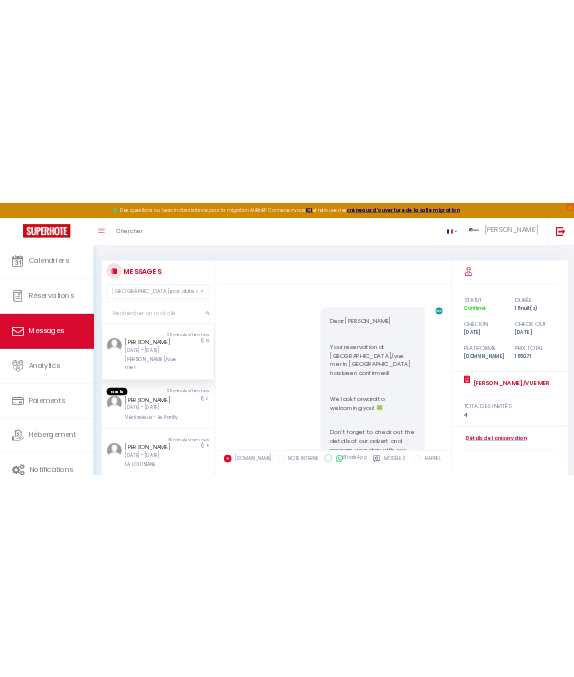
scroll to position [5880, 0]
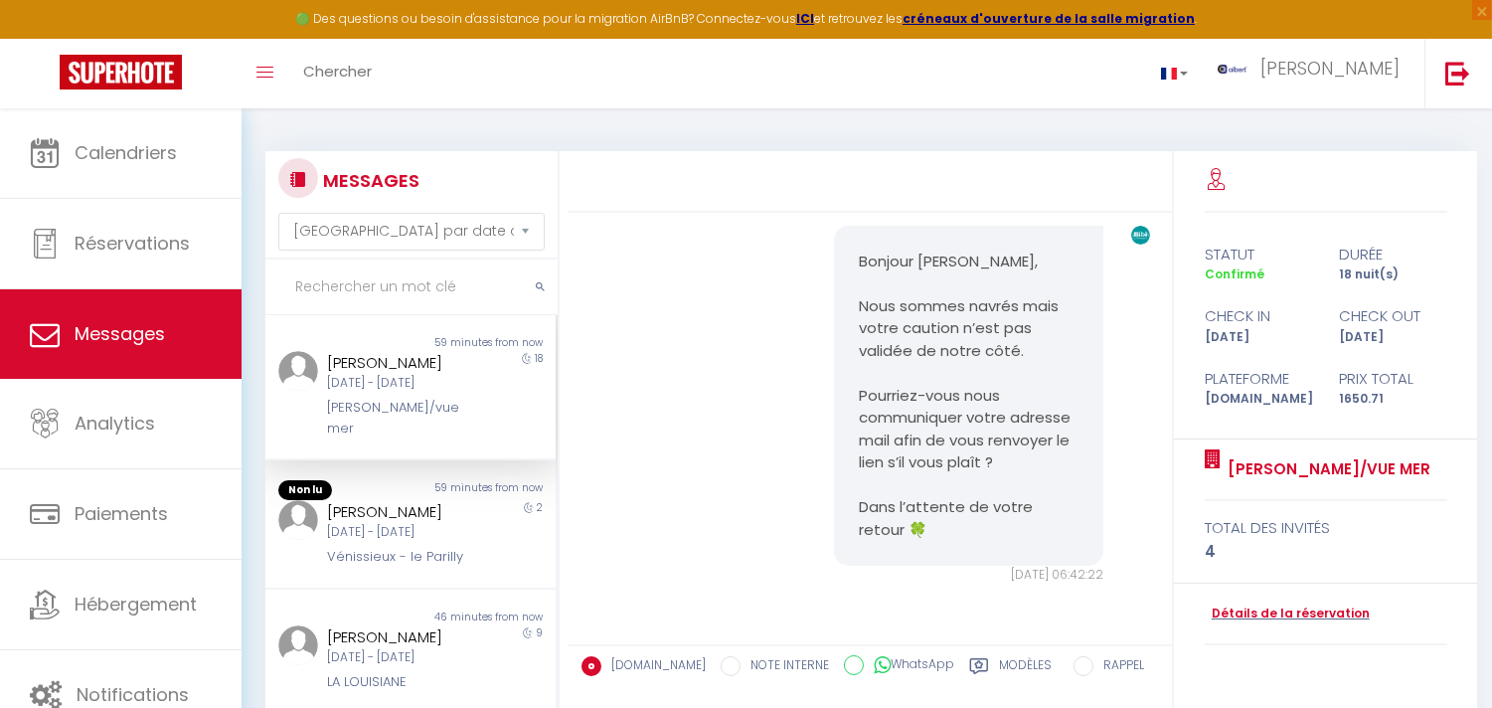
click at [400, 284] on input "text" at bounding box center [411, 287] width 292 height 56
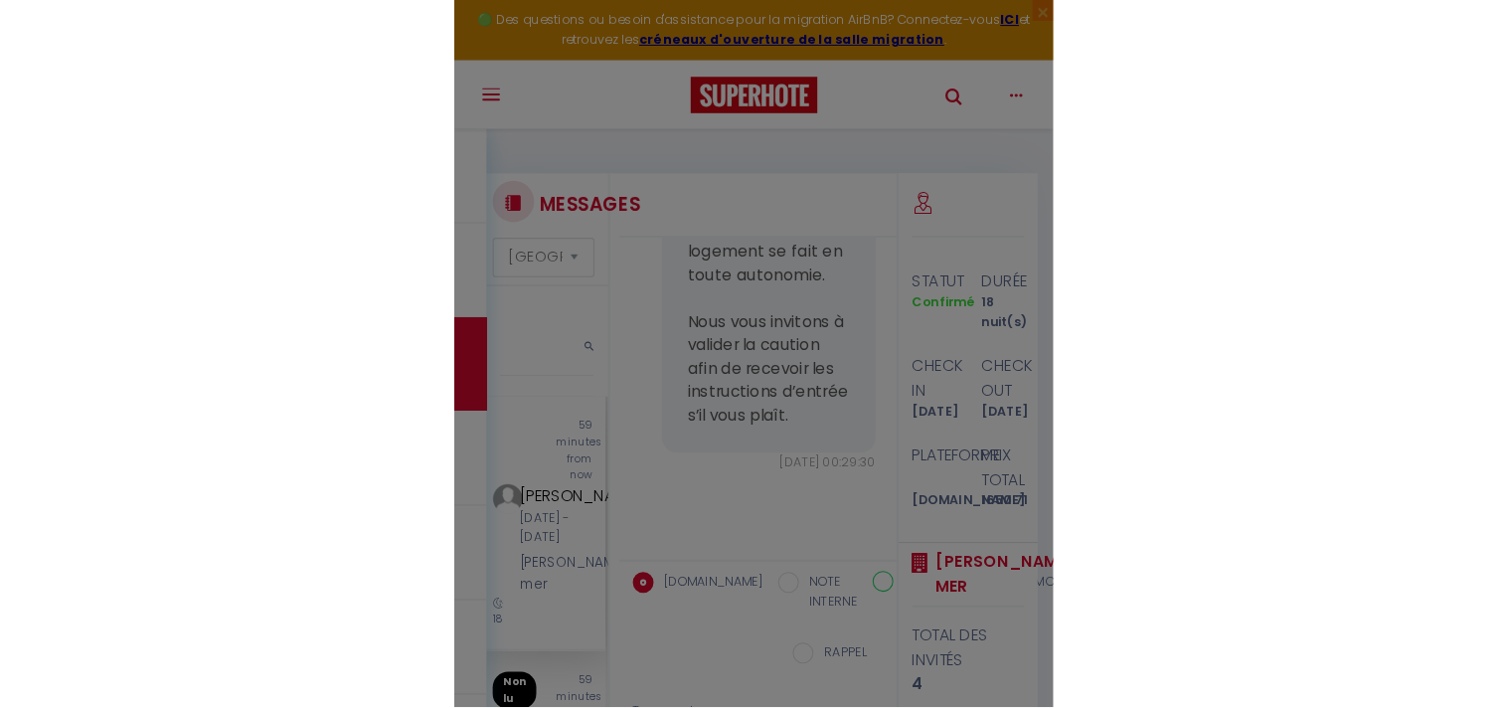
scroll to position [2099, 0]
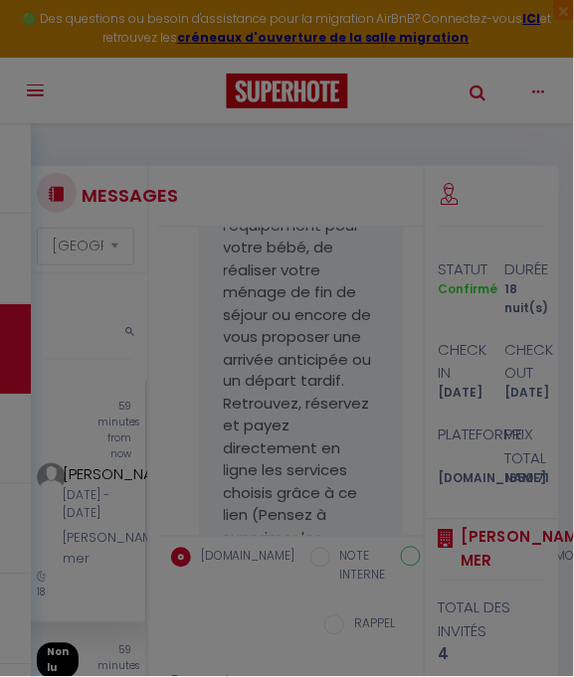
type input "yvonne"
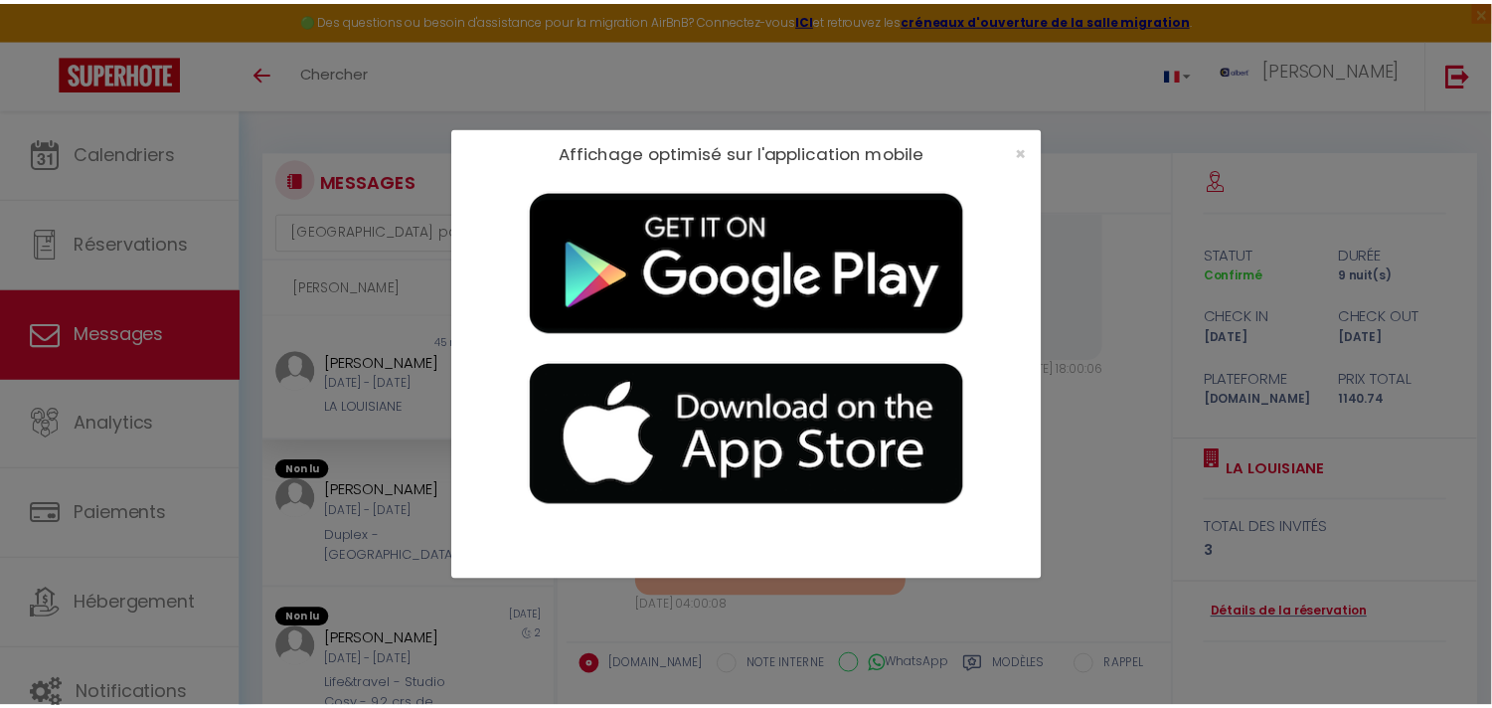
scroll to position [9436, 0]
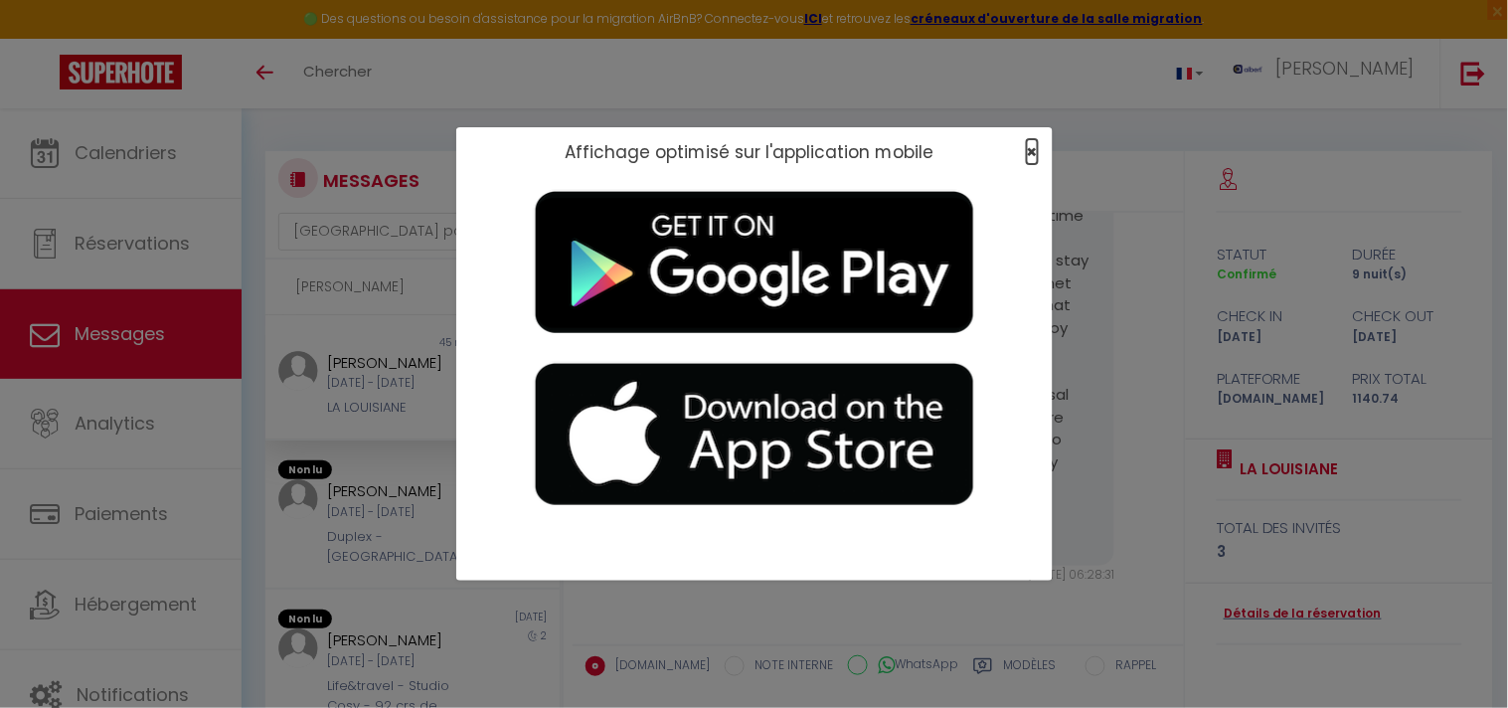
click at [1031, 147] on span "×" at bounding box center [1032, 151] width 11 height 25
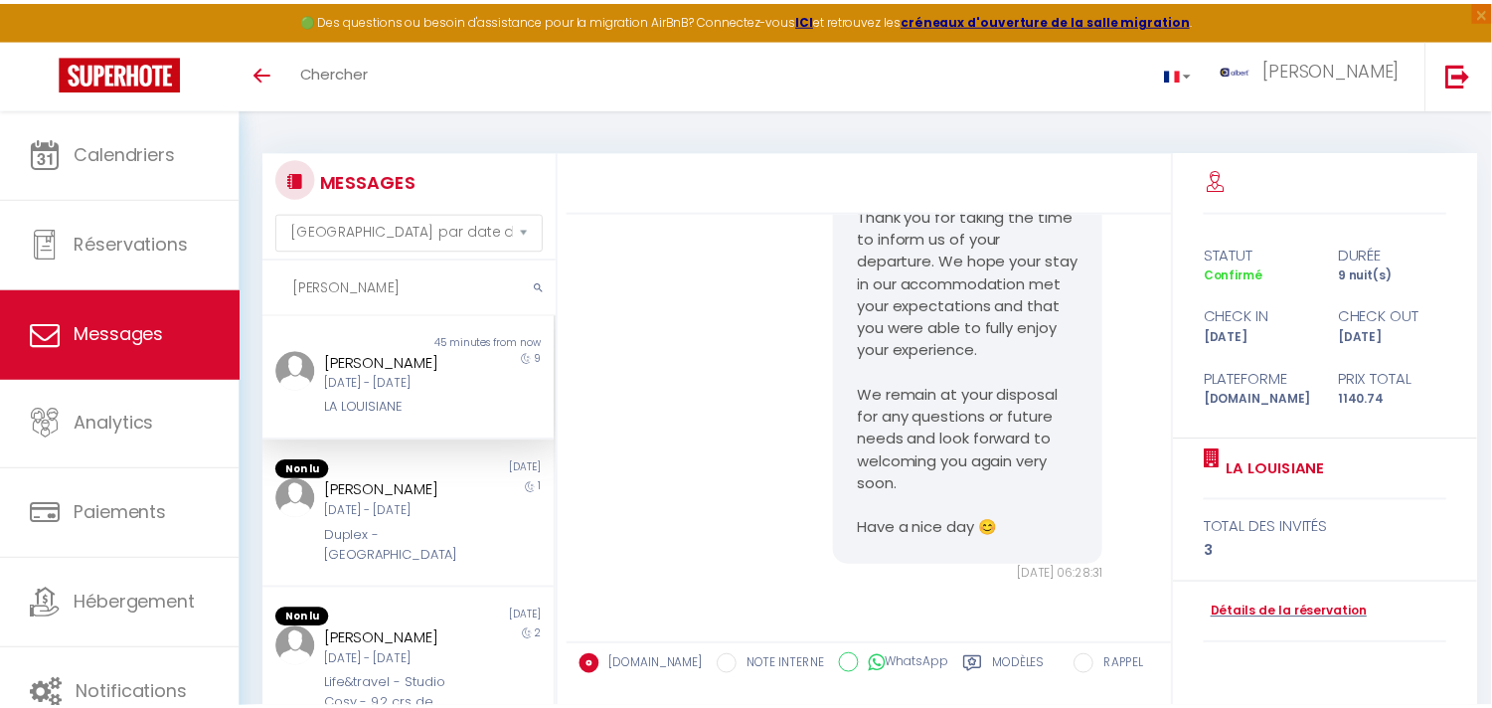
scroll to position [9526, 0]
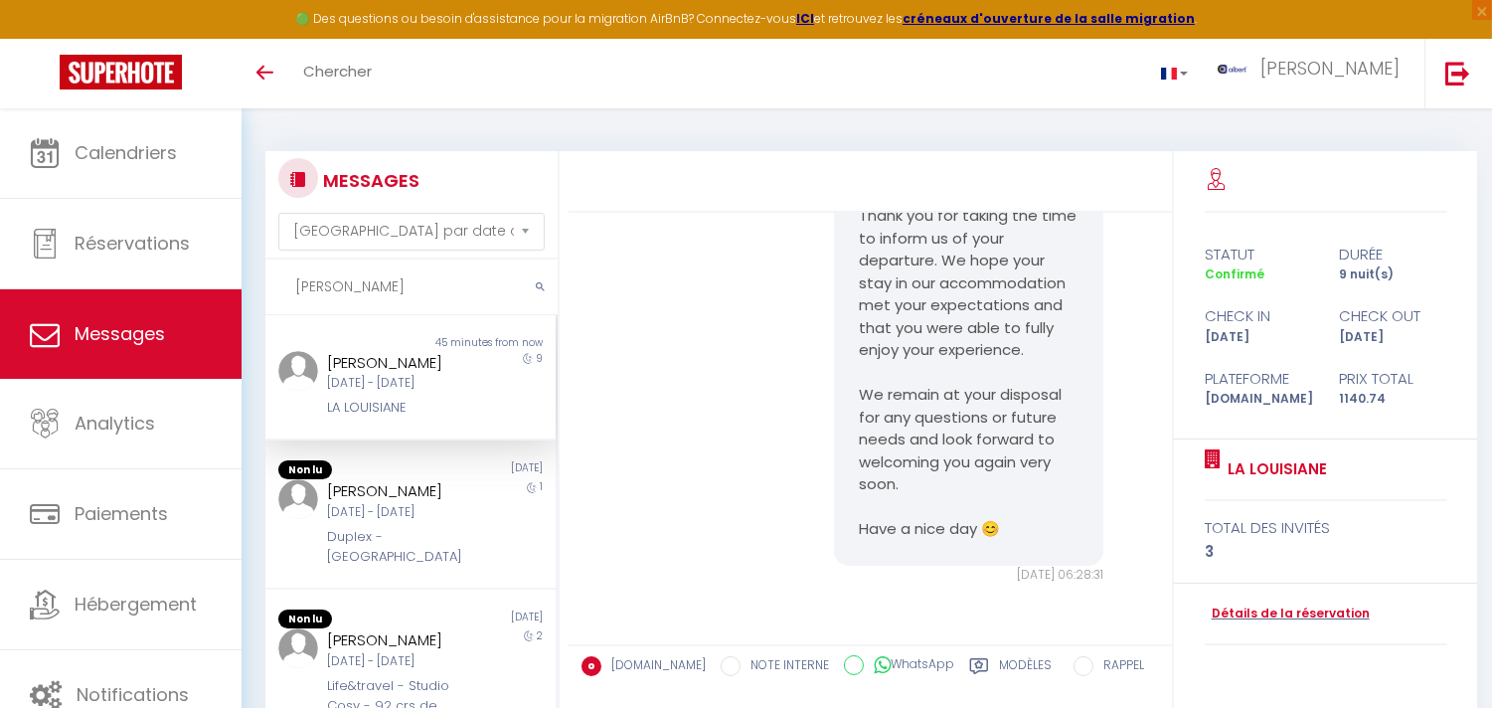
click at [406, 393] on div "[DATE] - [DATE]" at bounding box center [398, 383] width 143 height 19
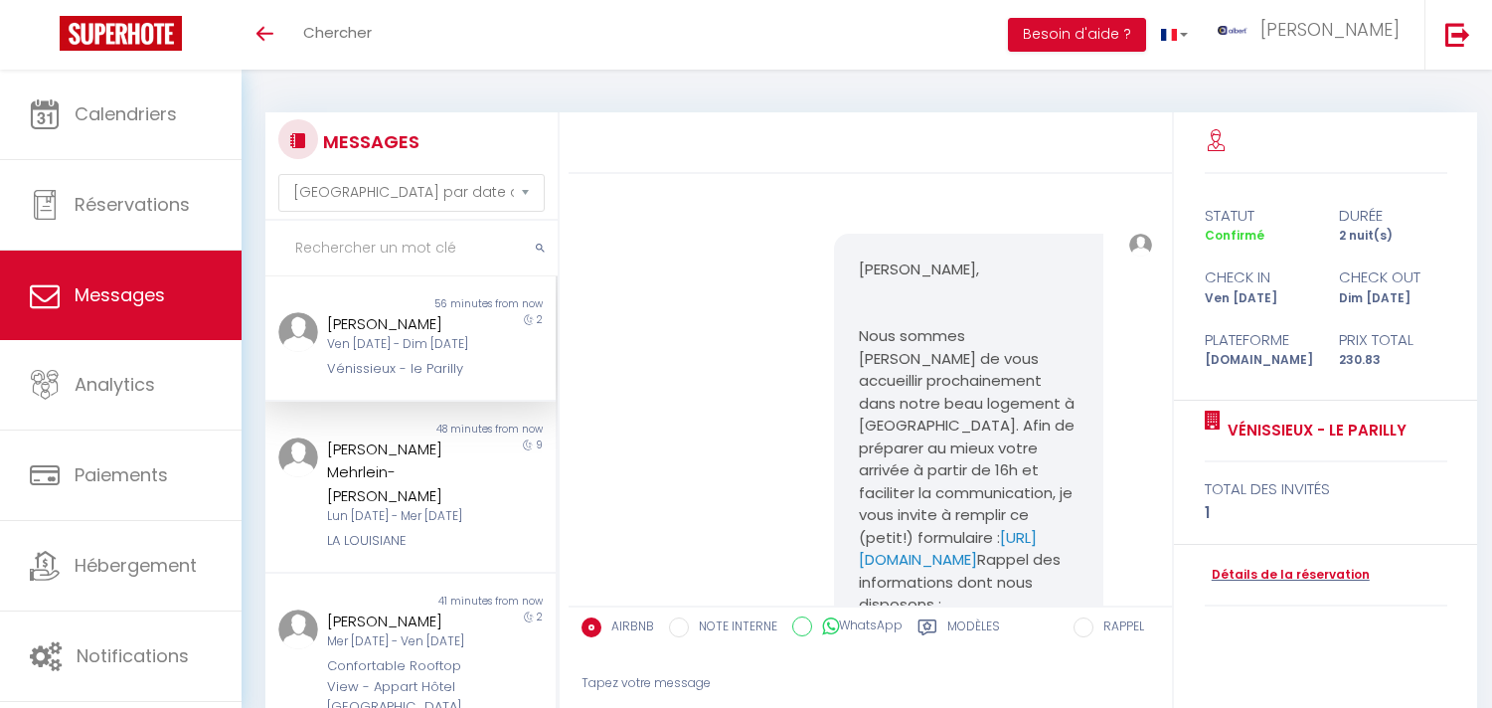
select select "message"
